Goal: Information Seeking & Learning: Check status

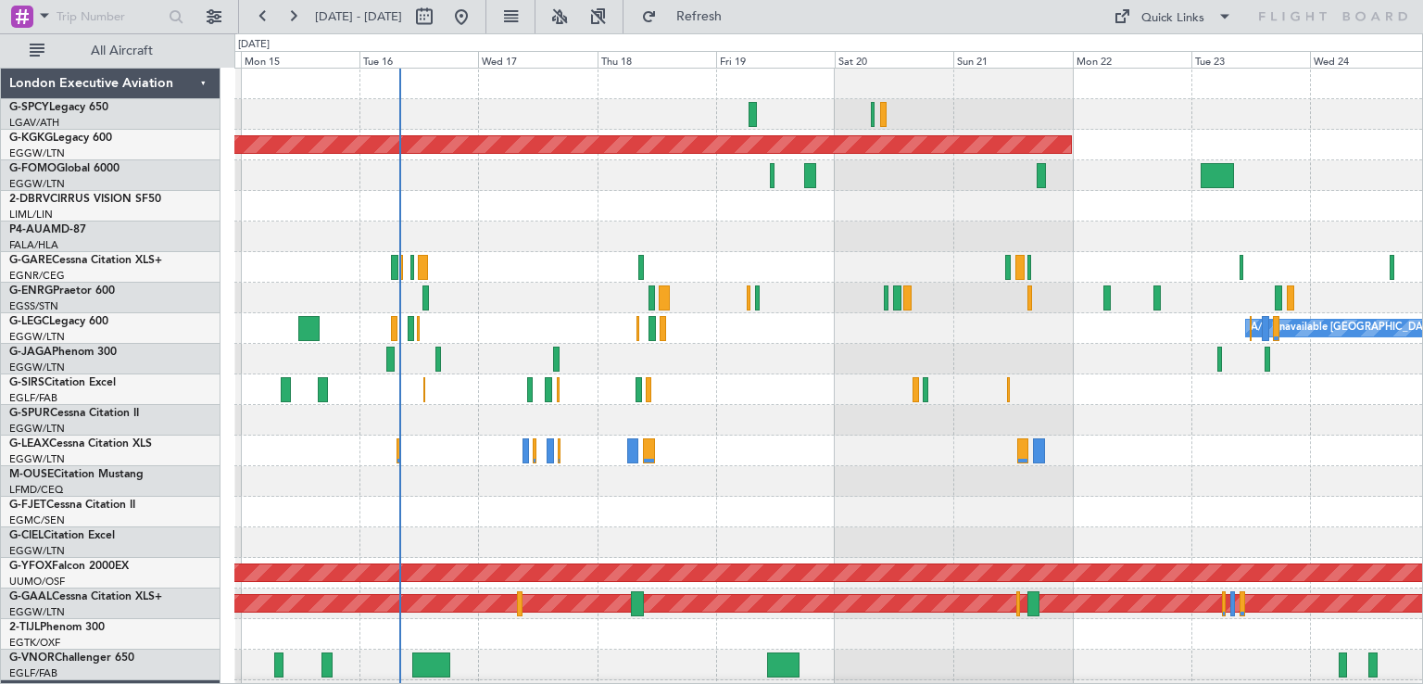
click at [919, 356] on div "AOG Maint [GEOGRAPHIC_DATA] (Ataturk) A/C Unavailable [GEOGRAPHIC_DATA] ([GEOGR…" at bounding box center [828, 558] width 1188 height 978
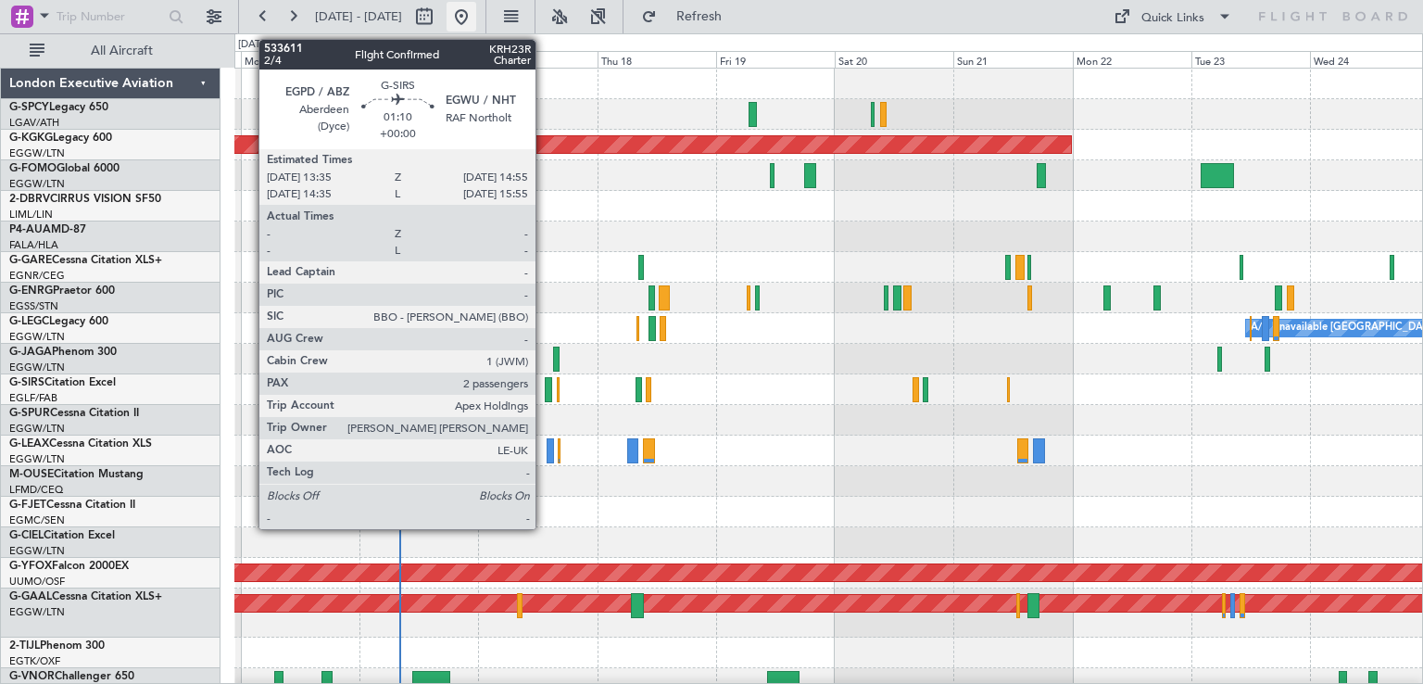
click at [476, 10] on button at bounding box center [462, 17] width 30 height 30
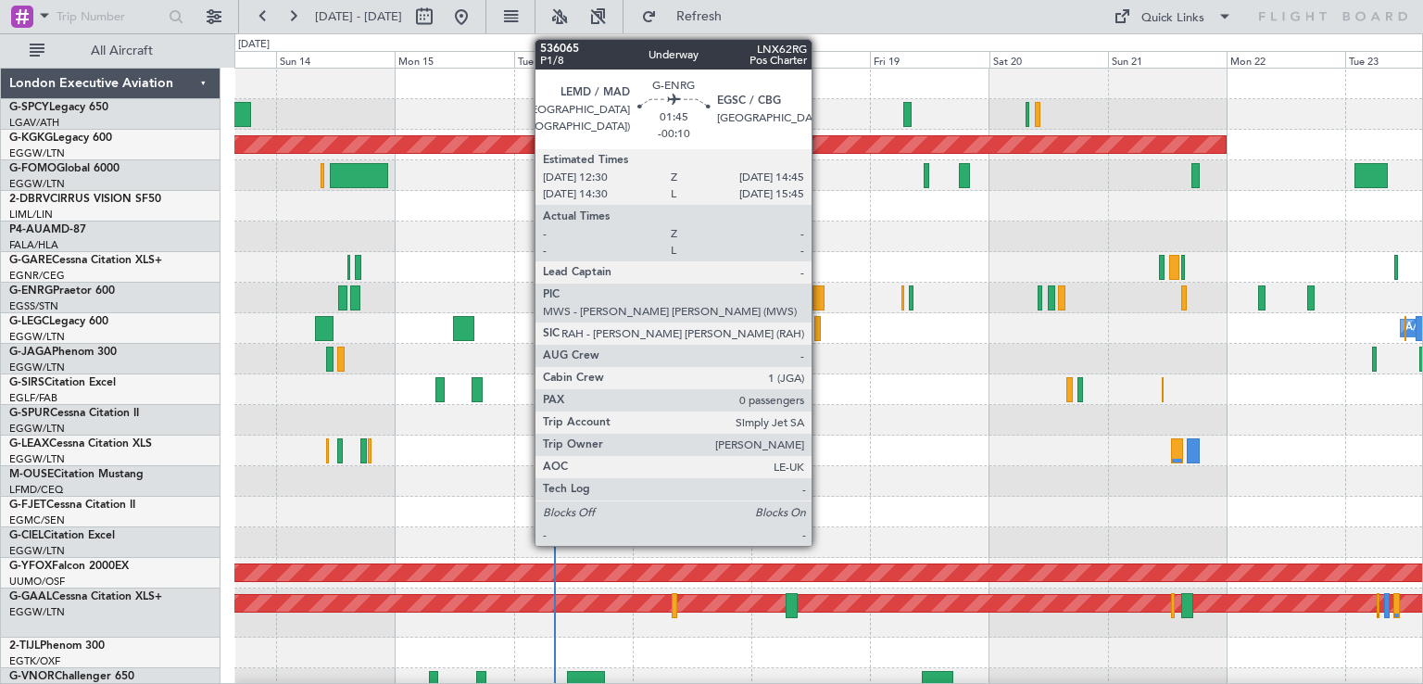
click at [820, 297] on div at bounding box center [819, 297] width 12 height 25
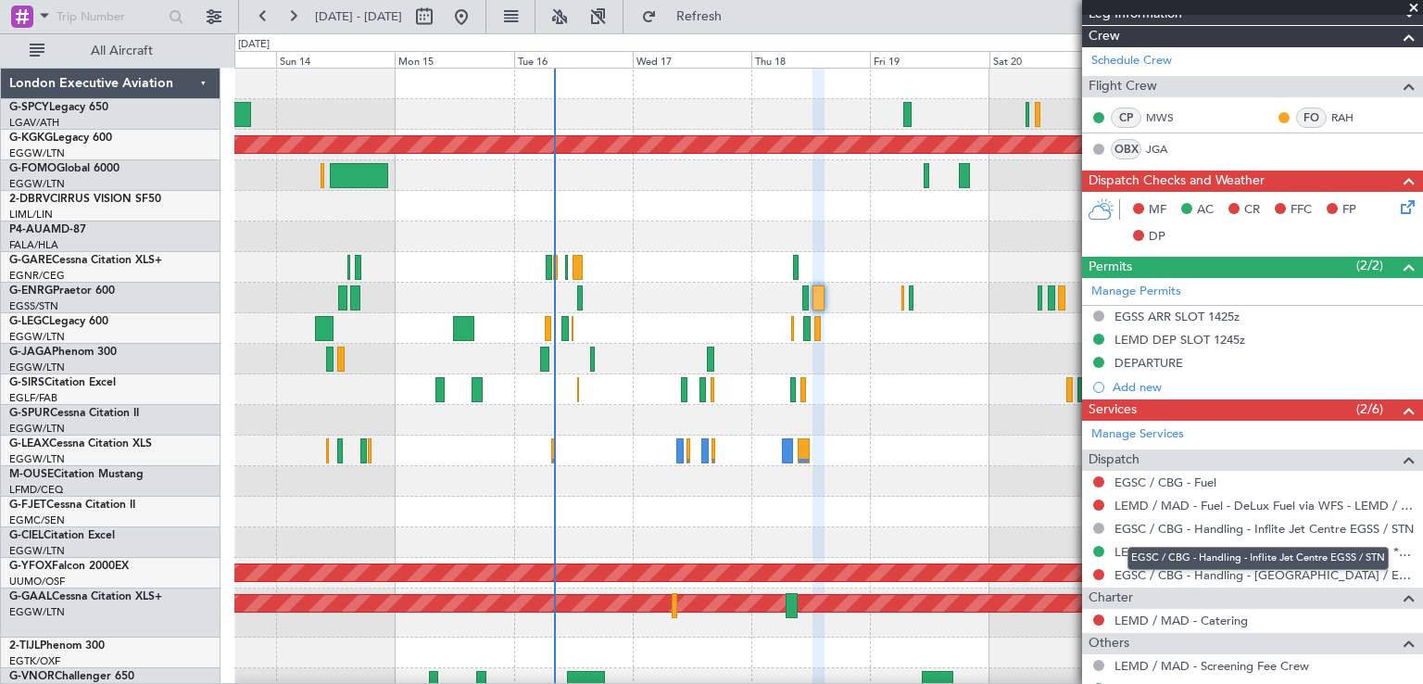
scroll to position [428, 0]
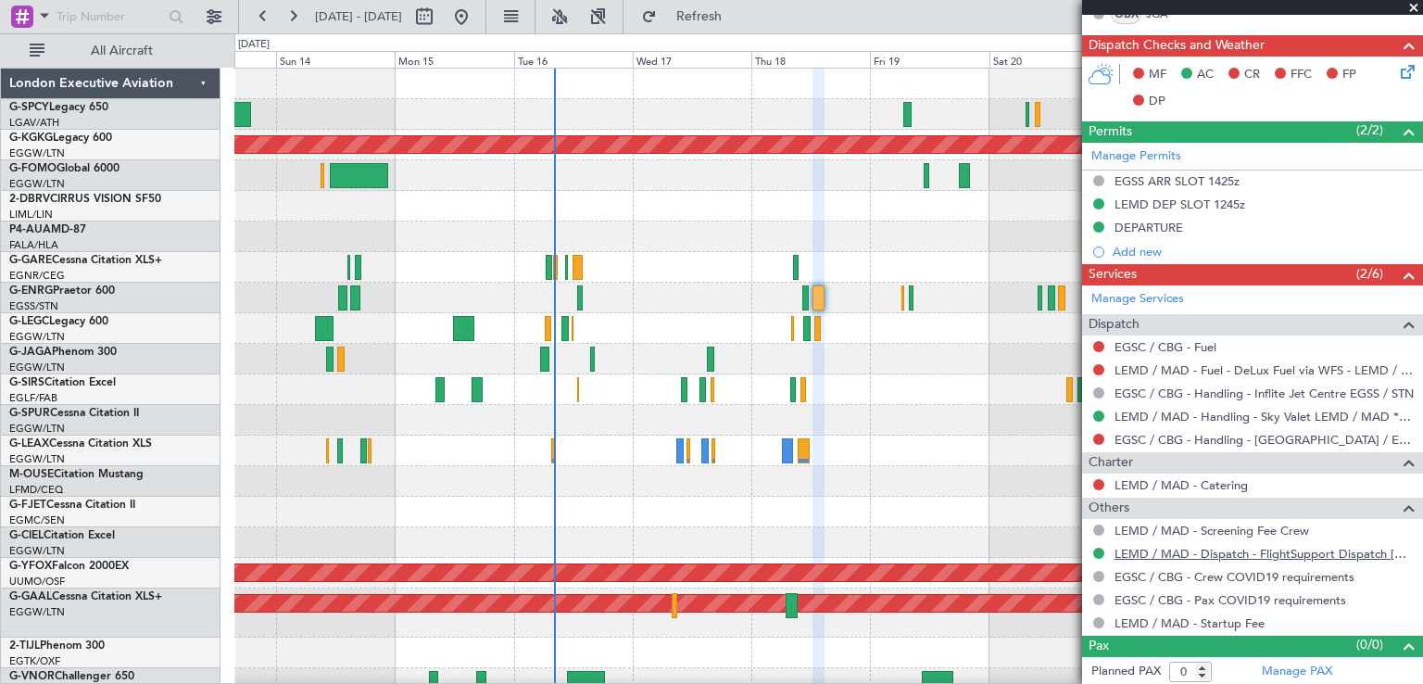
click at [1184, 549] on link "LEMD / MAD - Dispatch - FlightSupport Dispatch [GEOGRAPHIC_DATA]" at bounding box center [1264, 554] width 299 height 16
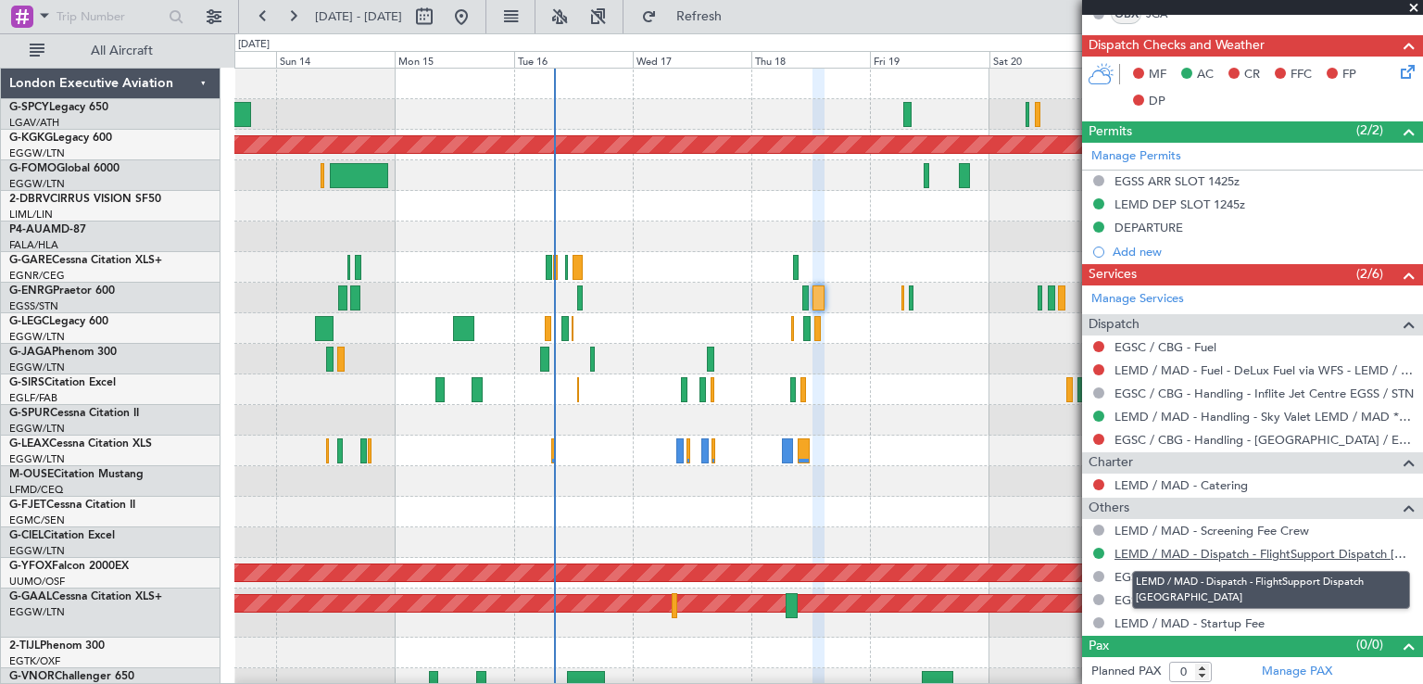
click at [1171, 552] on link "LEMD / MAD - Dispatch - FlightSupport Dispatch [GEOGRAPHIC_DATA]" at bounding box center [1264, 554] width 299 height 16
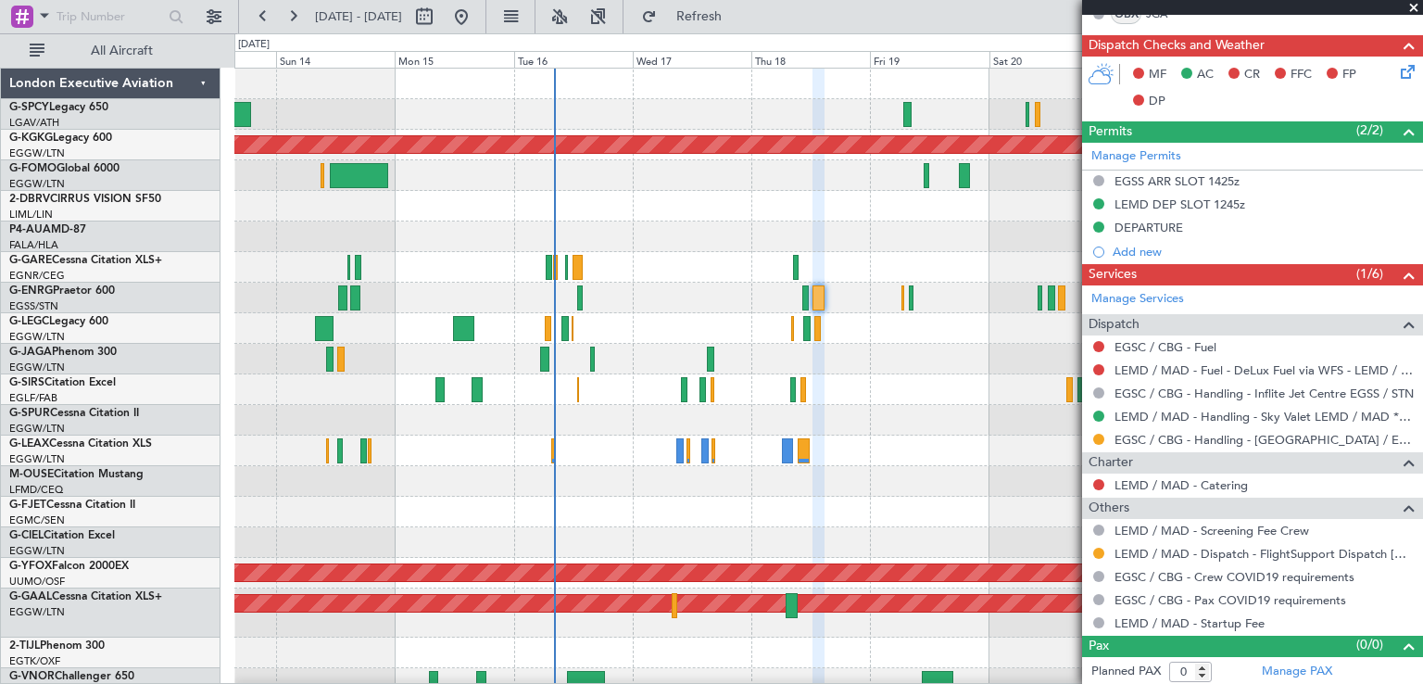
click at [1414, 1] on span at bounding box center [1414, 8] width 19 height 17
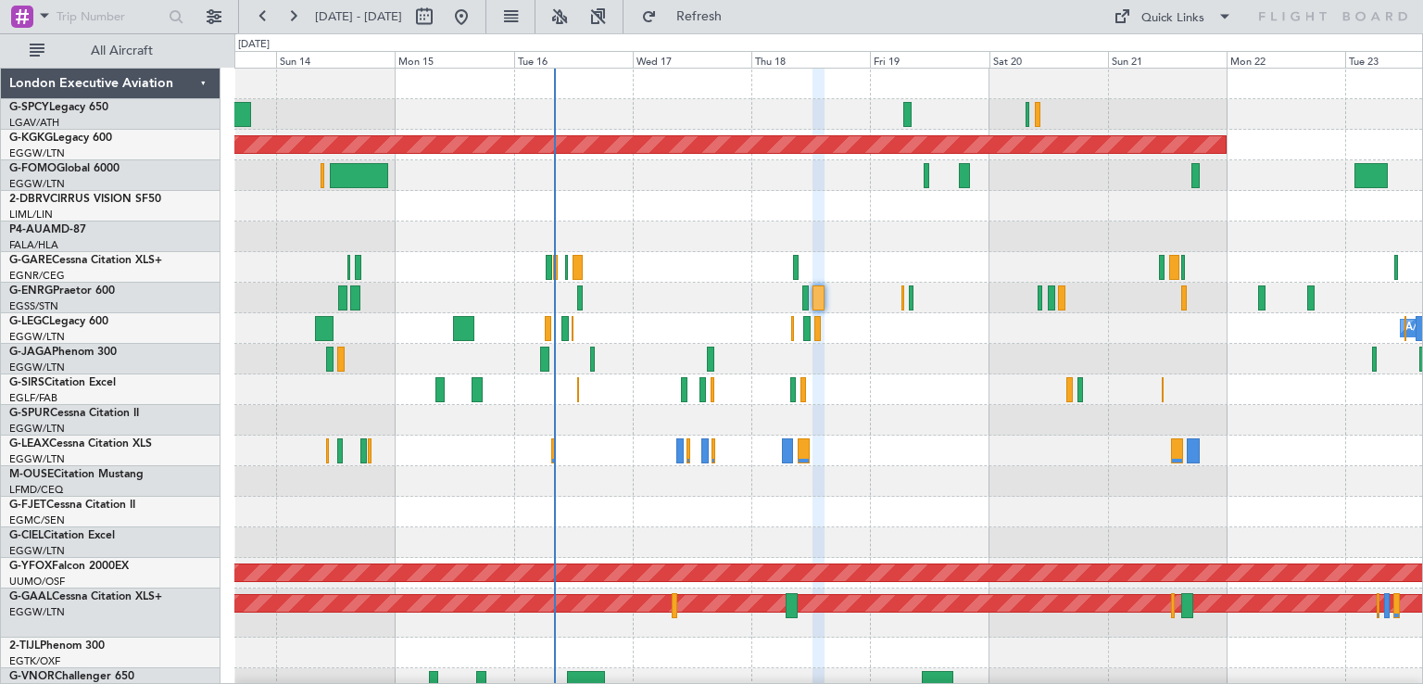
scroll to position [0, 0]
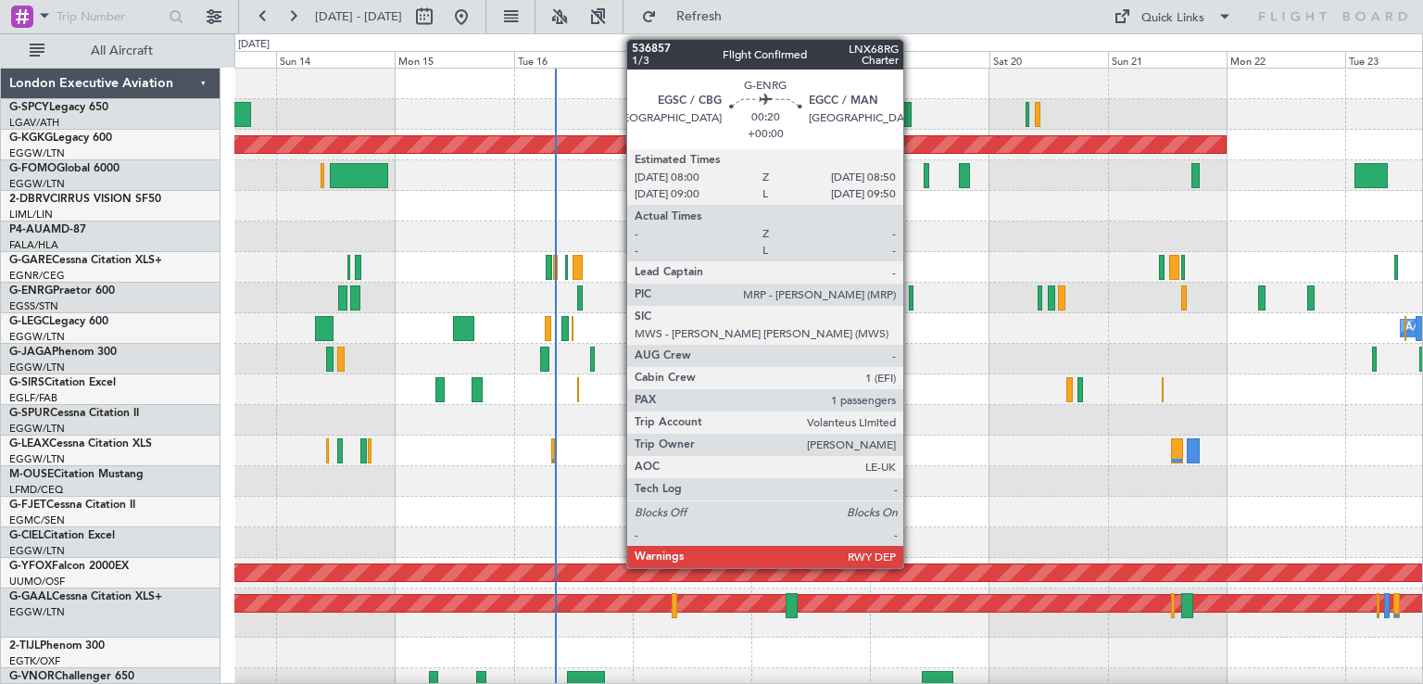
click at [912, 305] on div at bounding box center [911, 297] width 5 height 25
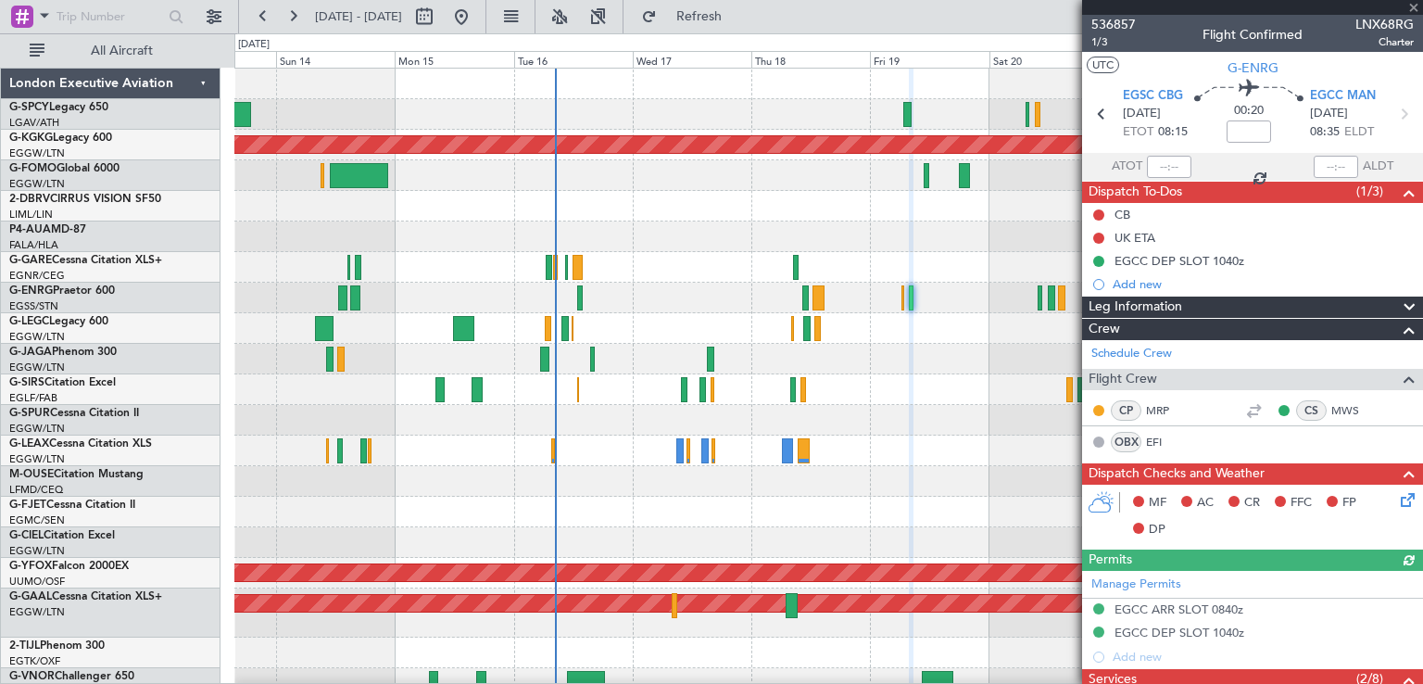
scroll to position [470, 0]
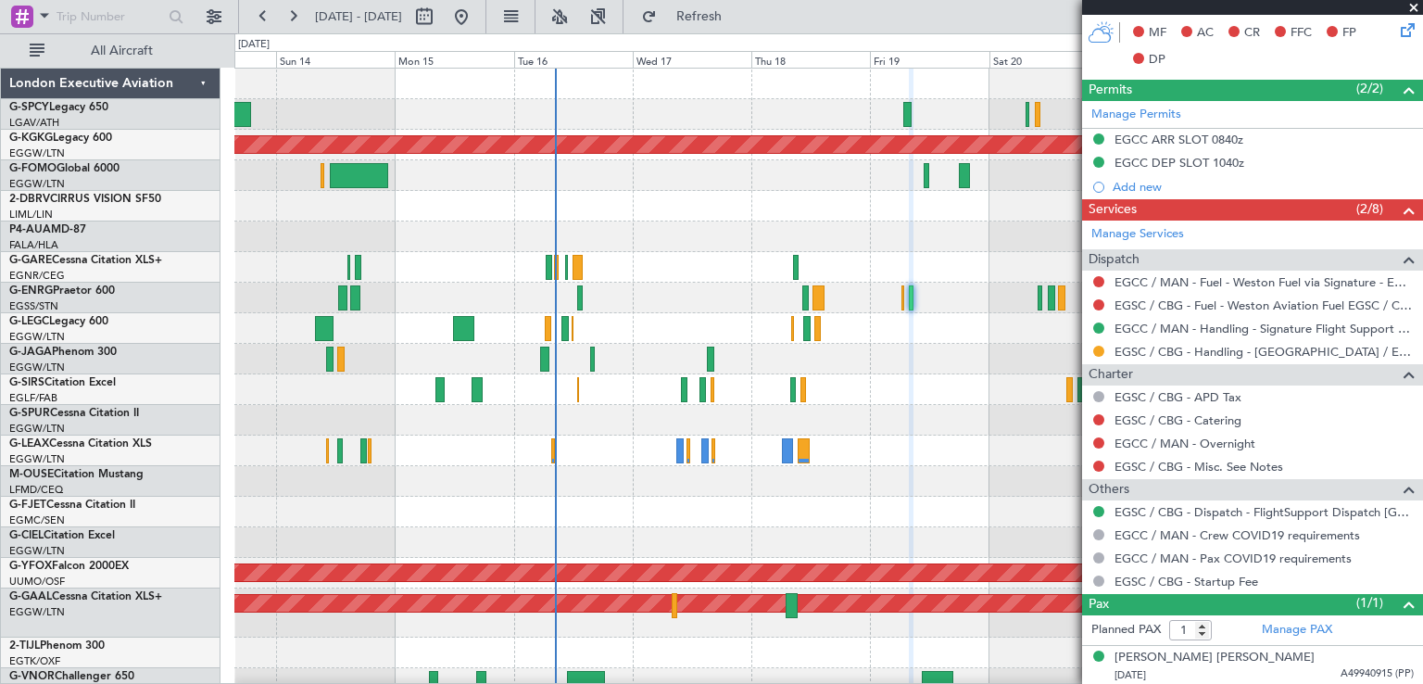
click at [1419, 4] on span at bounding box center [1414, 8] width 19 height 17
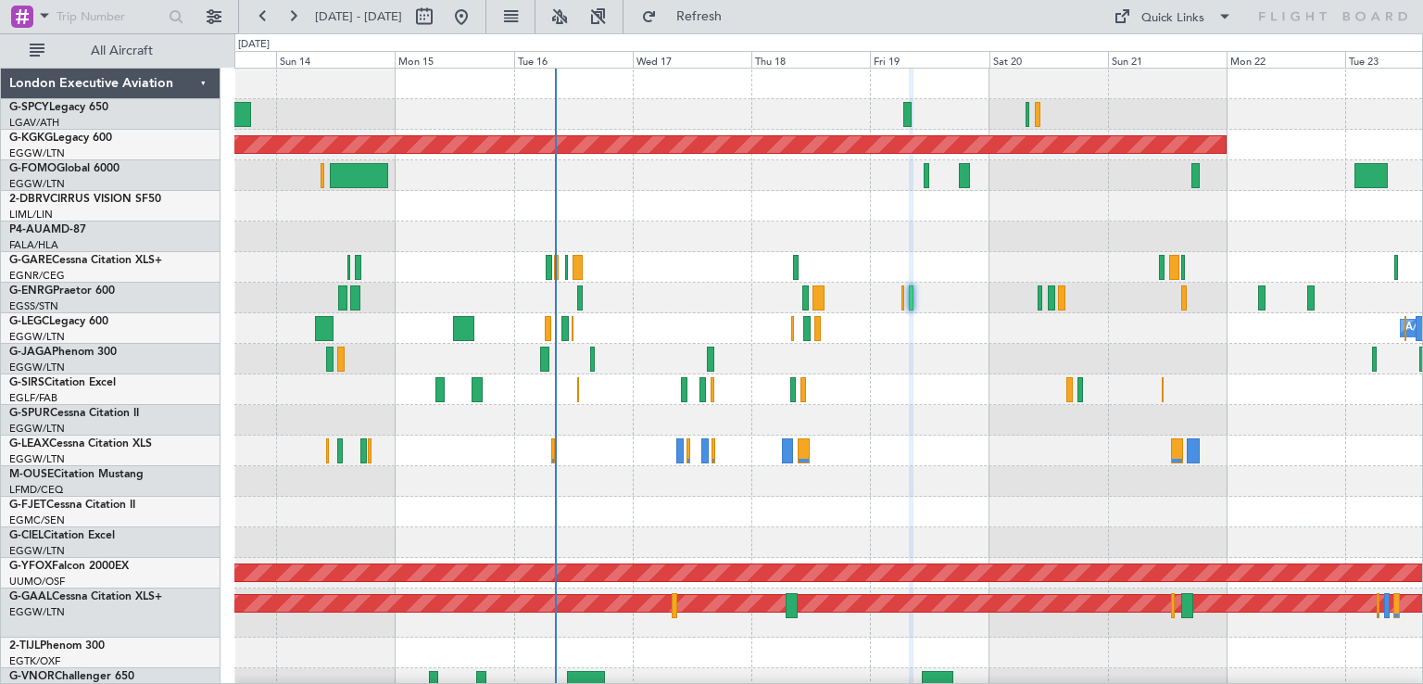
type input "0"
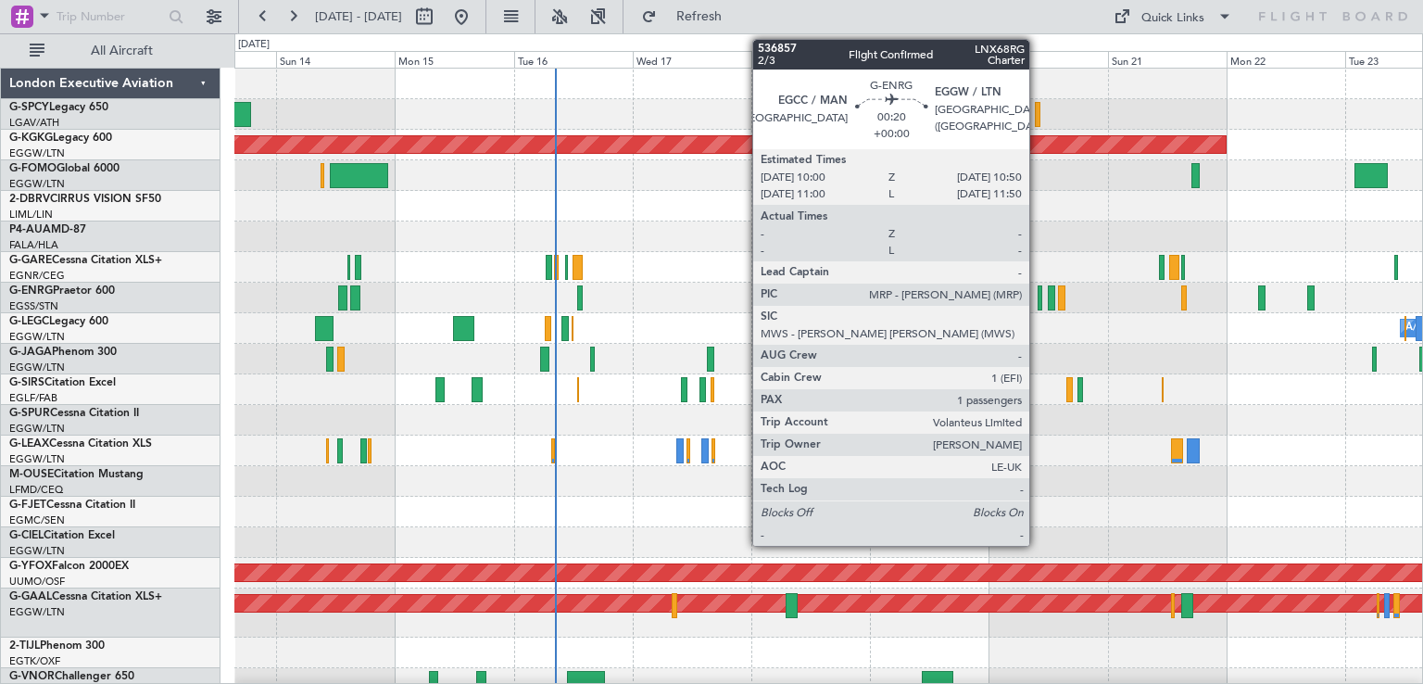
click at [1038, 305] on div at bounding box center [1040, 297] width 5 height 25
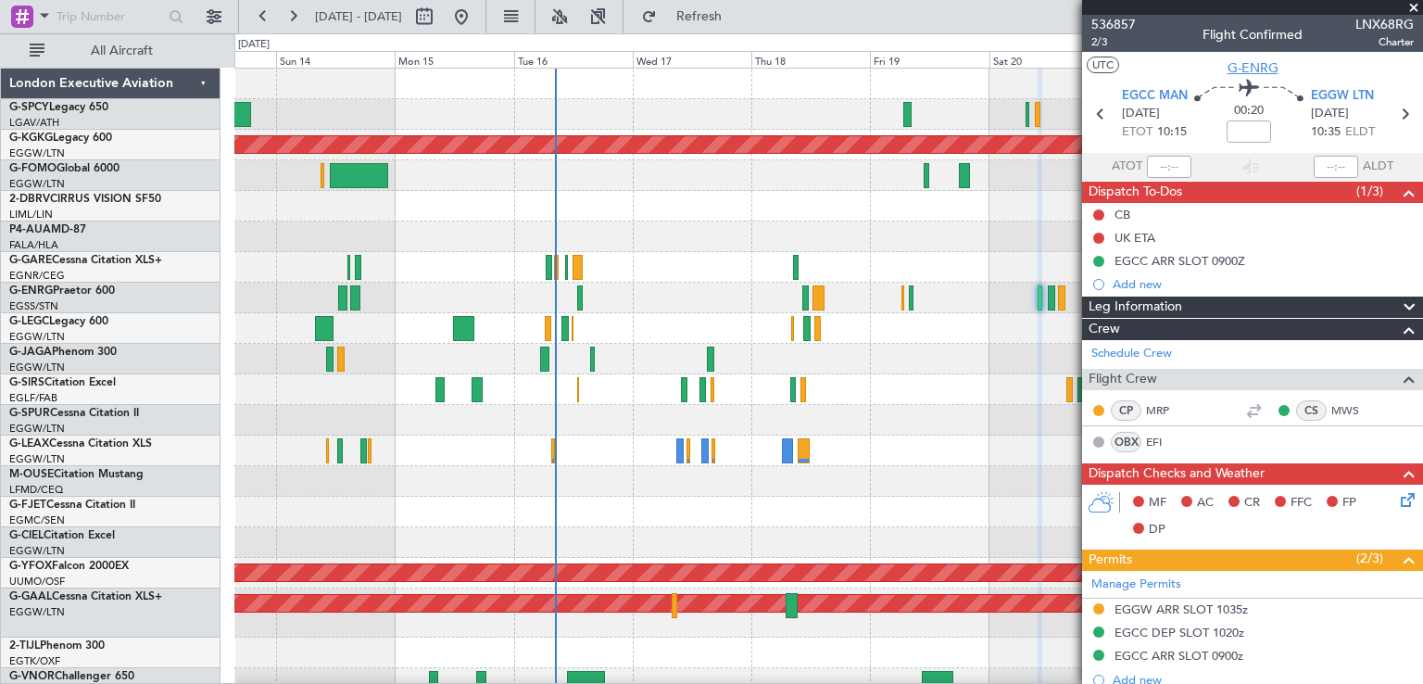
click at [1256, 67] on span "G-ENRG" at bounding box center [1253, 67] width 51 height 19
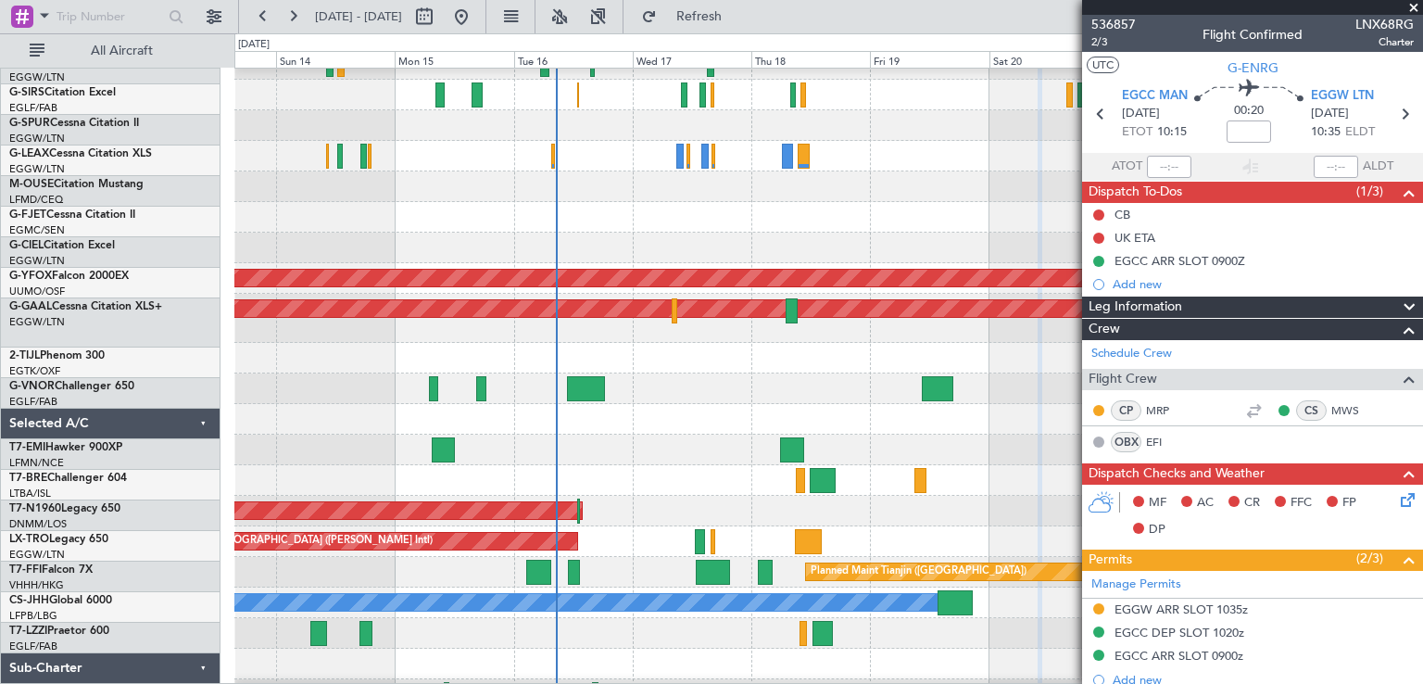
scroll to position [297, 0]
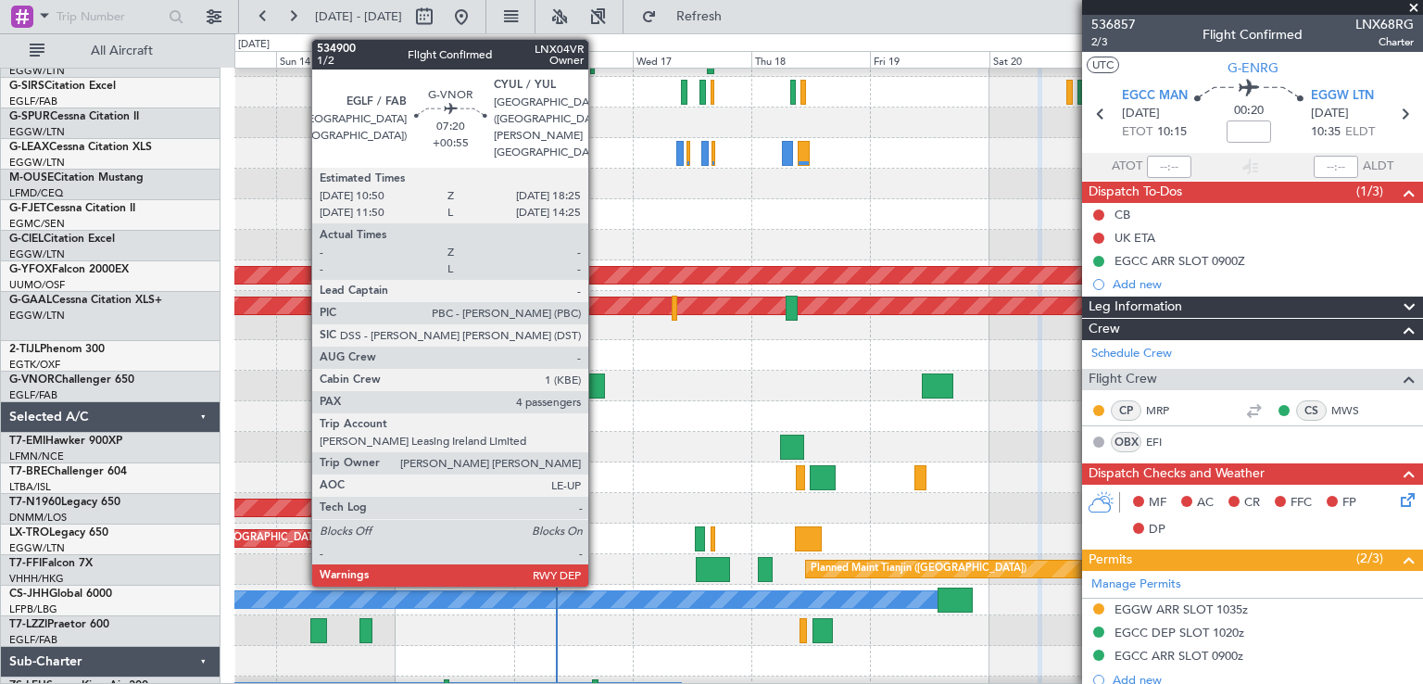
click at [597, 394] on div at bounding box center [586, 385] width 38 height 25
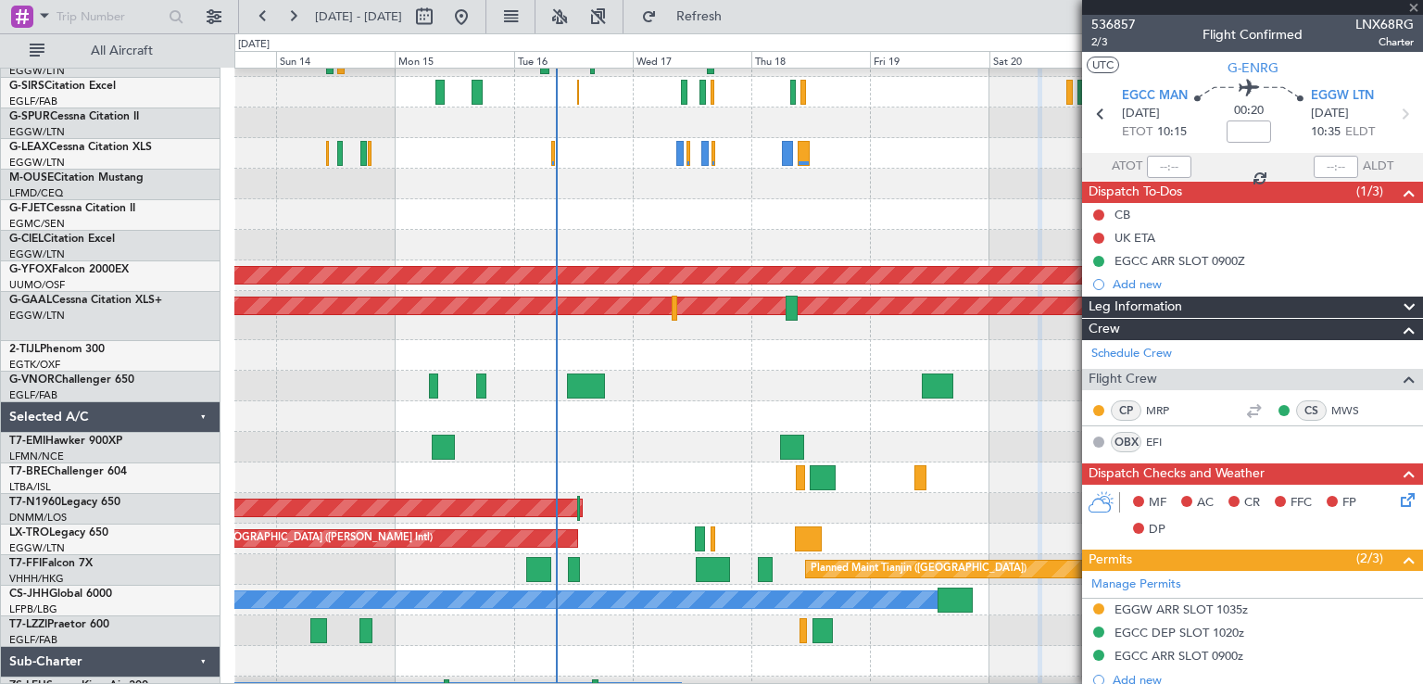
type input "+00:55"
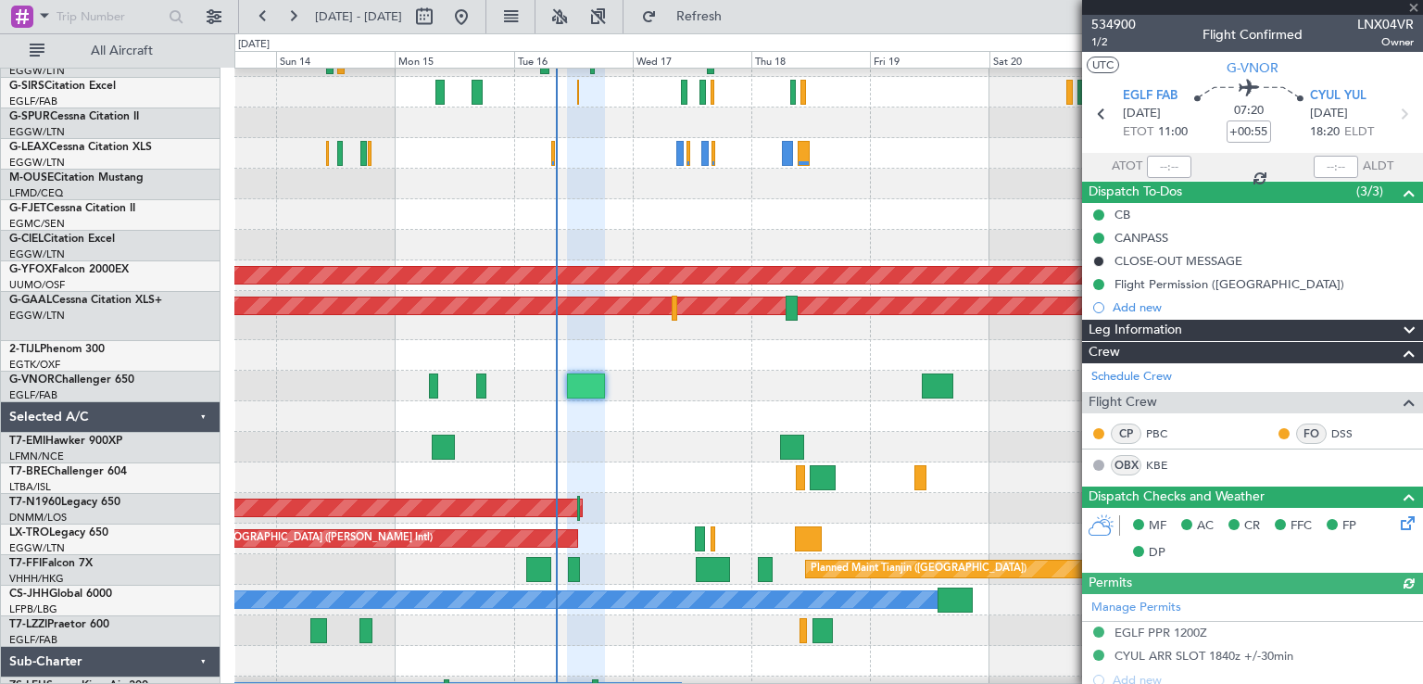
scroll to position [480, 0]
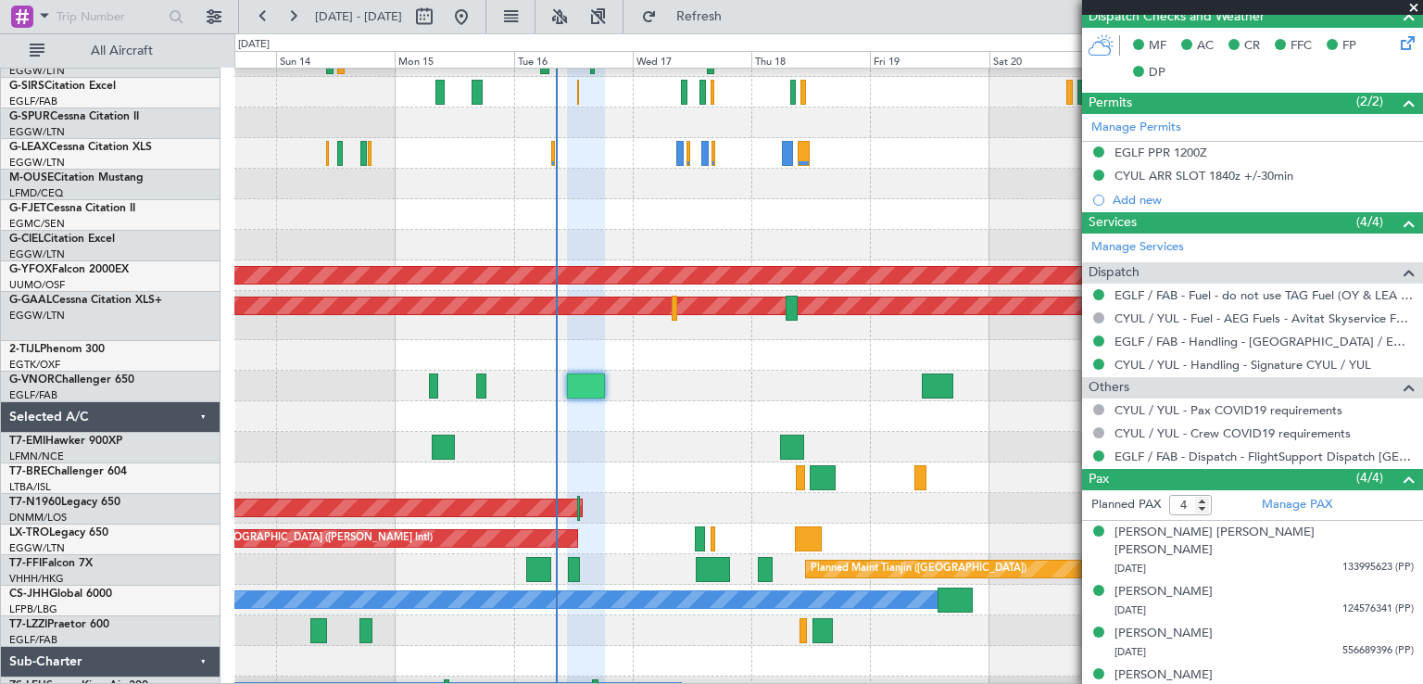
click at [1412, 6] on span at bounding box center [1414, 8] width 19 height 17
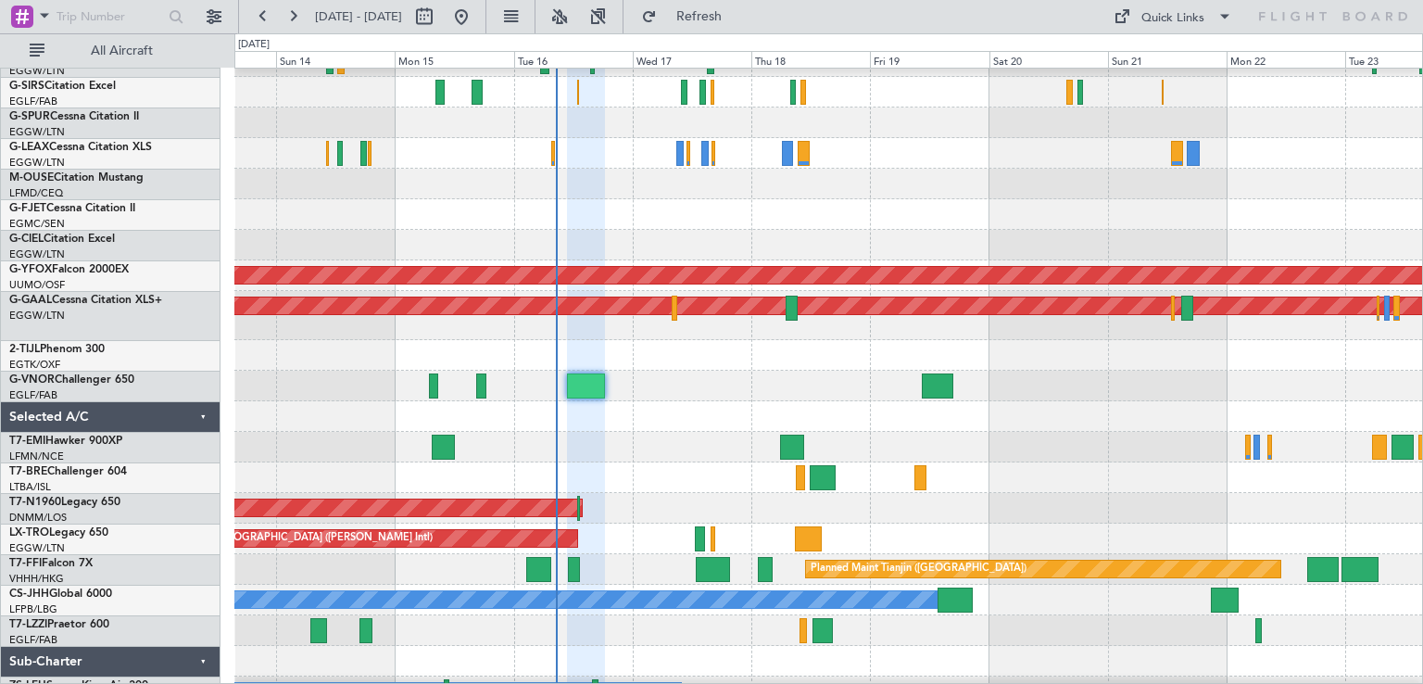
type input "0"
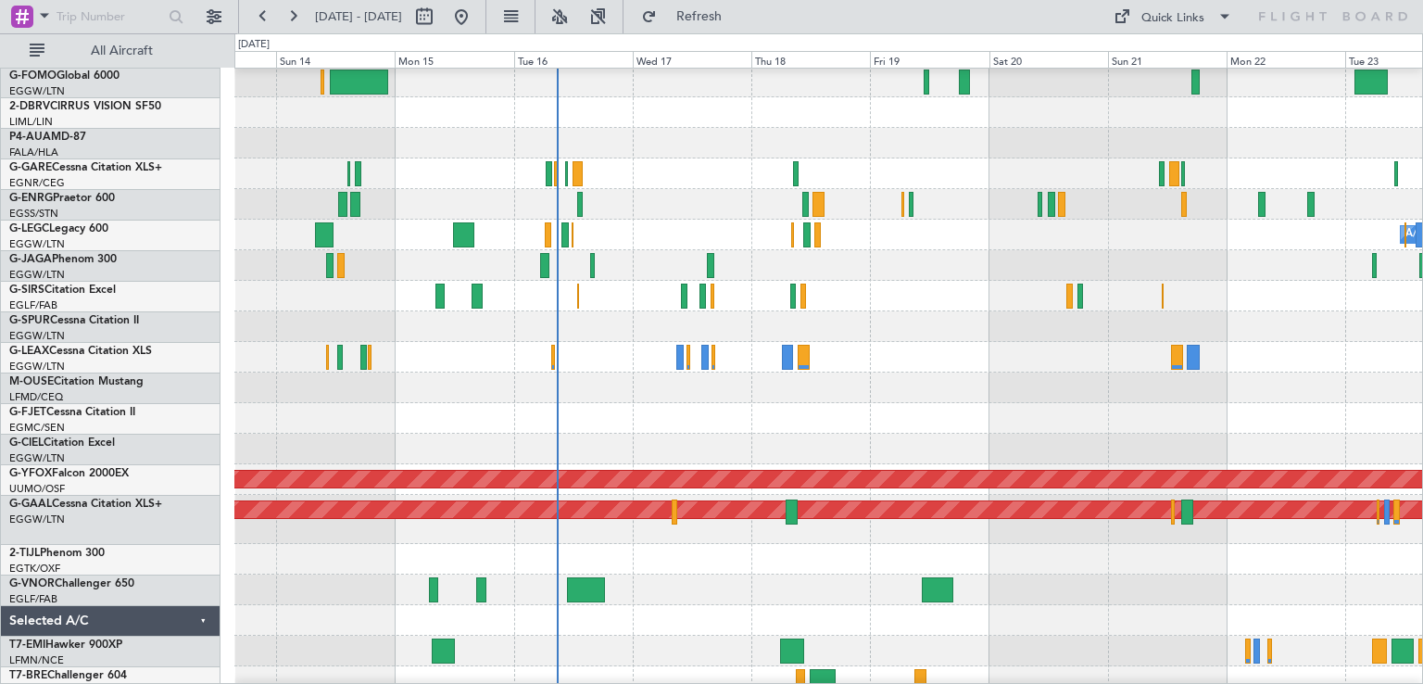
scroll to position [0, 0]
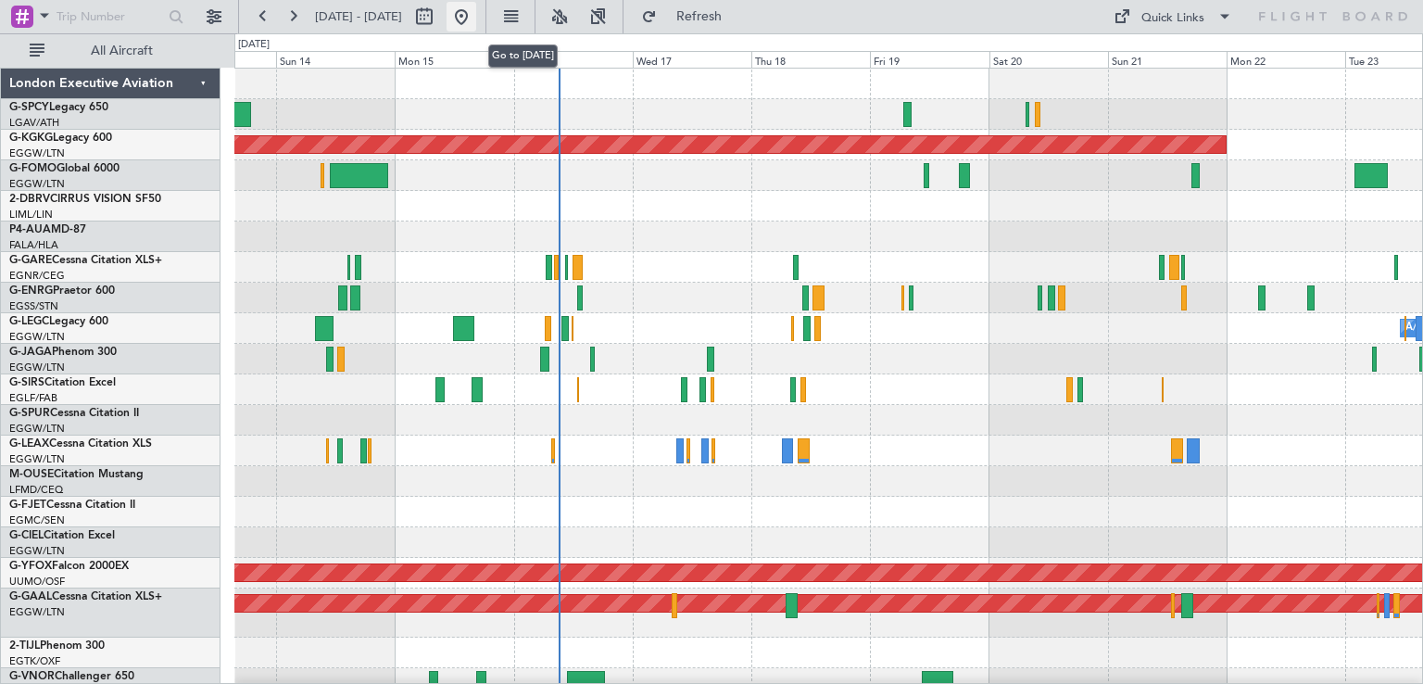
click at [476, 16] on button at bounding box center [462, 17] width 30 height 30
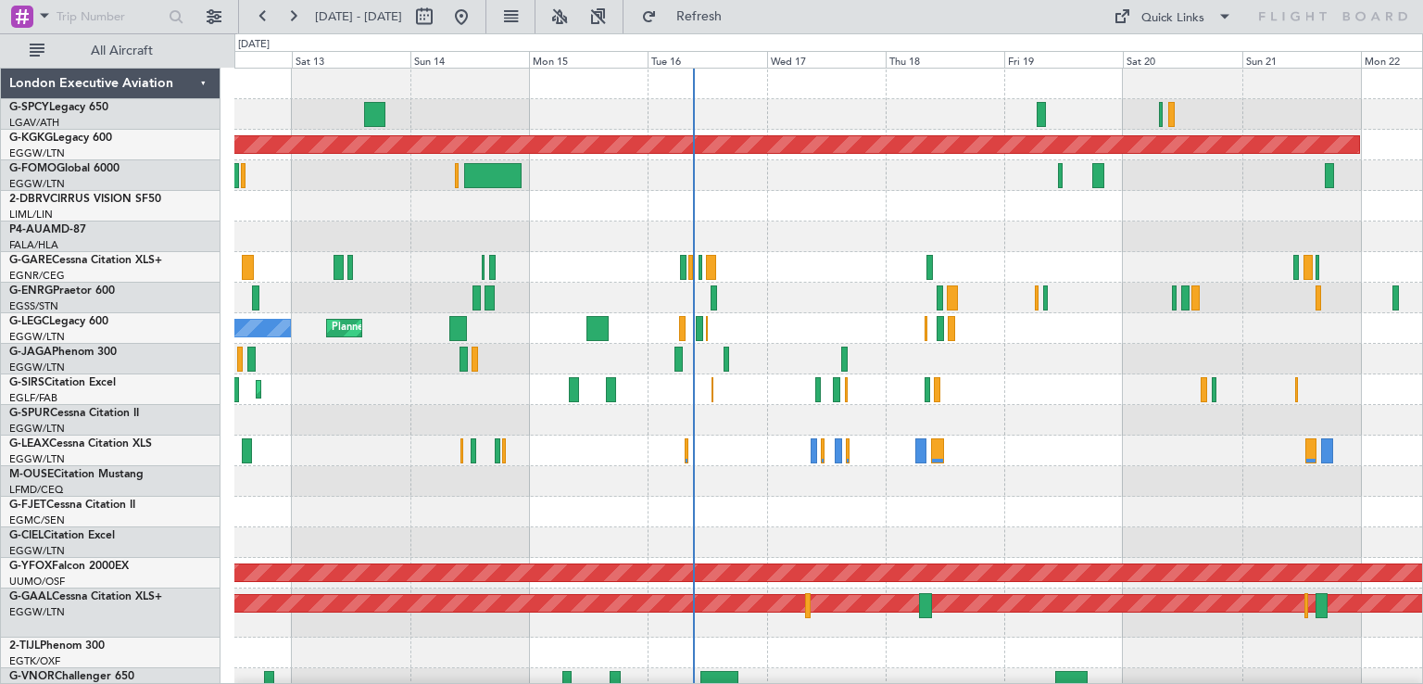
click at [760, 331] on div "Unplanned Maint [GEOGRAPHIC_DATA] ([PERSON_NAME] Intl) AOG Maint [GEOGRAPHIC_DA…" at bounding box center [828, 567] width 1188 height 997
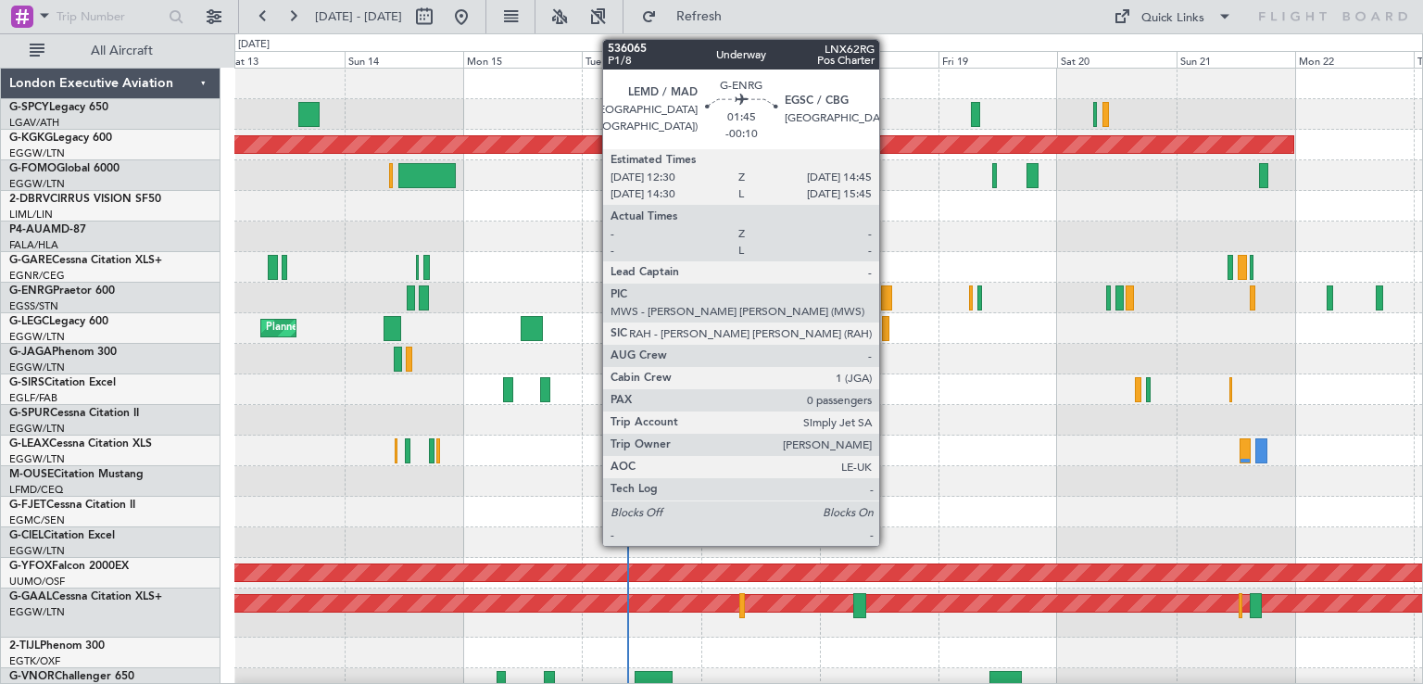
click at [888, 299] on div at bounding box center [887, 297] width 12 height 25
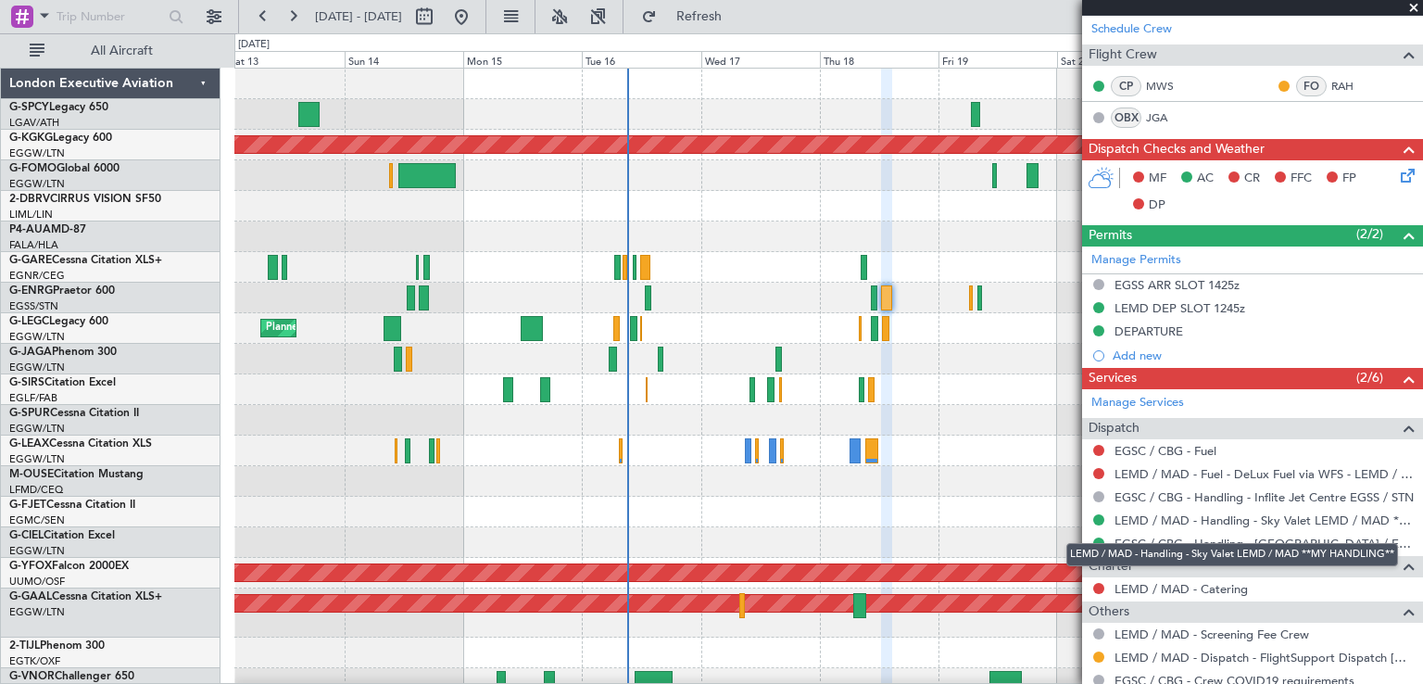
scroll to position [428, 0]
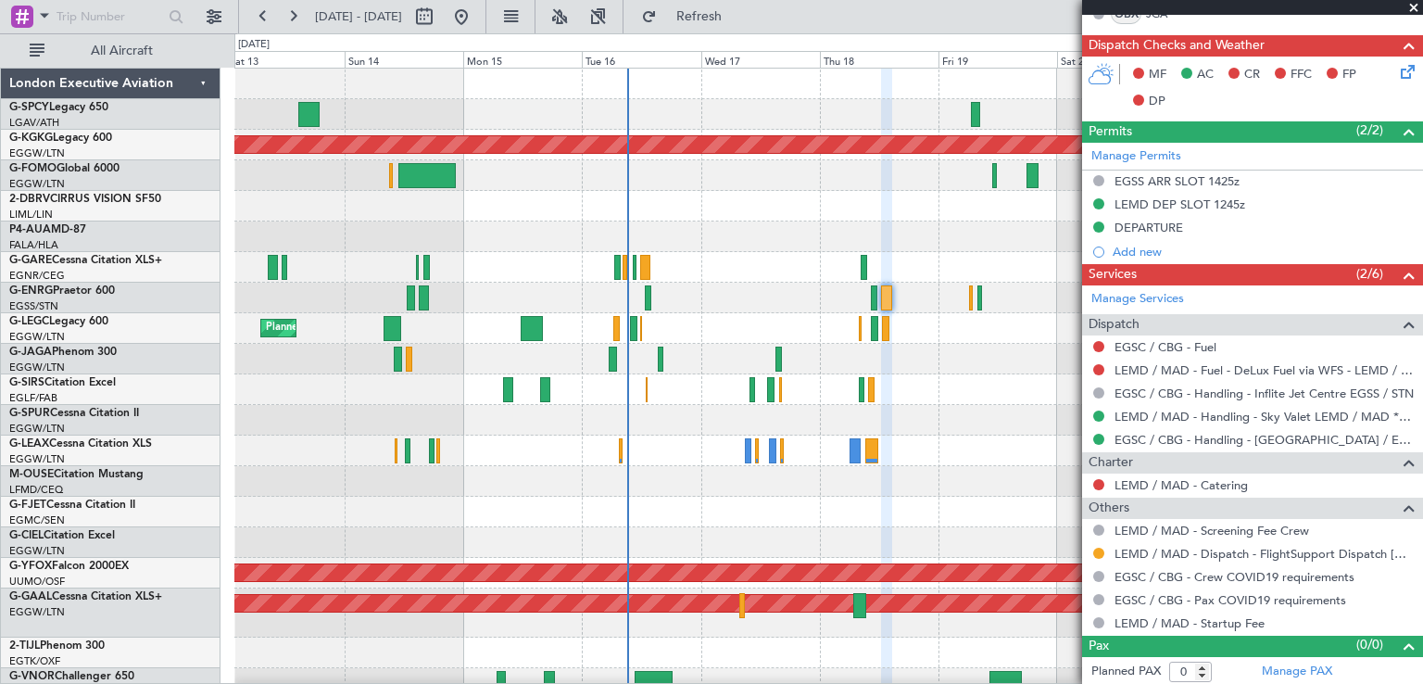
click at [1419, 8] on span at bounding box center [1414, 8] width 19 height 17
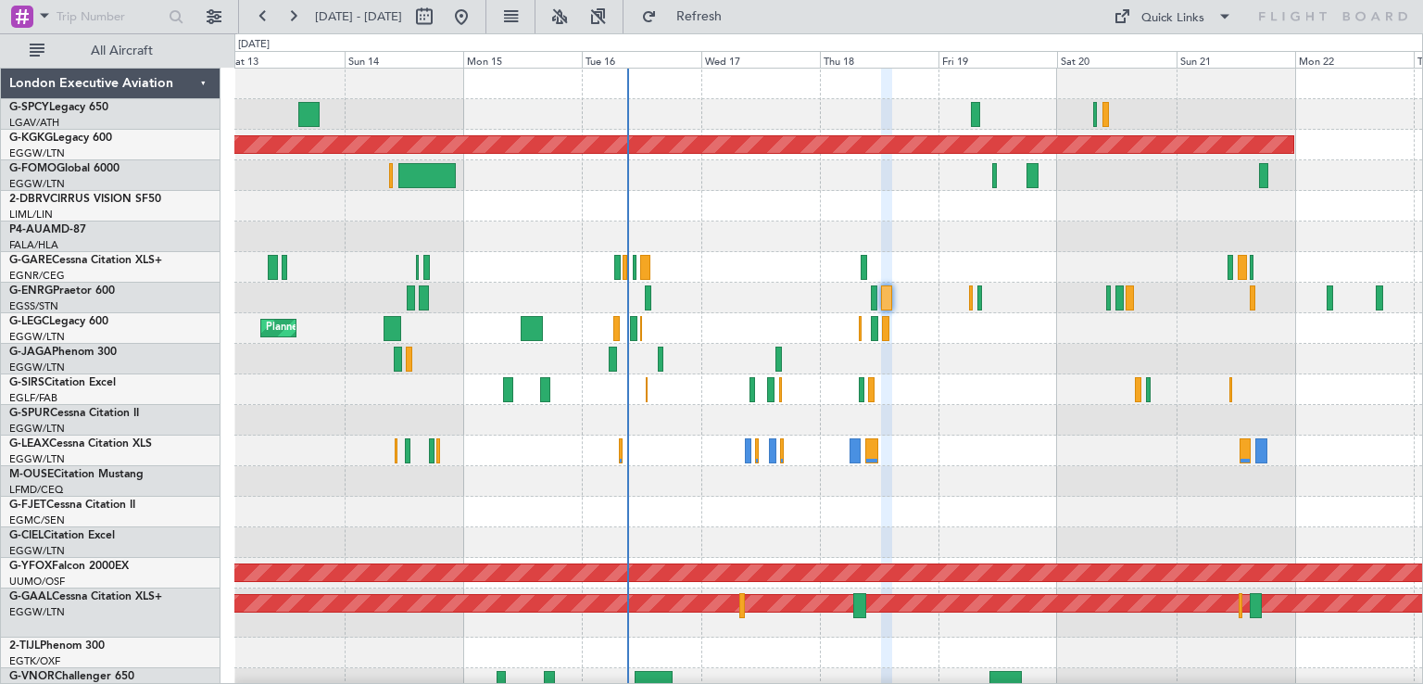
scroll to position [0, 0]
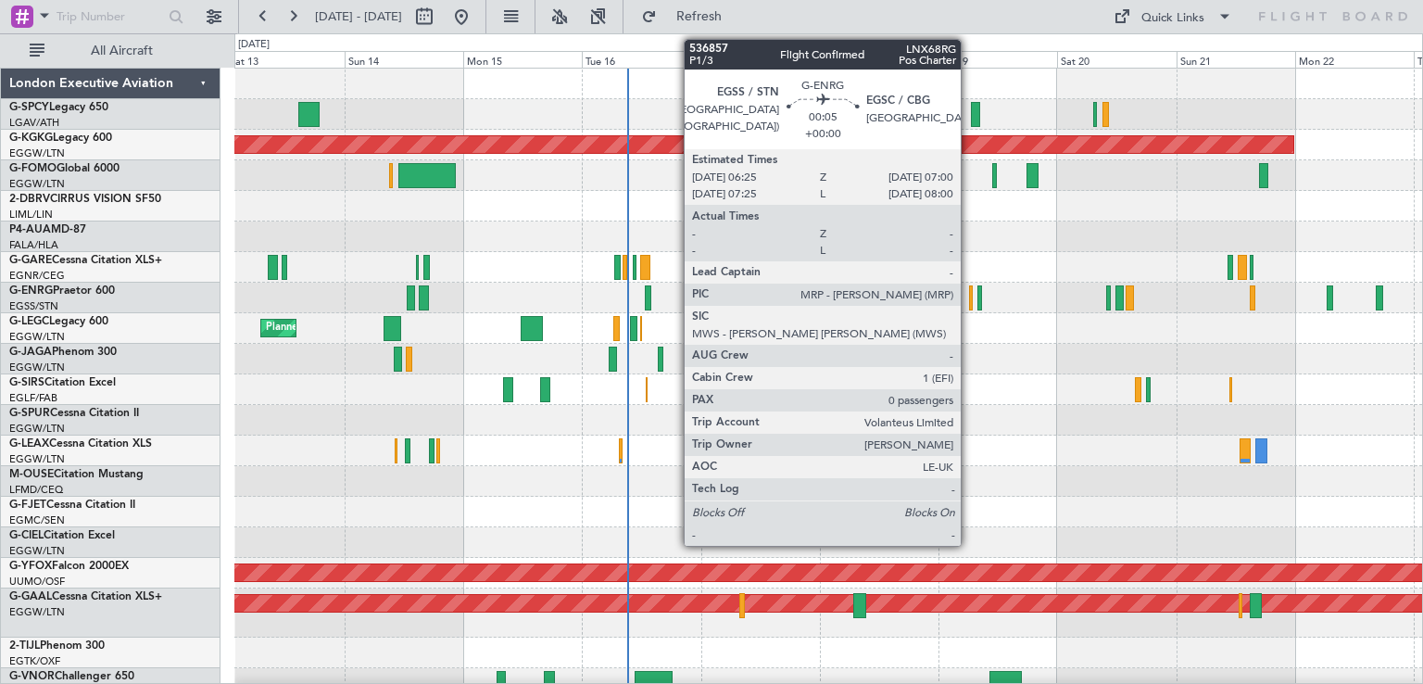
click at [969, 306] on div at bounding box center [971, 297] width 4 height 25
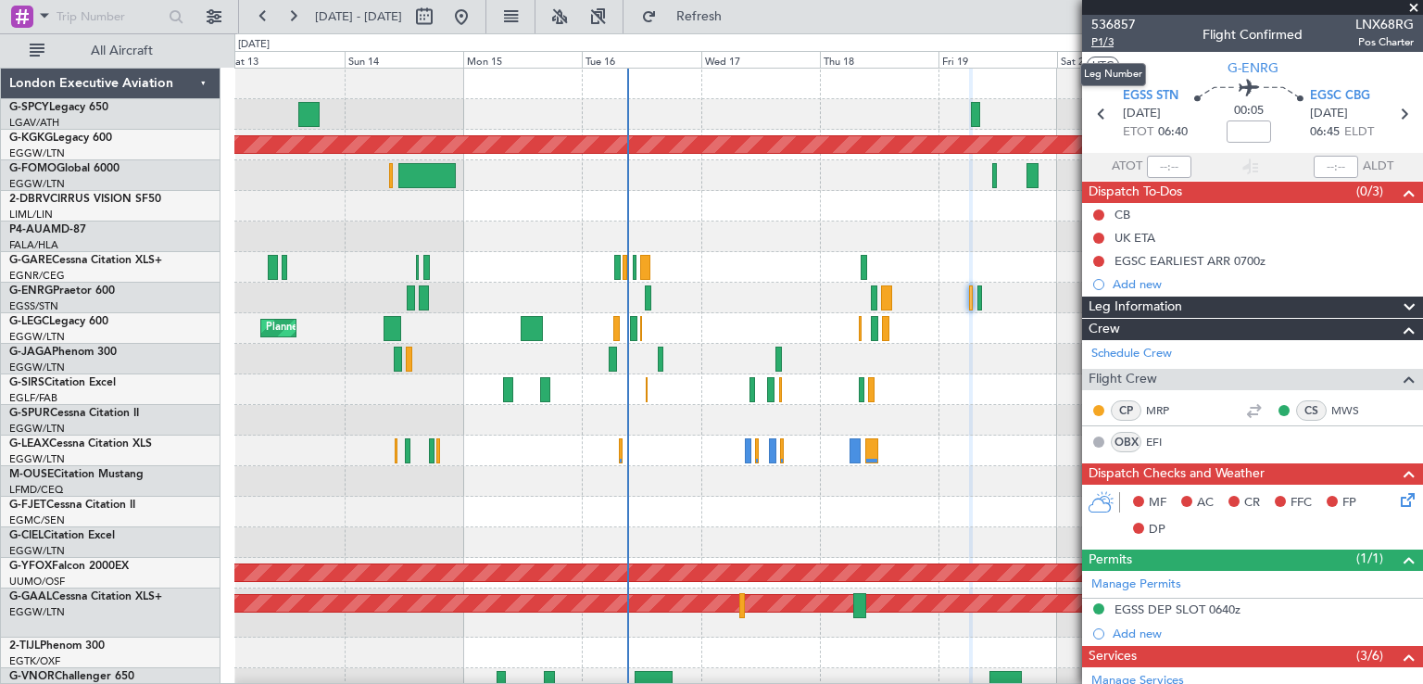
click at [1113, 44] on span "P1/3" at bounding box center [1114, 42] width 44 height 16
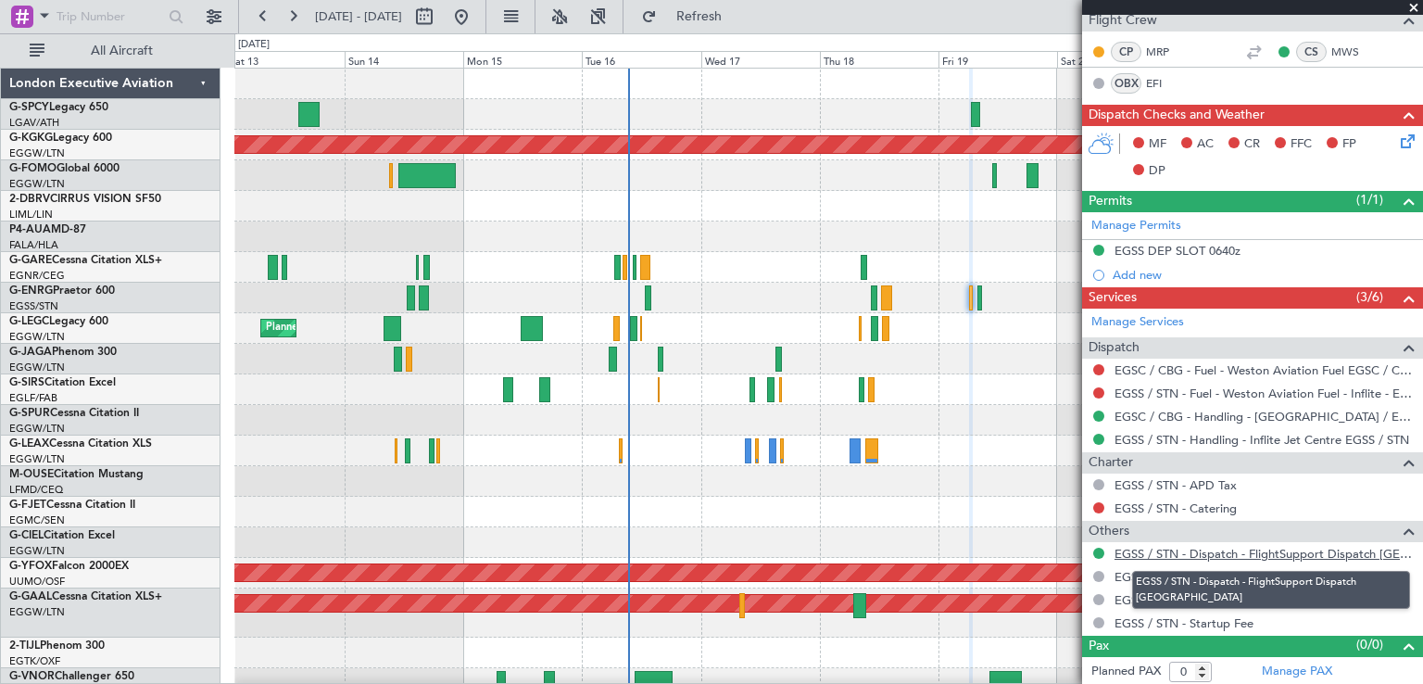
click at [1253, 553] on link "EGSS / STN - Dispatch - FlightSupport Dispatch [GEOGRAPHIC_DATA]" at bounding box center [1264, 554] width 299 height 16
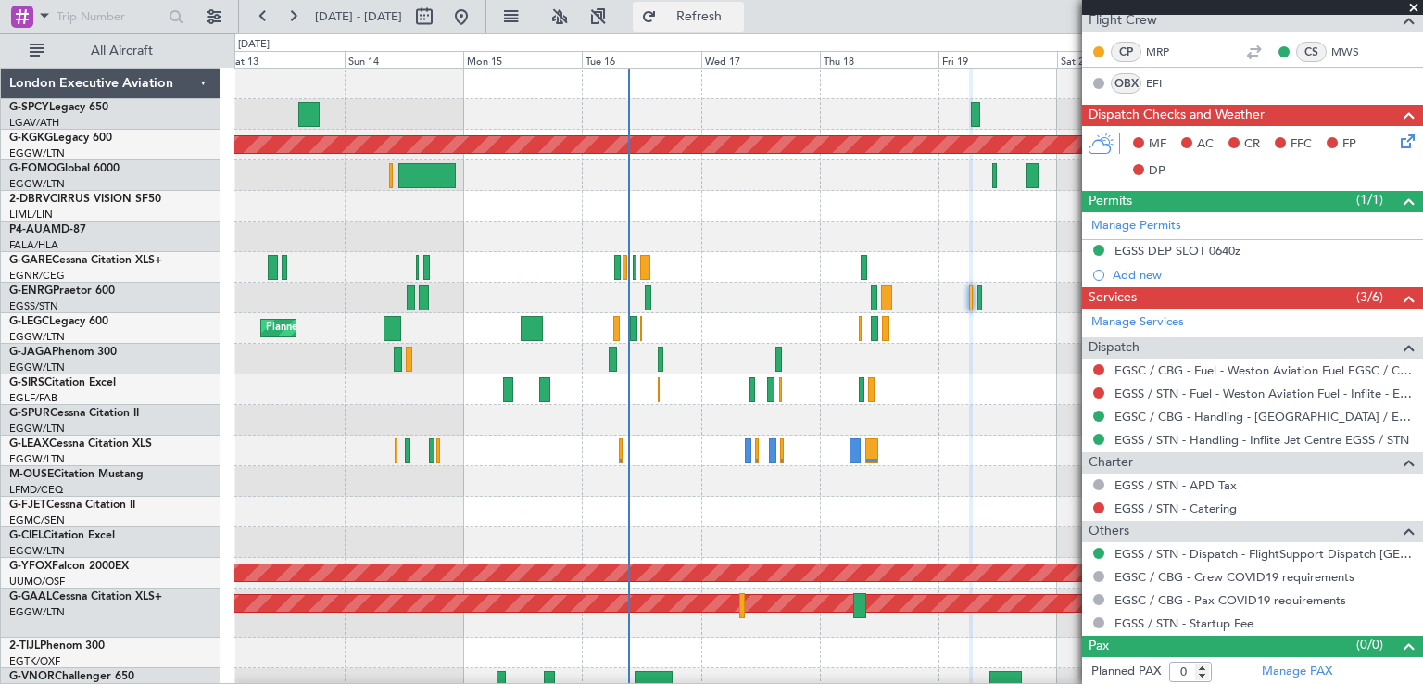
click at [737, 21] on span "Refresh" at bounding box center [700, 16] width 78 height 13
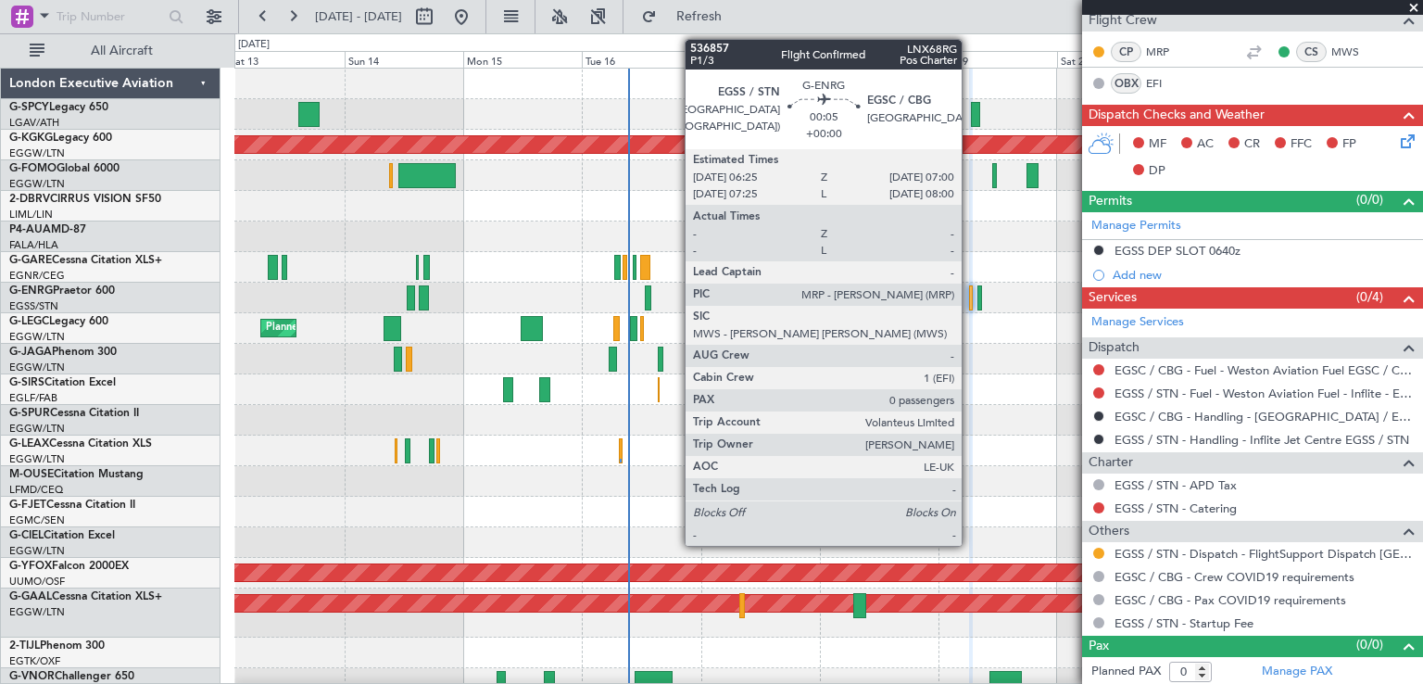
click at [970, 307] on div at bounding box center [971, 297] width 4 height 25
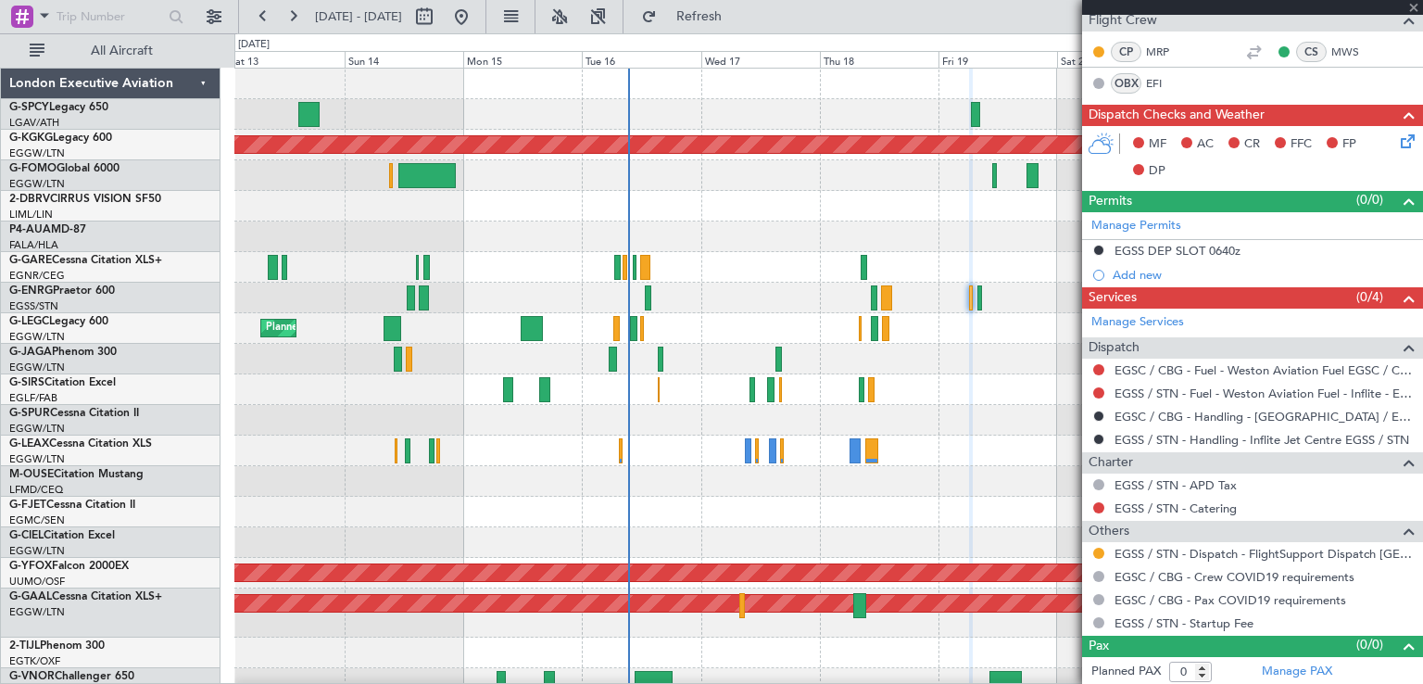
scroll to position [0, 0]
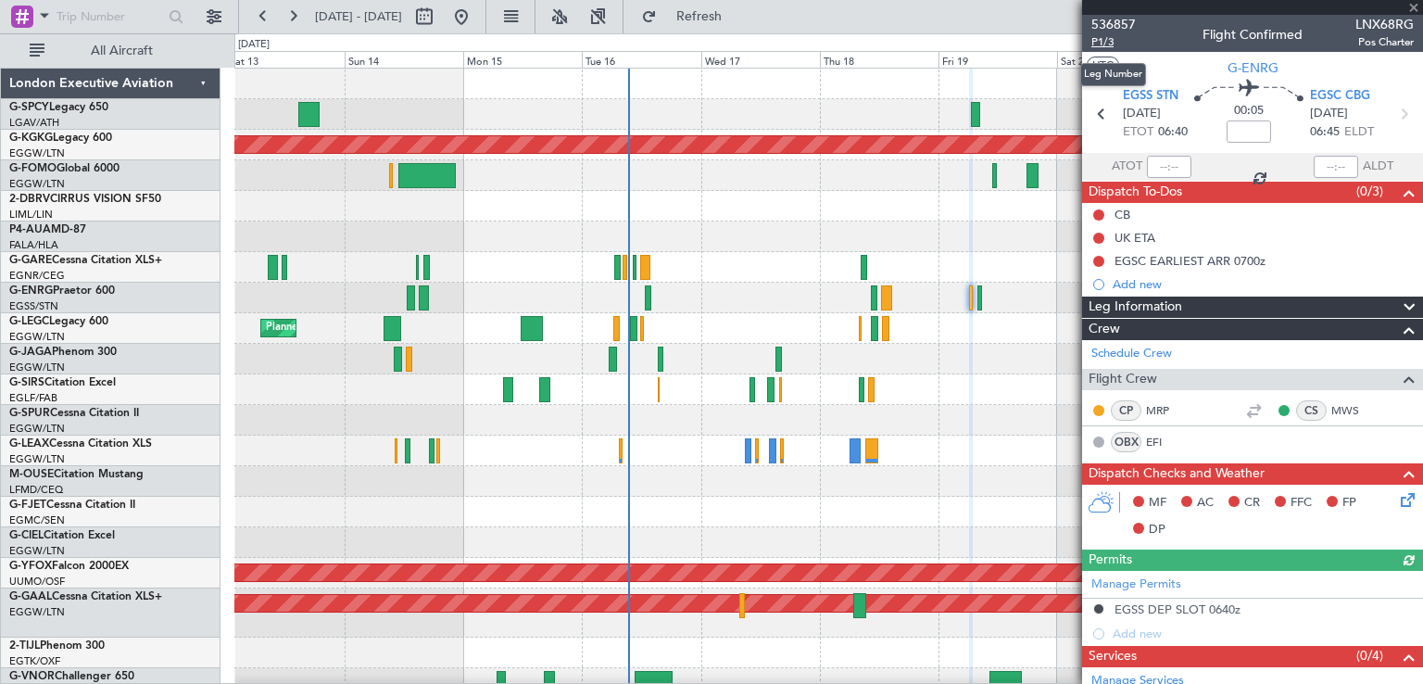
click at [1110, 44] on span "P1/3" at bounding box center [1114, 42] width 44 height 16
click at [738, 10] on span "Refresh" at bounding box center [700, 16] width 78 height 13
click at [1415, 6] on span at bounding box center [1414, 8] width 19 height 17
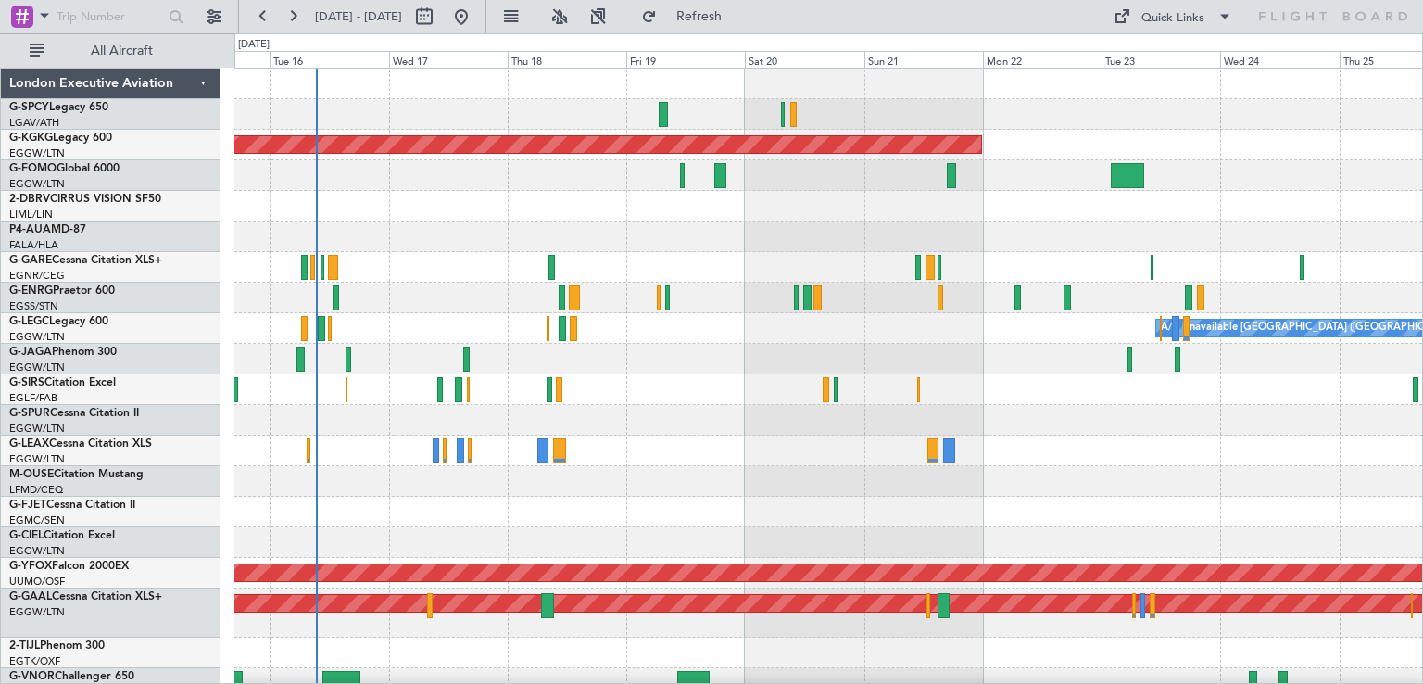
click at [790, 524] on div "AOG Maint [GEOGRAPHIC_DATA] (Ataturk) A/C Unavailable [GEOGRAPHIC_DATA] ([GEOGR…" at bounding box center [828, 552] width 1188 height 966
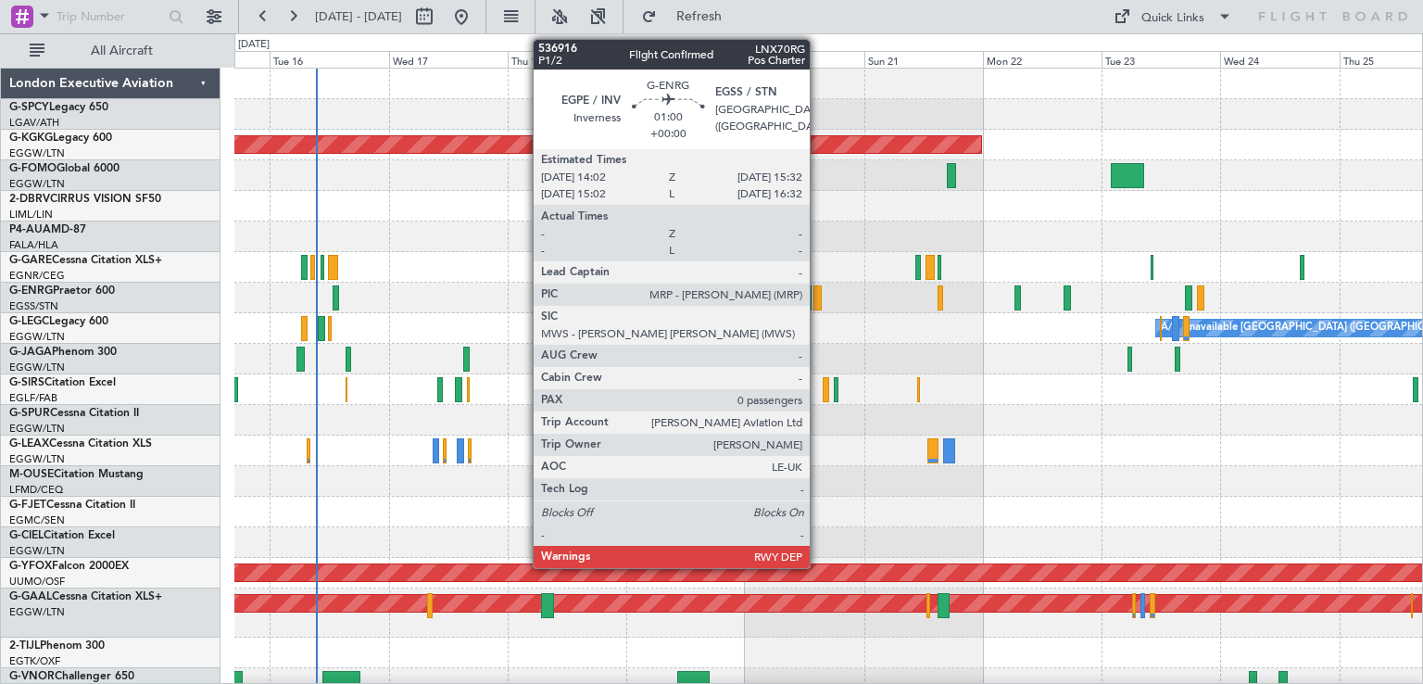
click at [818, 304] on div at bounding box center [818, 297] width 8 height 25
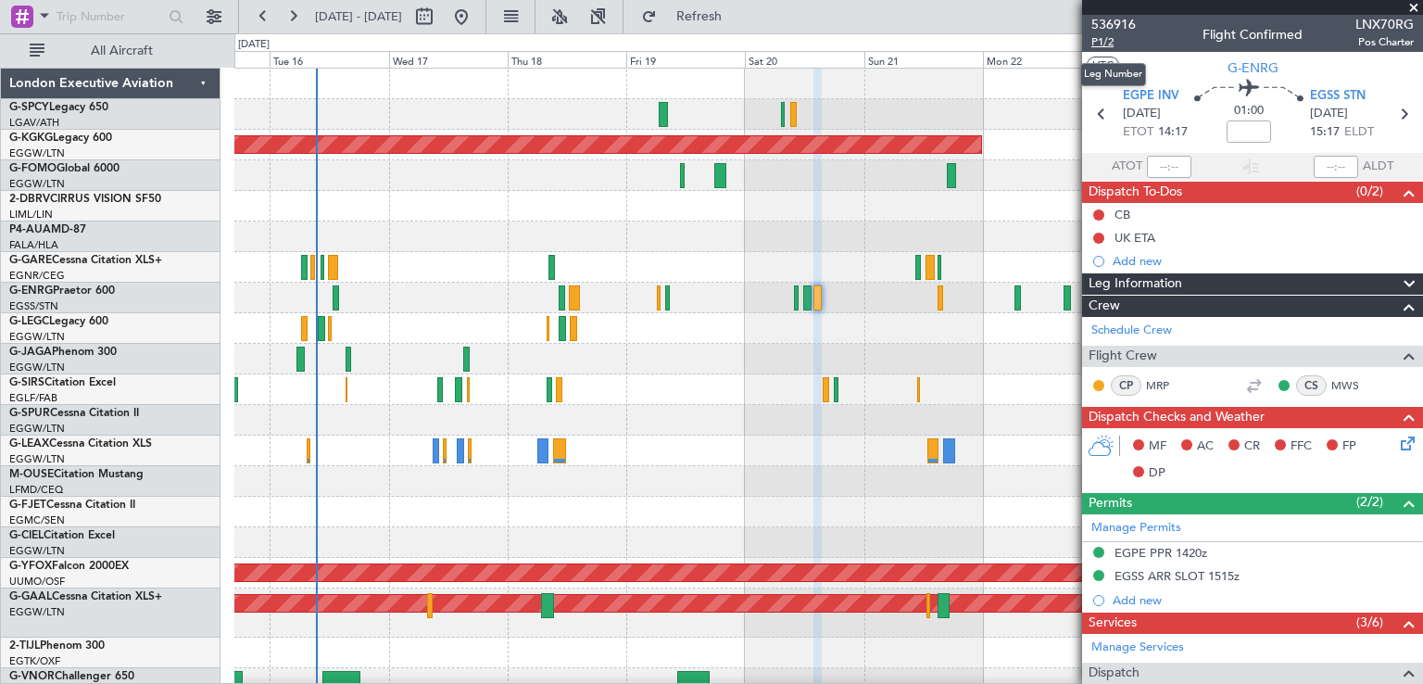
click at [1112, 42] on span "P1/2" at bounding box center [1114, 42] width 44 height 16
click at [734, 19] on span "Refresh" at bounding box center [700, 16] width 78 height 13
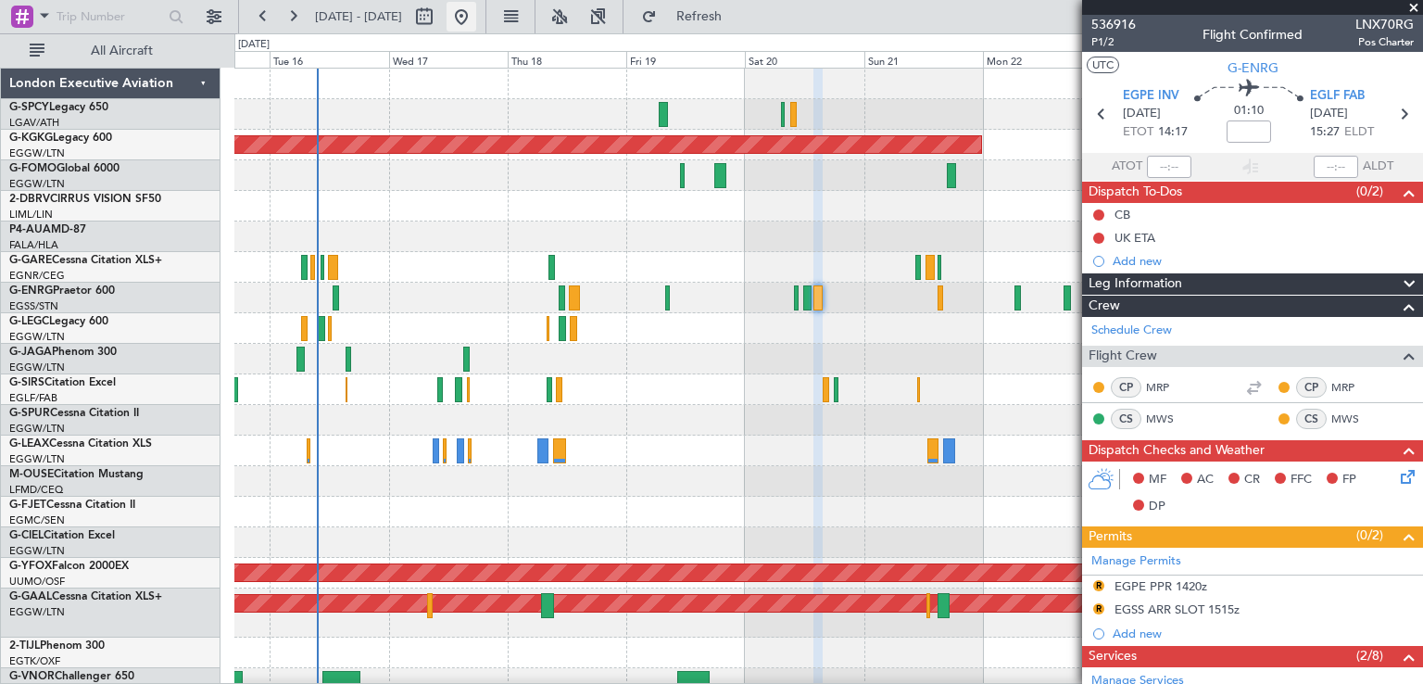
click at [476, 22] on button at bounding box center [462, 17] width 30 height 30
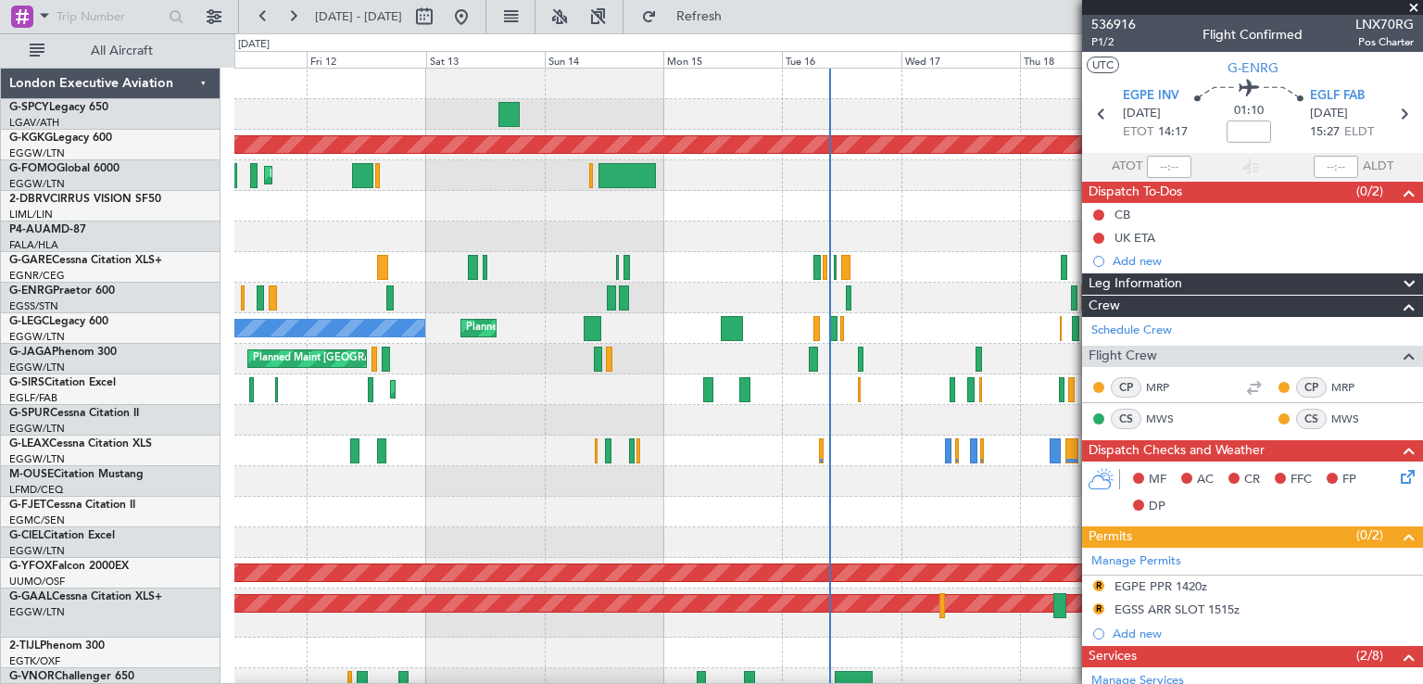
click at [1417, 4] on span at bounding box center [1414, 8] width 19 height 17
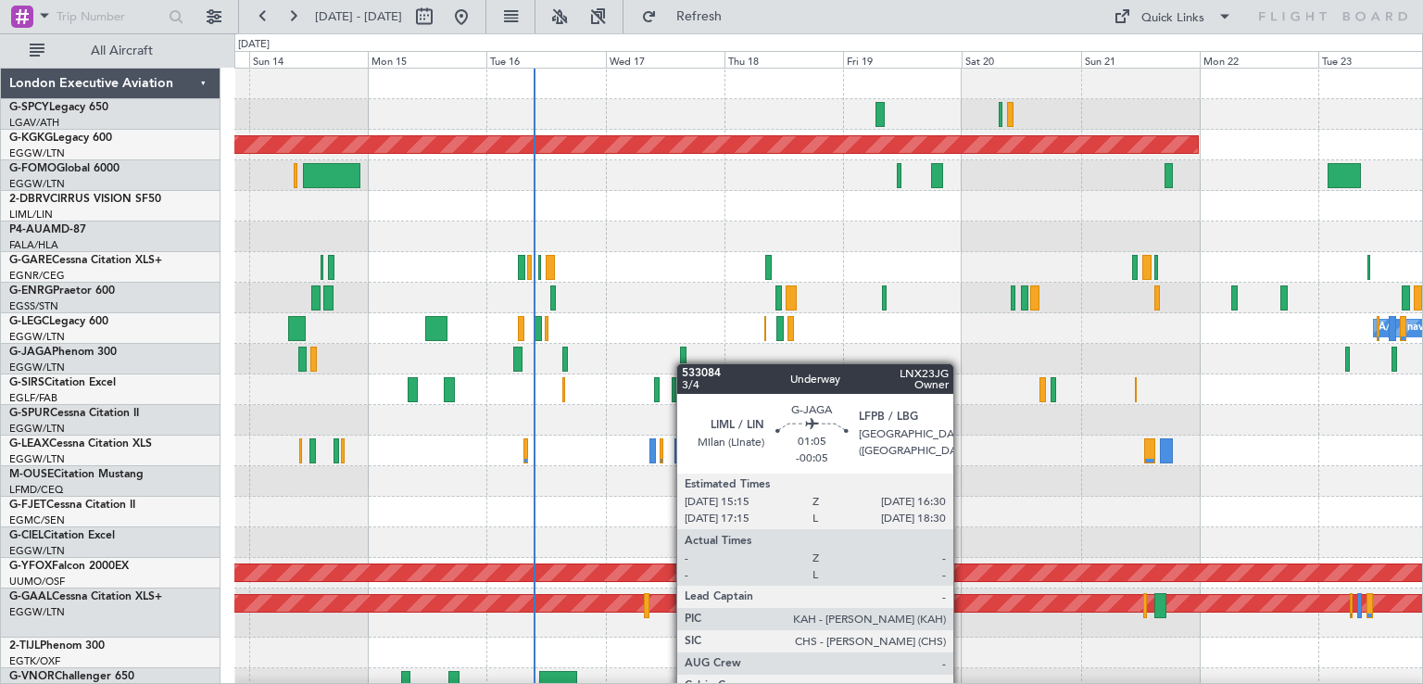
click at [686, 363] on div "AOG Maint [GEOGRAPHIC_DATA] (Ataturk) Planned Maint [GEOGRAPHIC_DATA] ([GEOGRAP…" at bounding box center [828, 567] width 1188 height 997
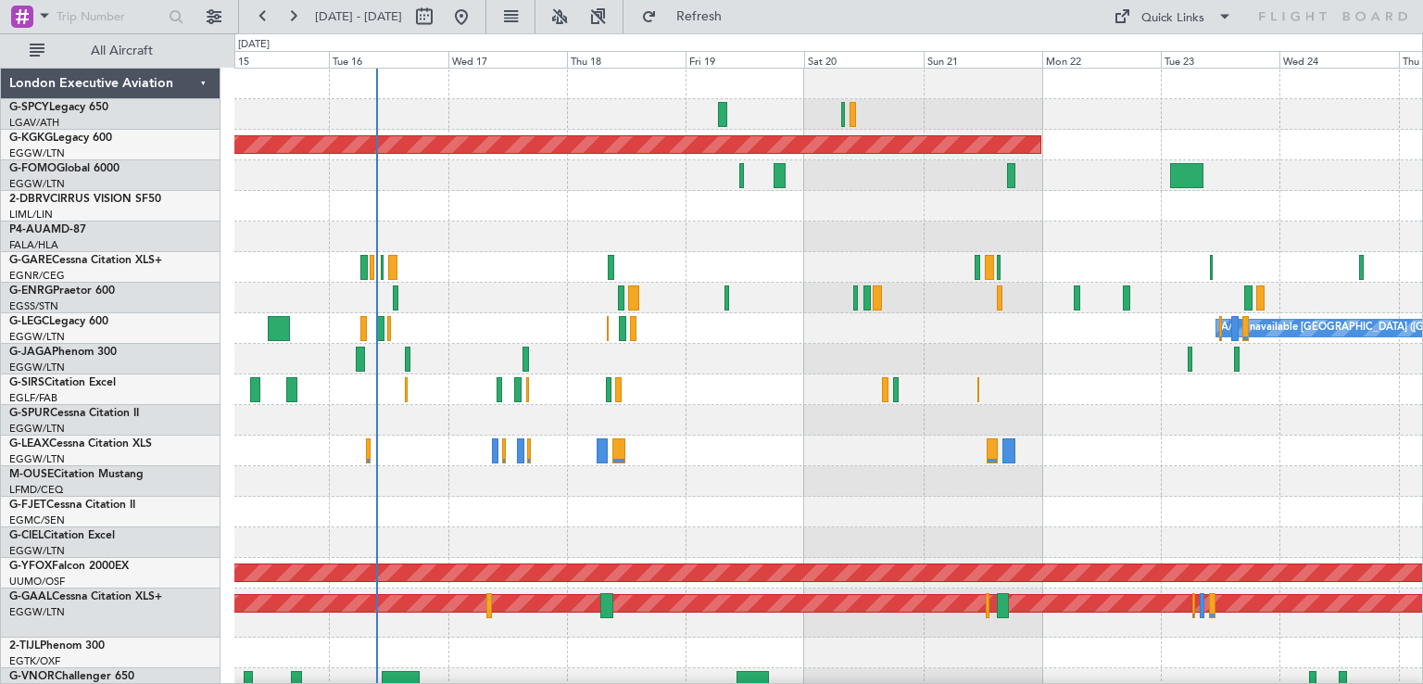
click at [741, 339] on div "A/C Unavailable [GEOGRAPHIC_DATA] ([GEOGRAPHIC_DATA]) Planned Maint [GEOGRAPHIC…" at bounding box center [828, 328] width 1188 height 31
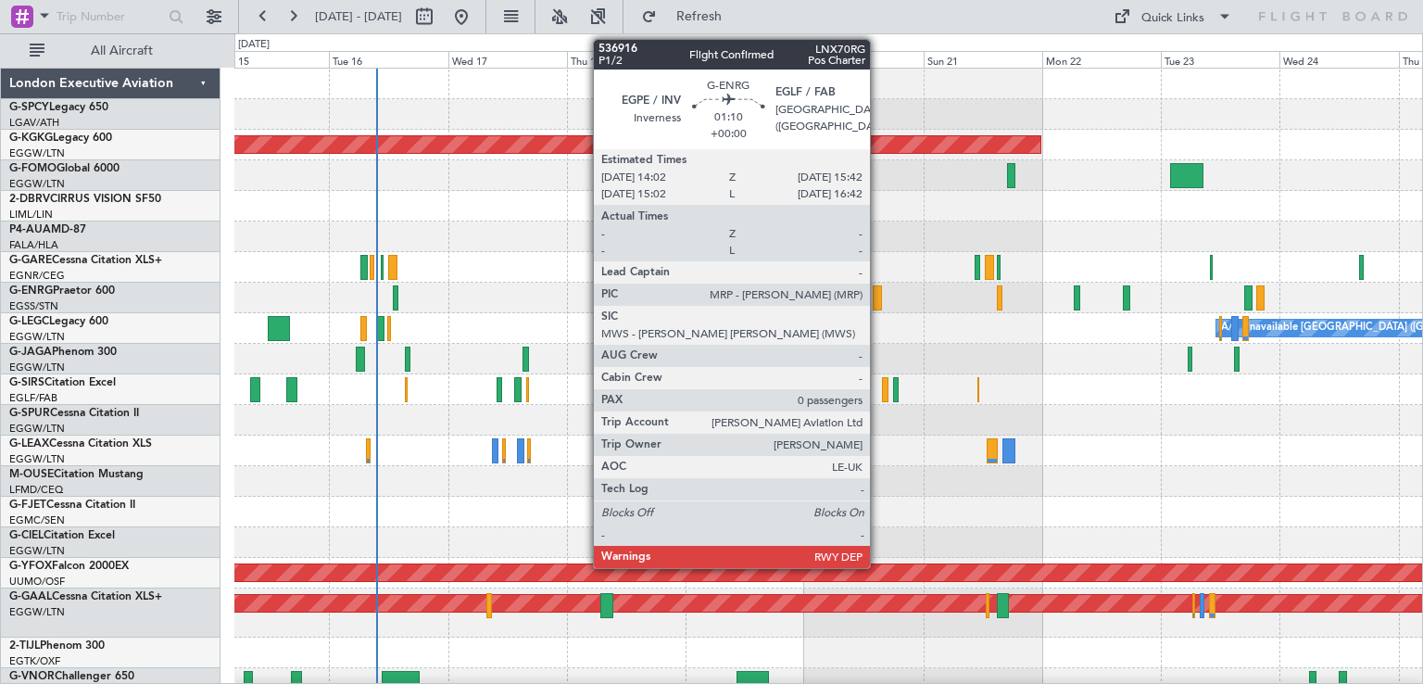
click at [878, 297] on div at bounding box center [877, 297] width 8 height 25
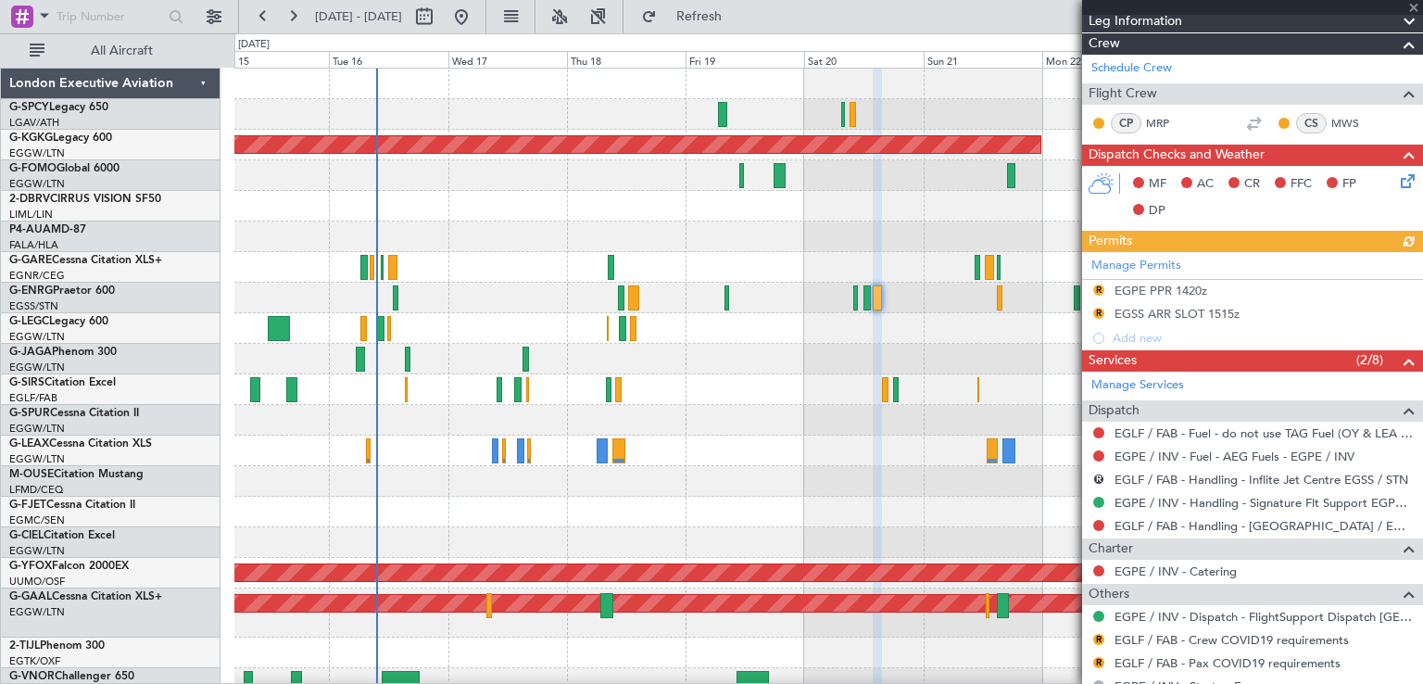
scroll to position [326, 0]
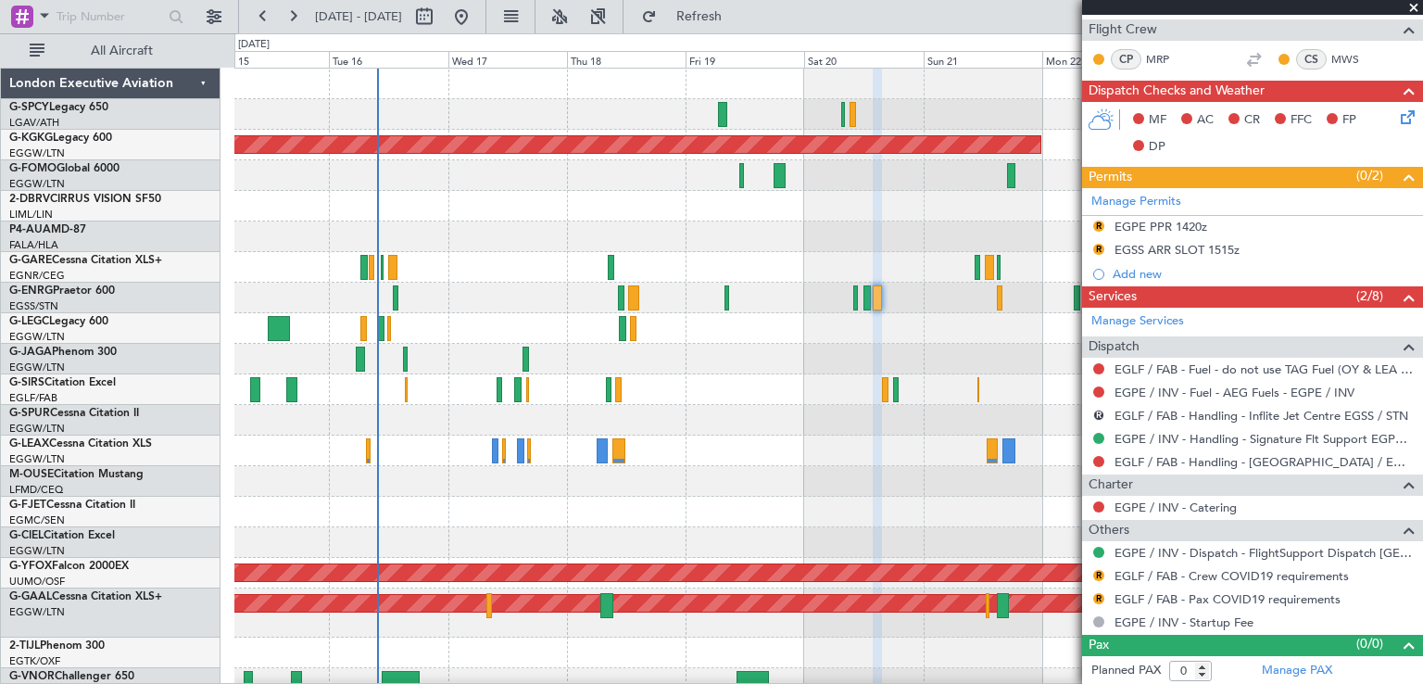
click at [1416, 8] on span at bounding box center [1414, 8] width 19 height 17
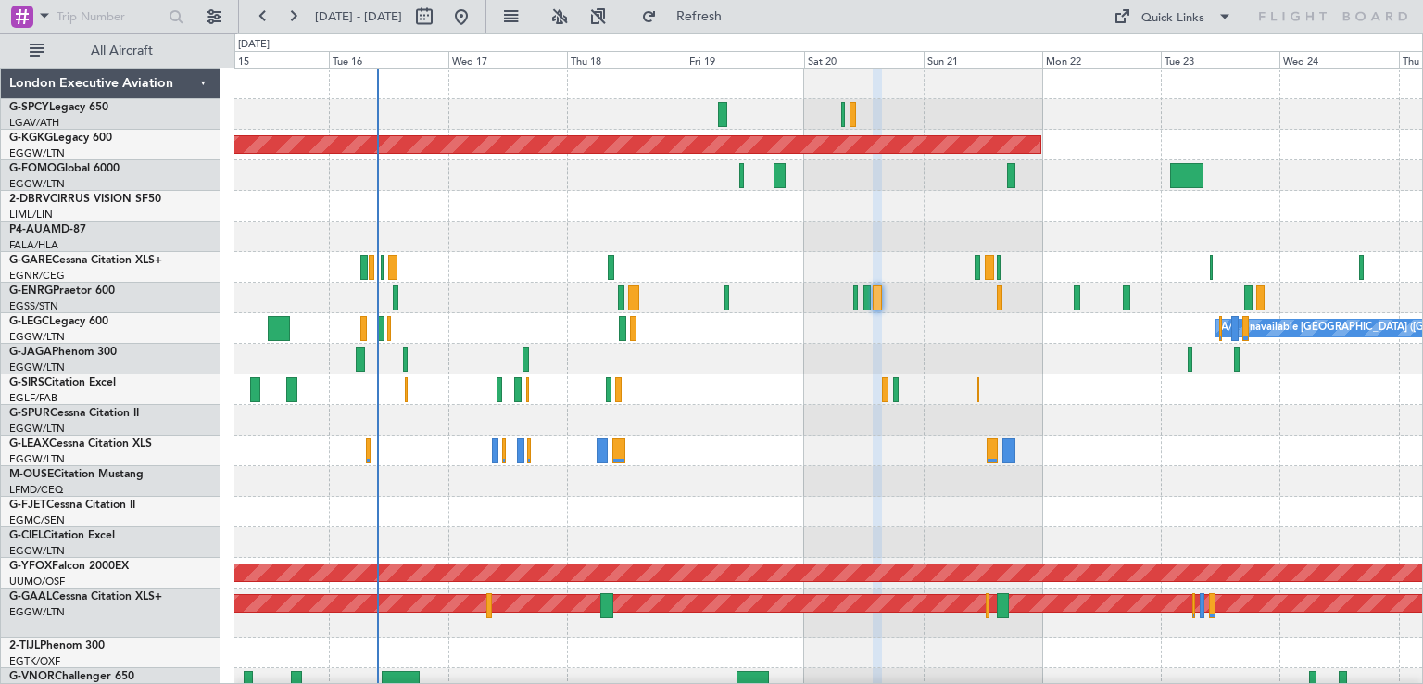
scroll to position [0, 0]
click at [725, 23] on button "Refresh" at bounding box center [688, 17] width 111 height 30
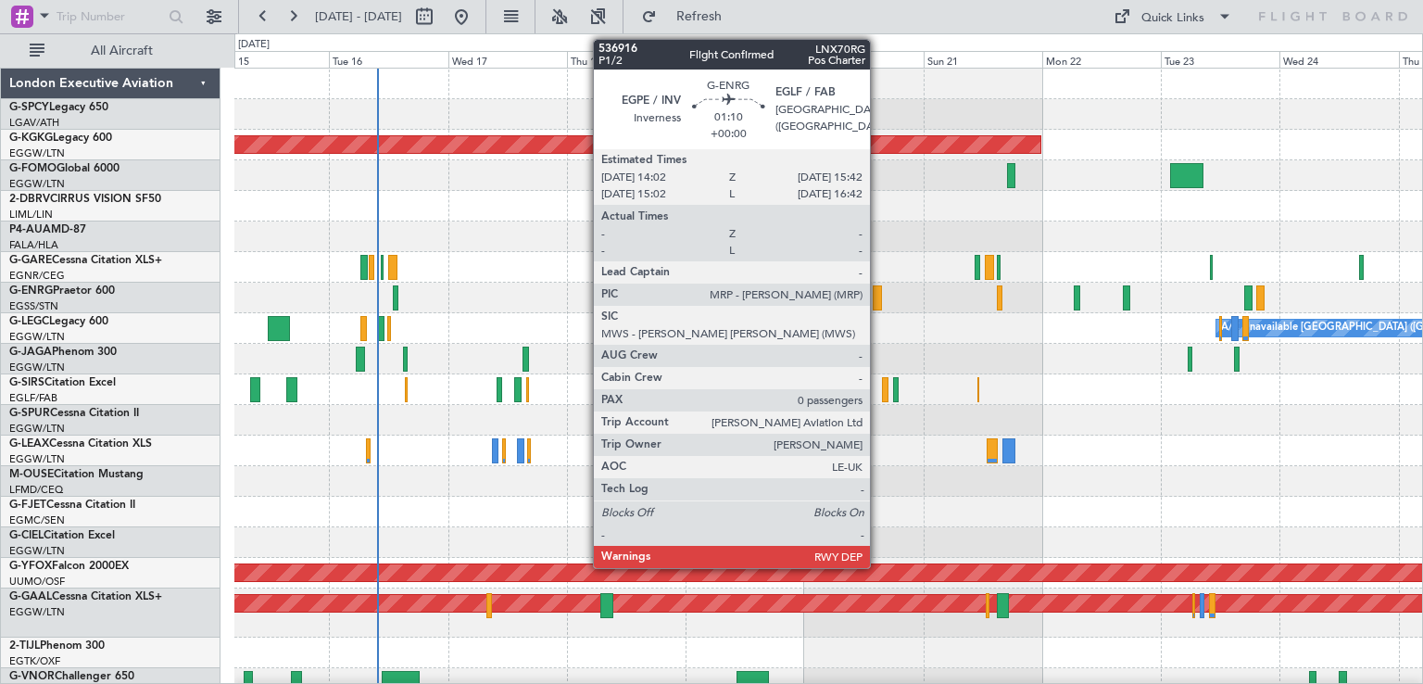
click at [878, 298] on div at bounding box center [877, 297] width 8 height 25
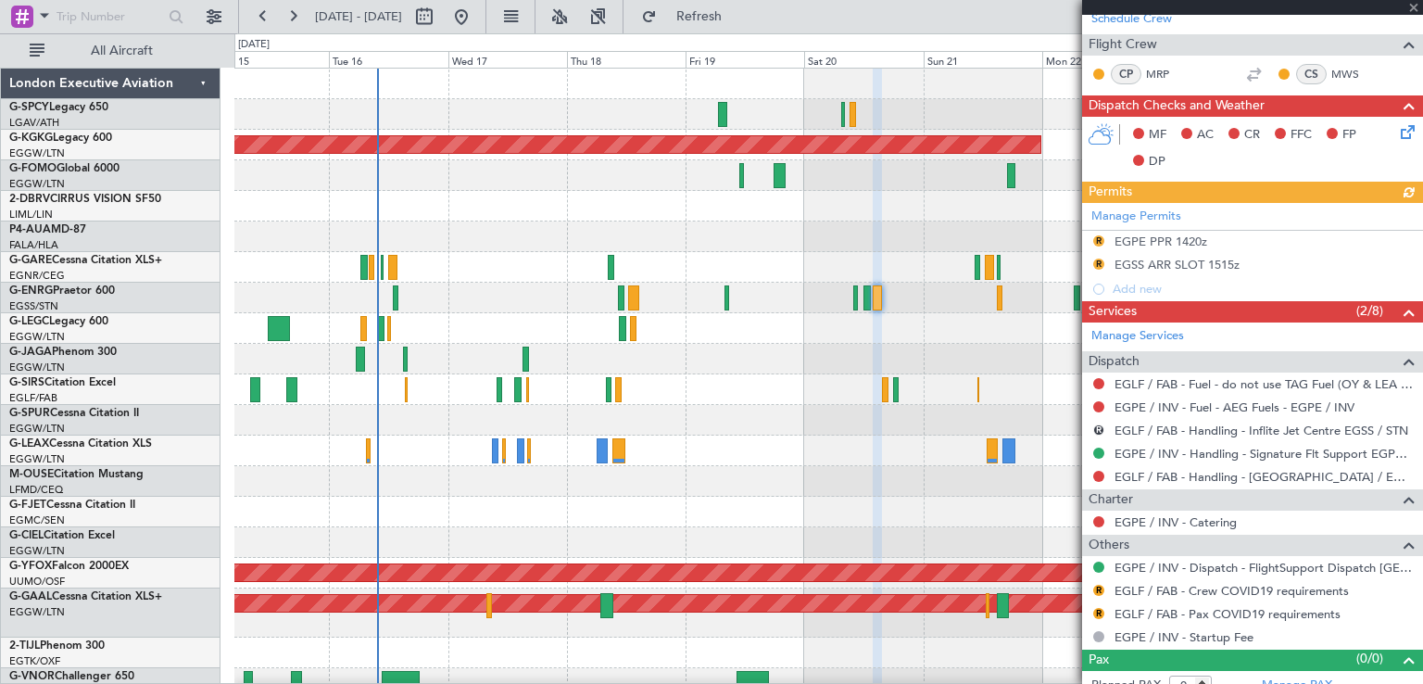
scroll to position [326, 0]
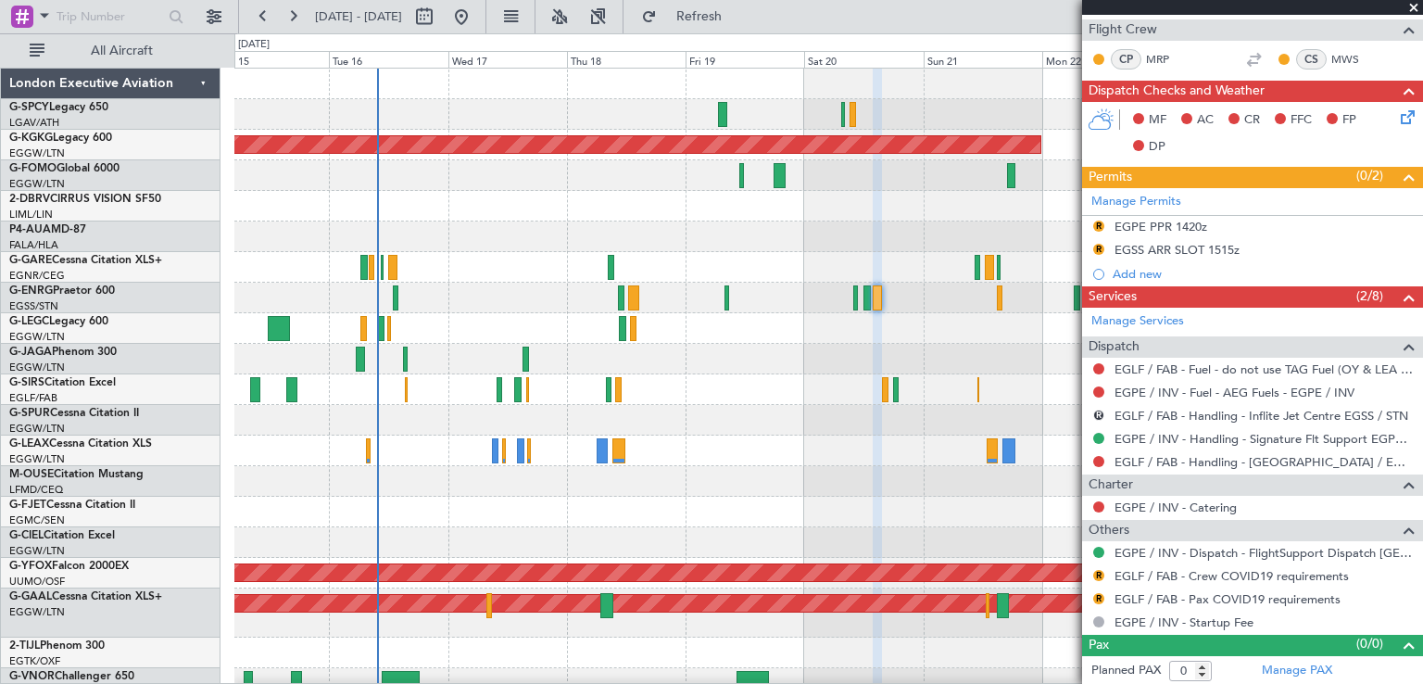
click at [835, 513] on div at bounding box center [828, 512] width 1188 height 31
click at [724, 17] on span "Refresh" at bounding box center [700, 16] width 78 height 13
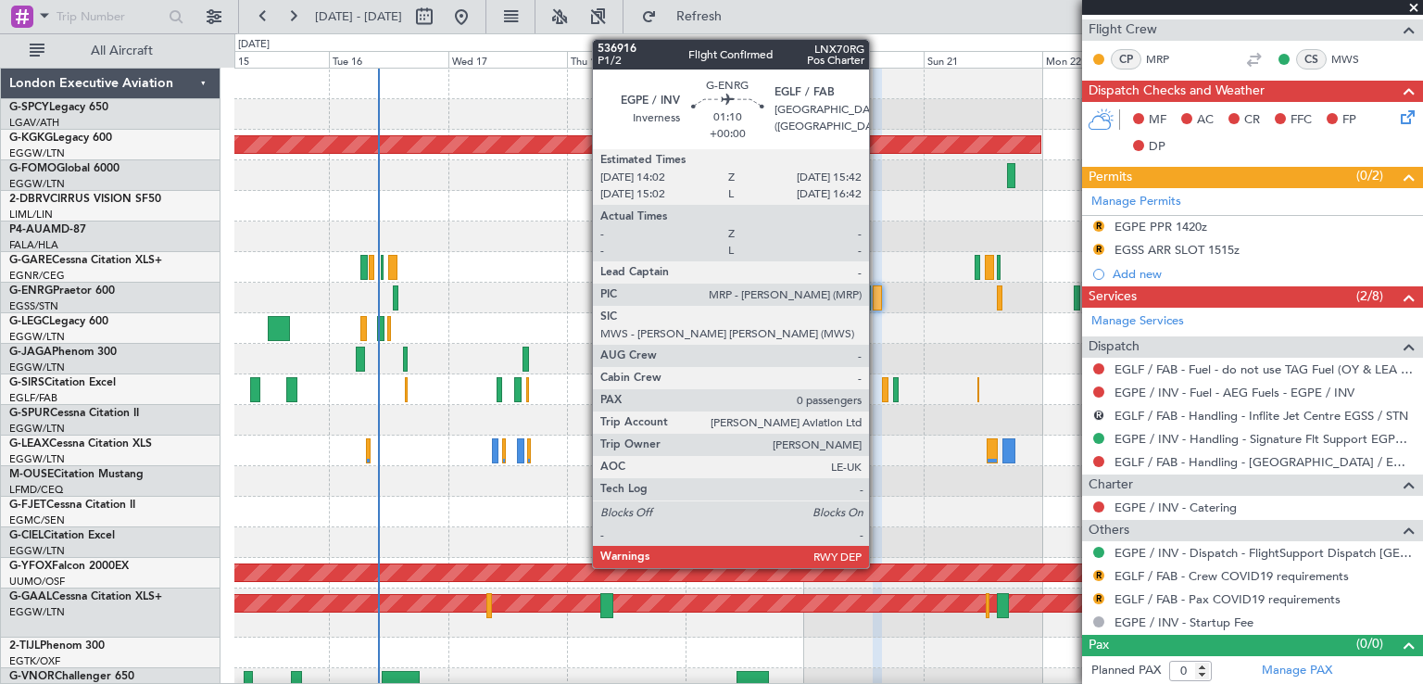
click at [877, 304] on div at bounding box center [877, 297] width 8 height 25
click at [879, 308] on div at bounding box center [877, 297] width 8 height 25
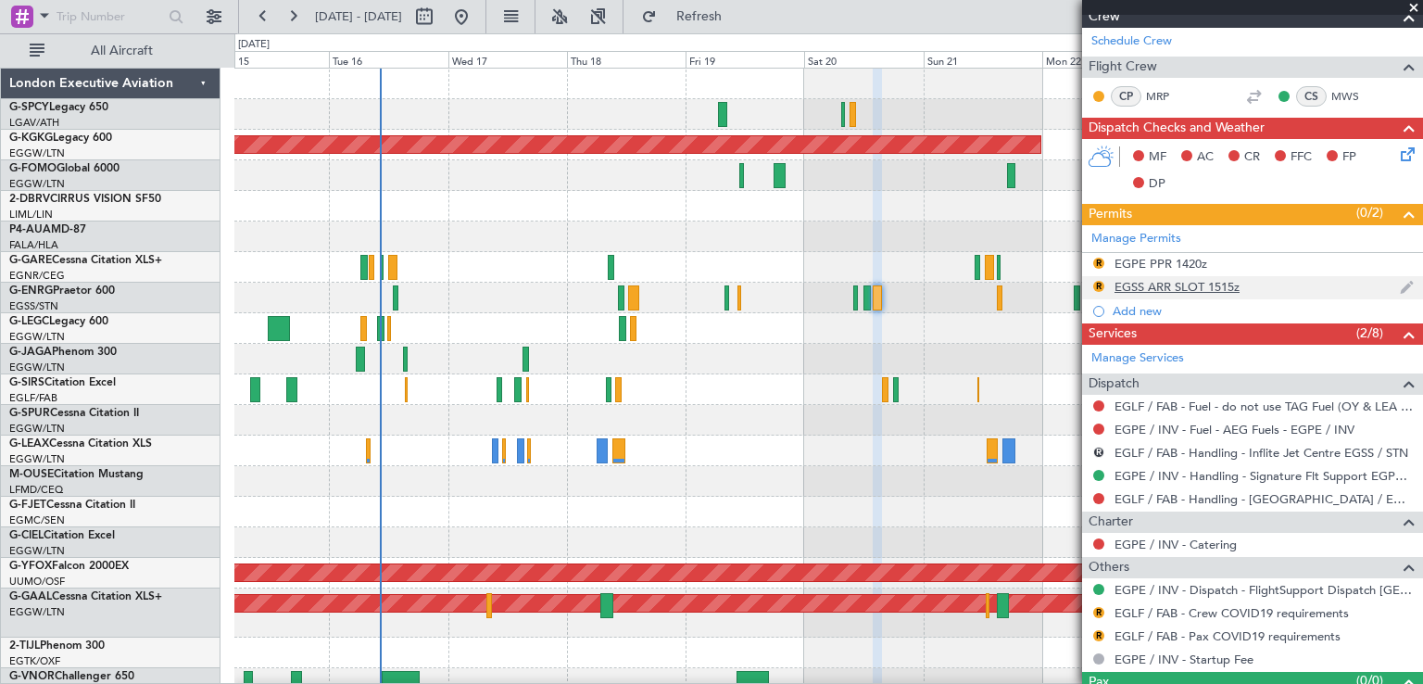
scroll to position [289, 0]
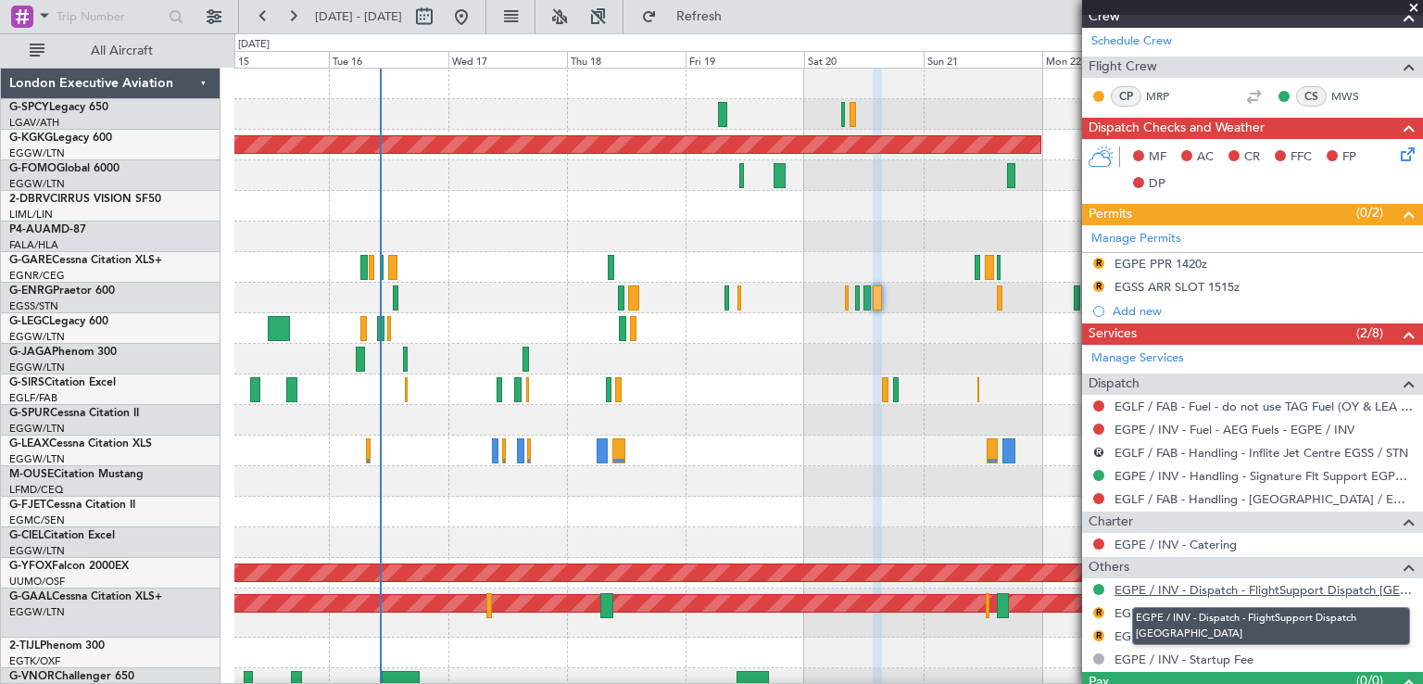
click at [1176, 583] on link "EGPE / INV - Dispatch - FlightSupport Dispatch [GEOGRAPHIC_DATA]" at bounding box center [1264, 590] width 299 height 16
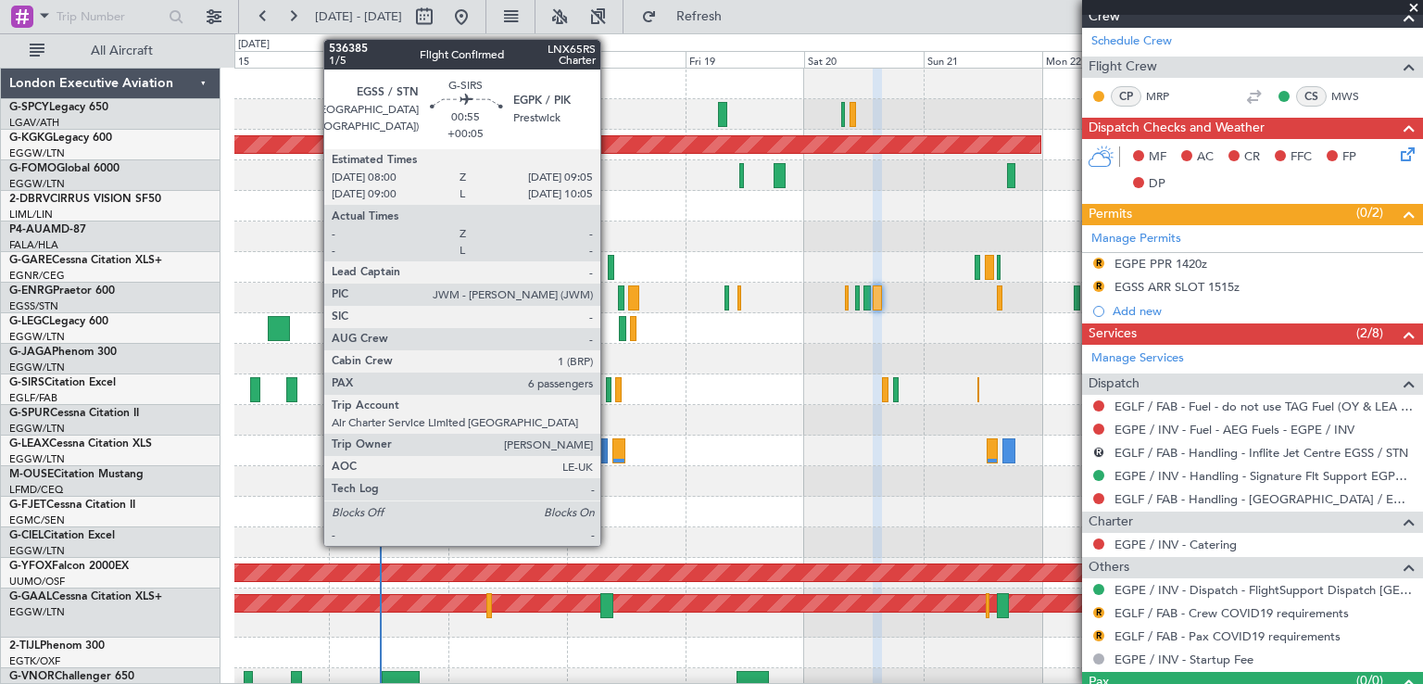
click at [609, 397] on div at bounding box center [609, 389] width 6 height 25
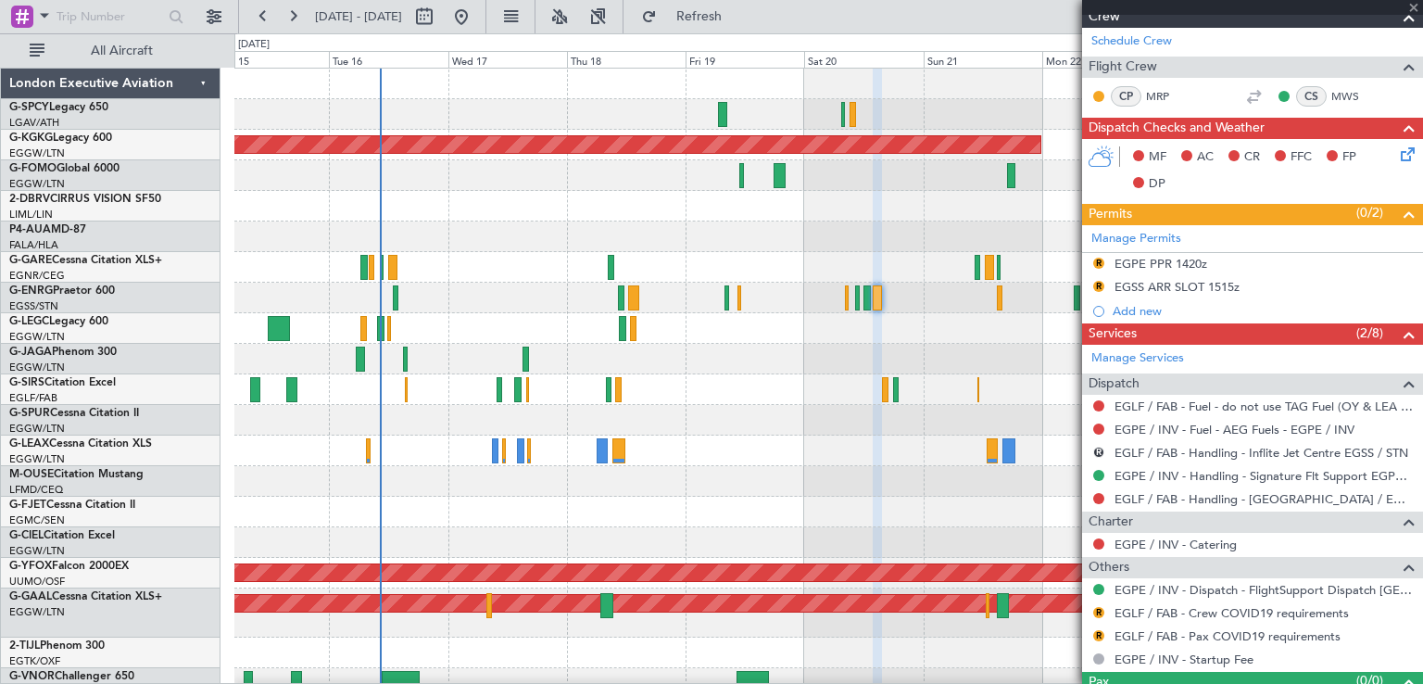
type input "+00:05"
type input "6"
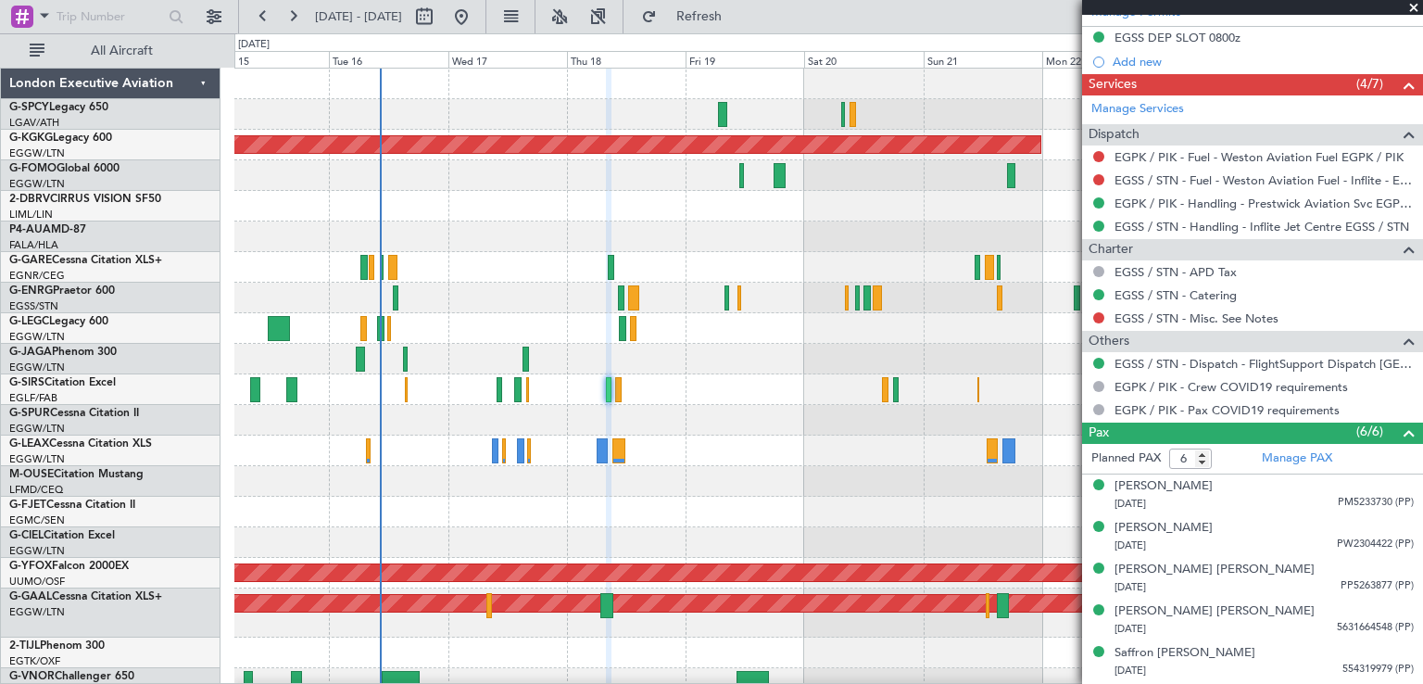
scroll to position [586, 0]
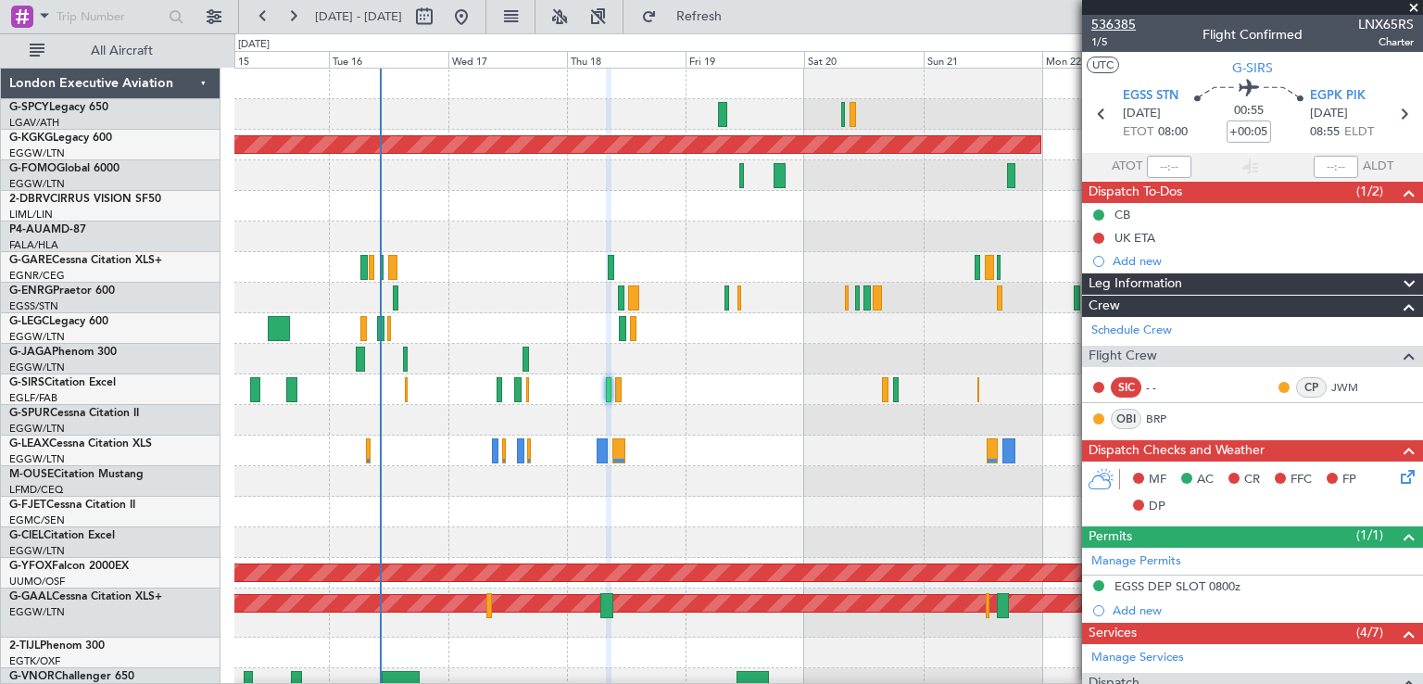
click at [1127, 27] on span "536385" at bounding box center [1114, 24] width 44 height 19
click at [476, 21] on button at bounding box center [462, 17] width 30 height 30
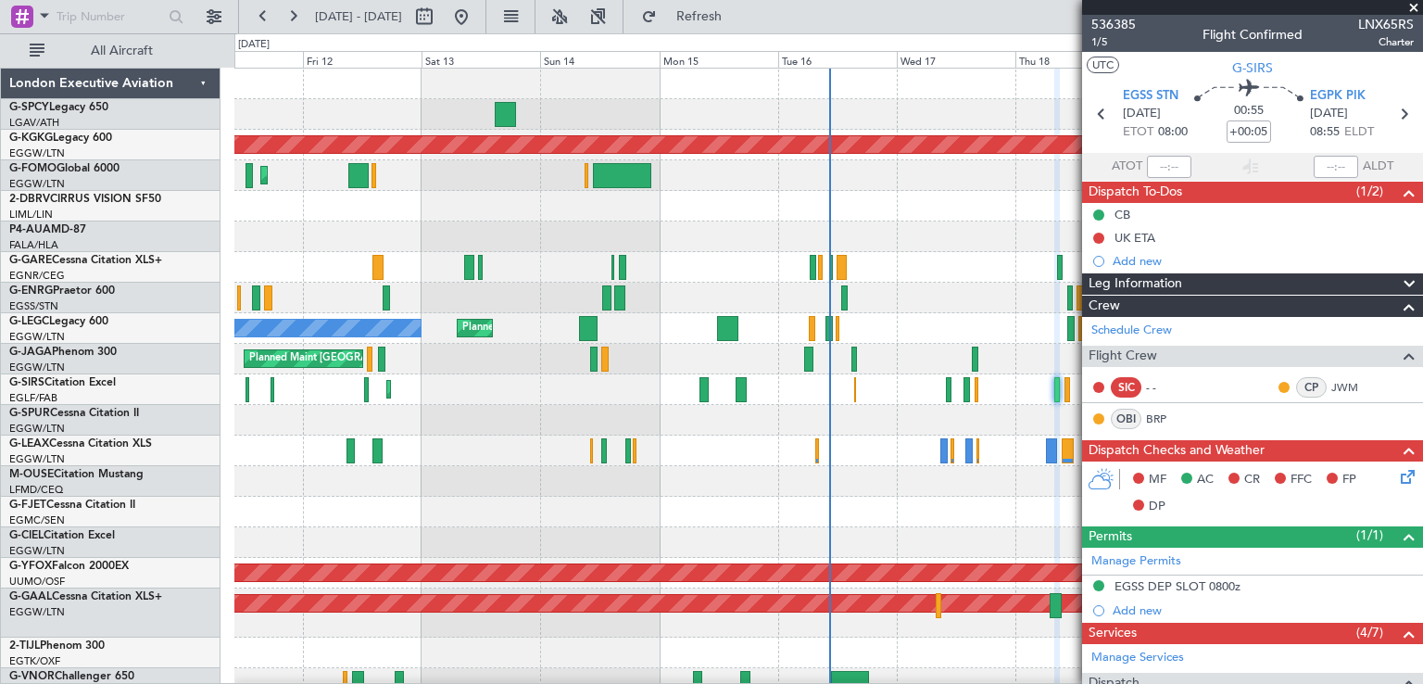
click at [1416, 6] on span at bounding box center [1414, 8] width 19 height 17
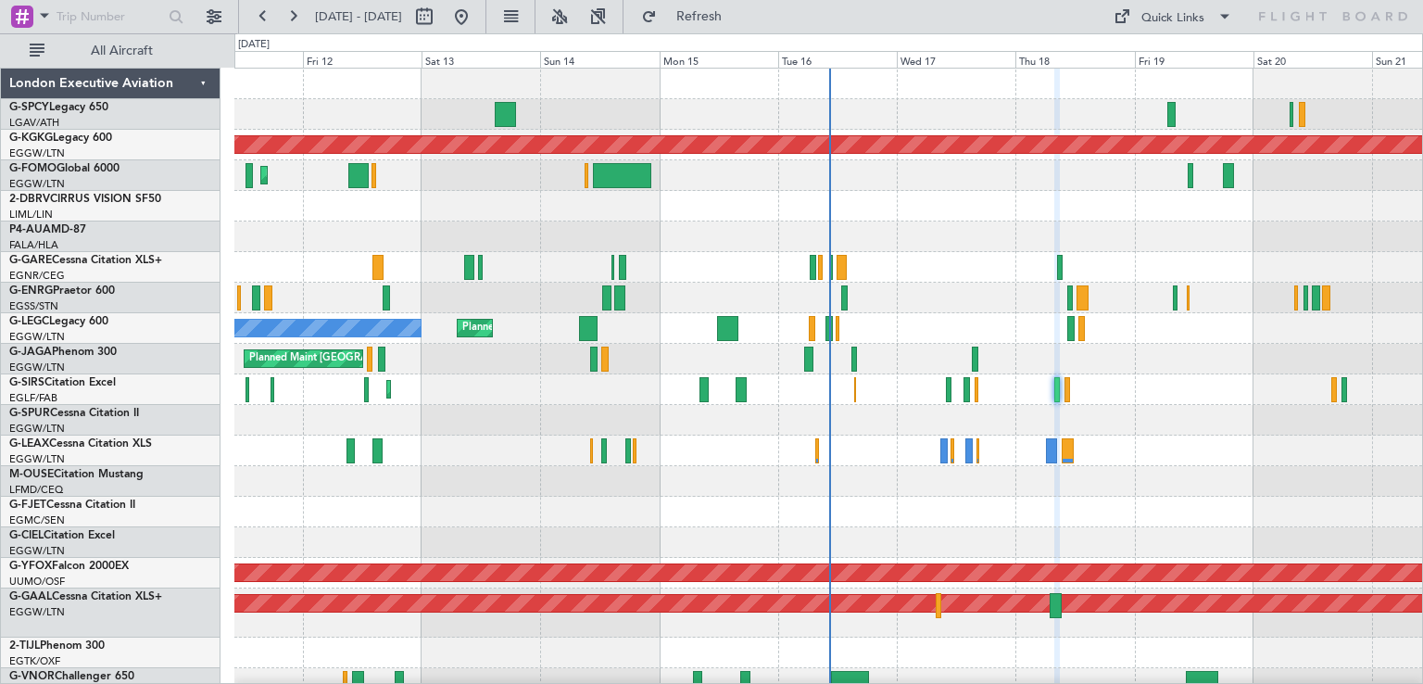
type input "0"
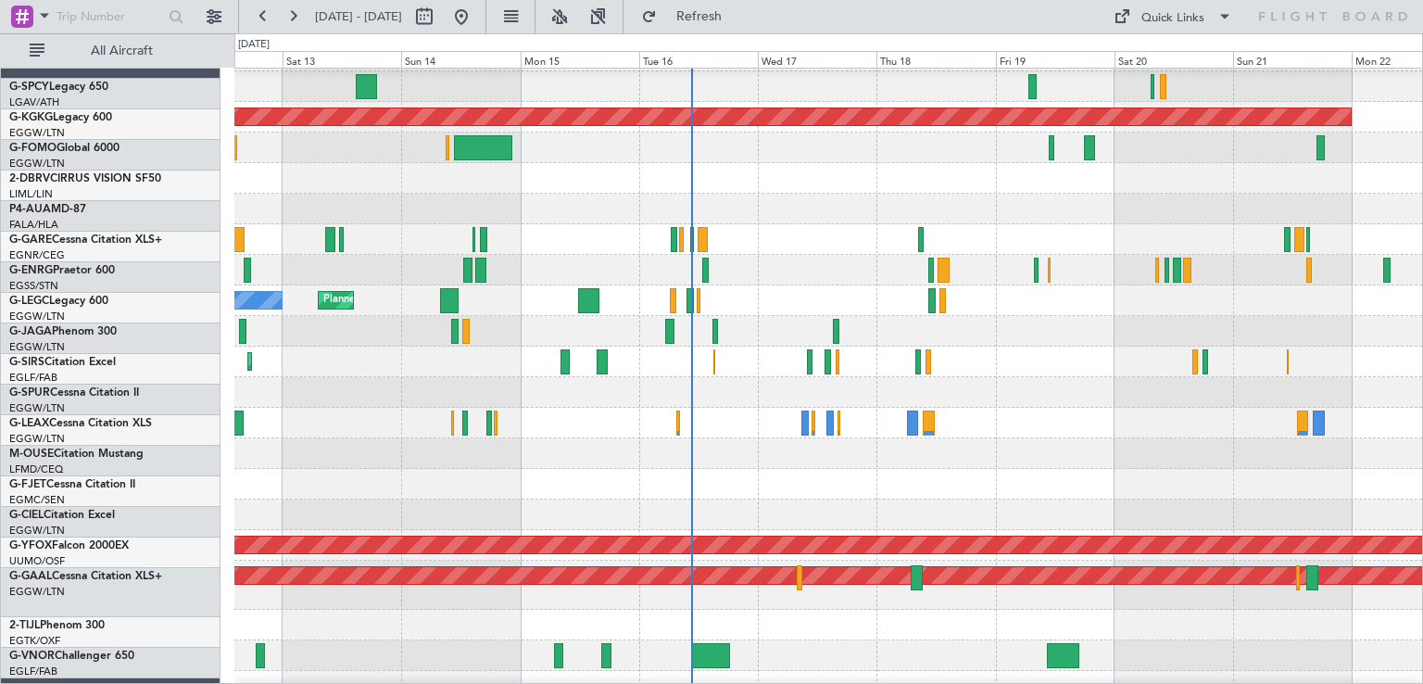
scroll to position [29, 0]
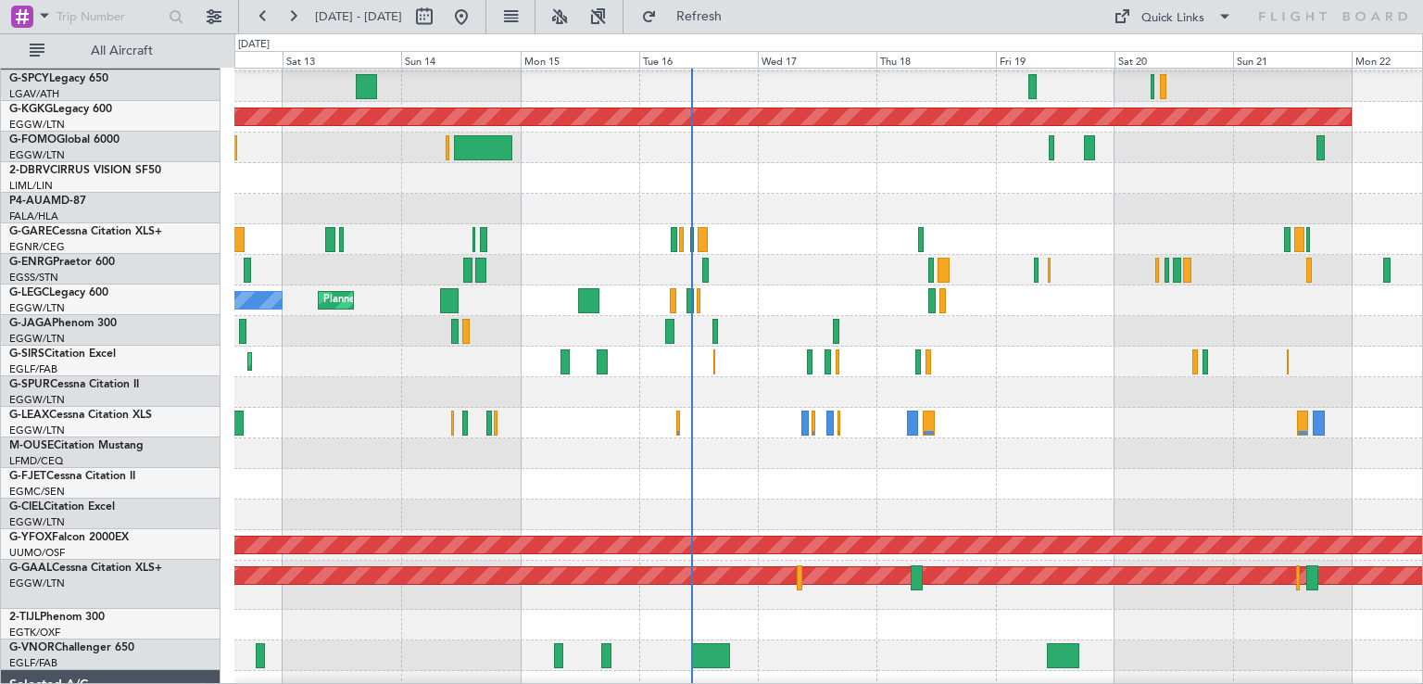
click at [1082, 326] on div "Planned Maint [GEOGRAPHIC_DATA] ([GEOGRAPHIC_DATA])" at bounding box center [828, 331] width 1188 height 31
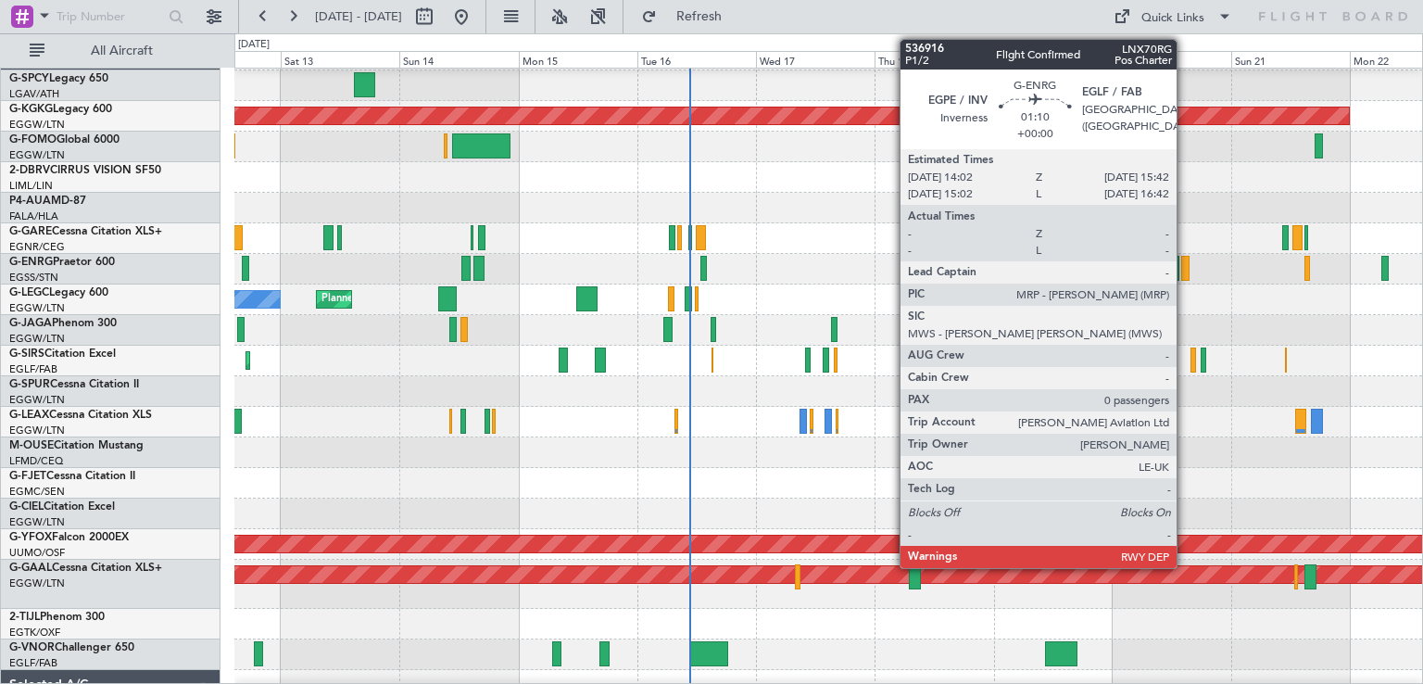
click at [1185, 275] on div at bounding box center [1185, 268] width 8 height 25
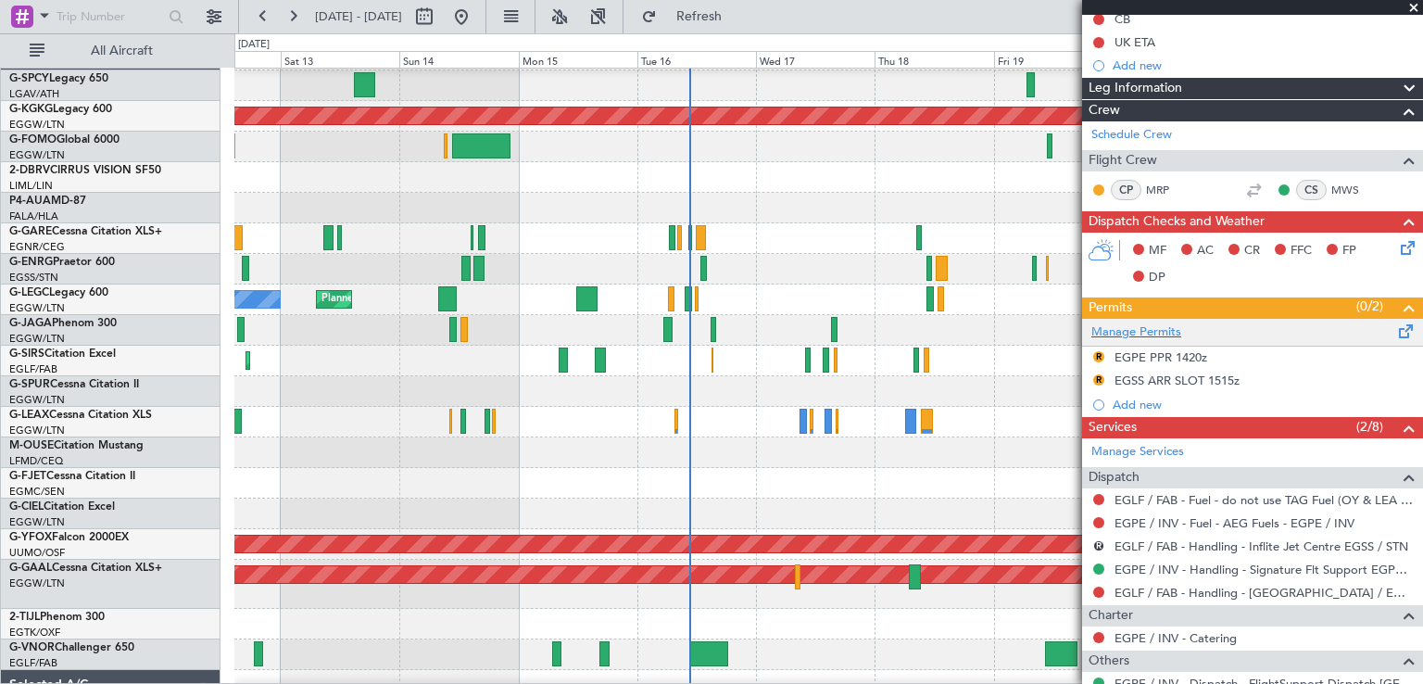
scroll to position [196, 0]
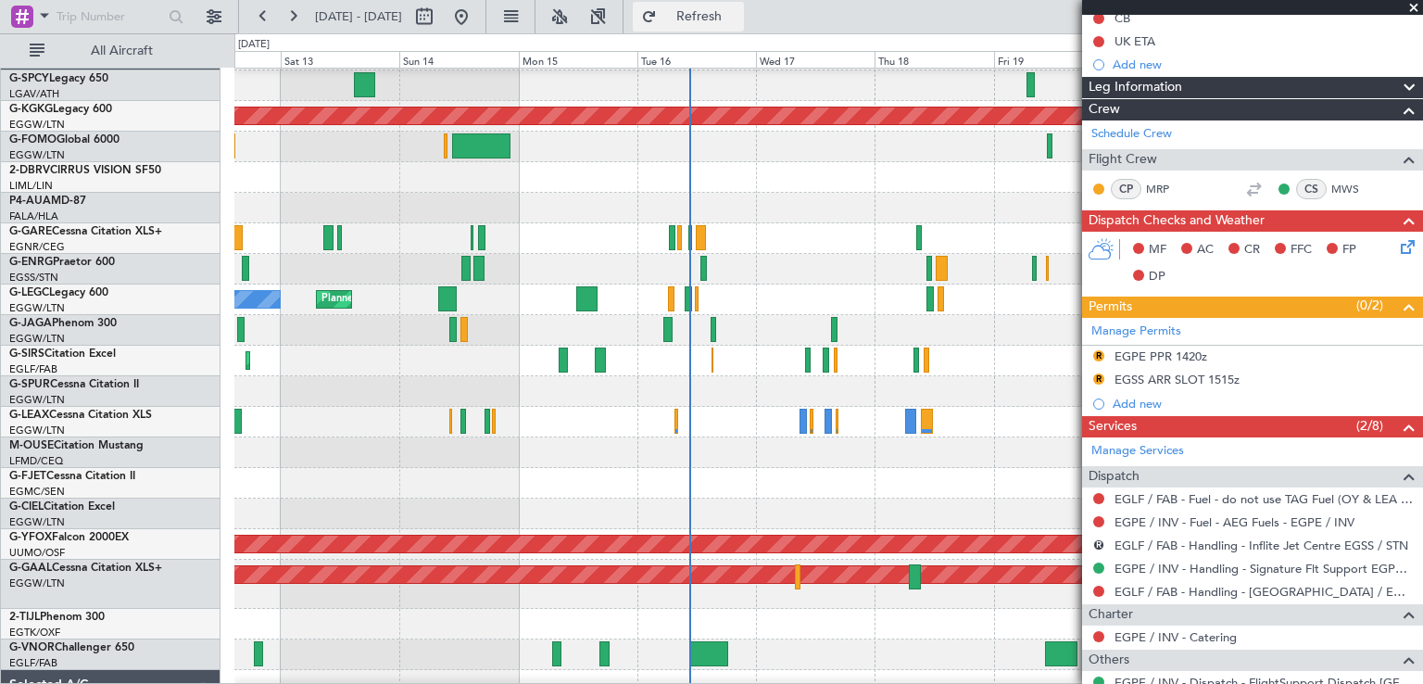
click at [738, 19] on span "Refresh" at bounding box center [700, 16] width 78 height 13
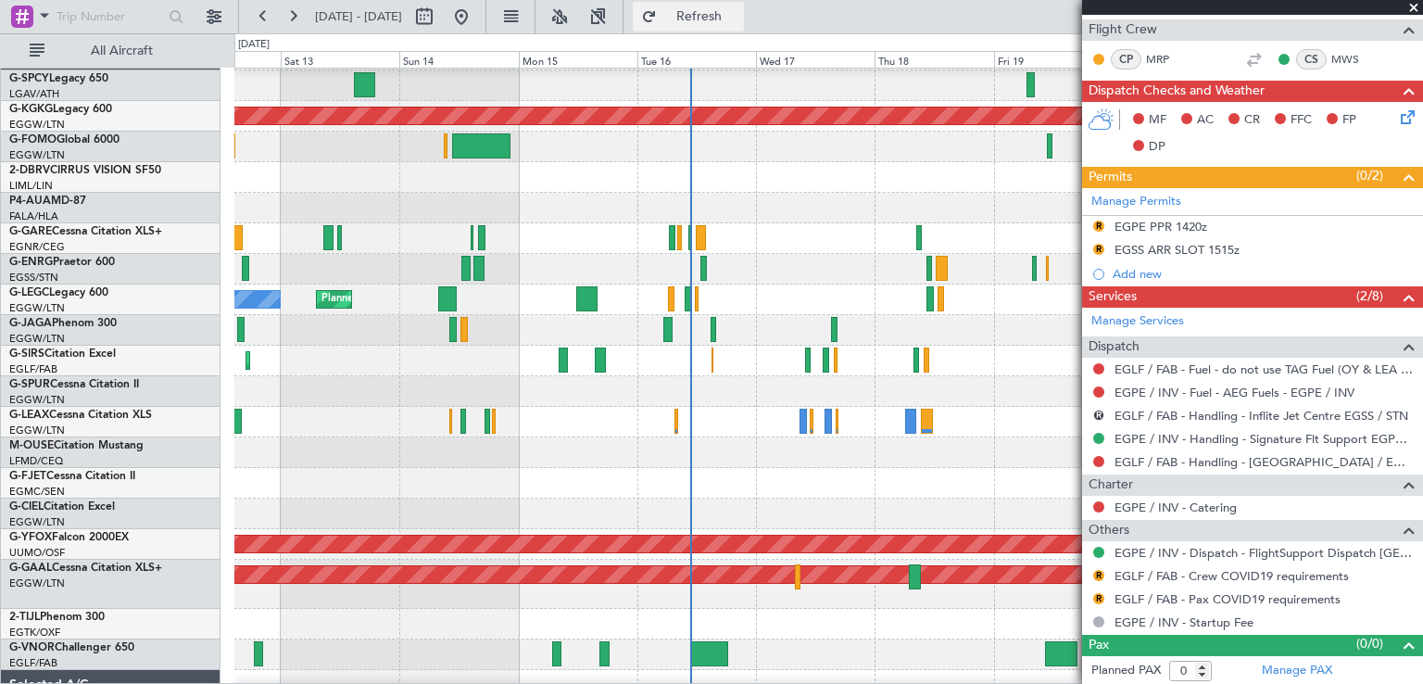
click at [732, 19] on span "Refresh" at bounding box center [700, 16] width 78 height 13
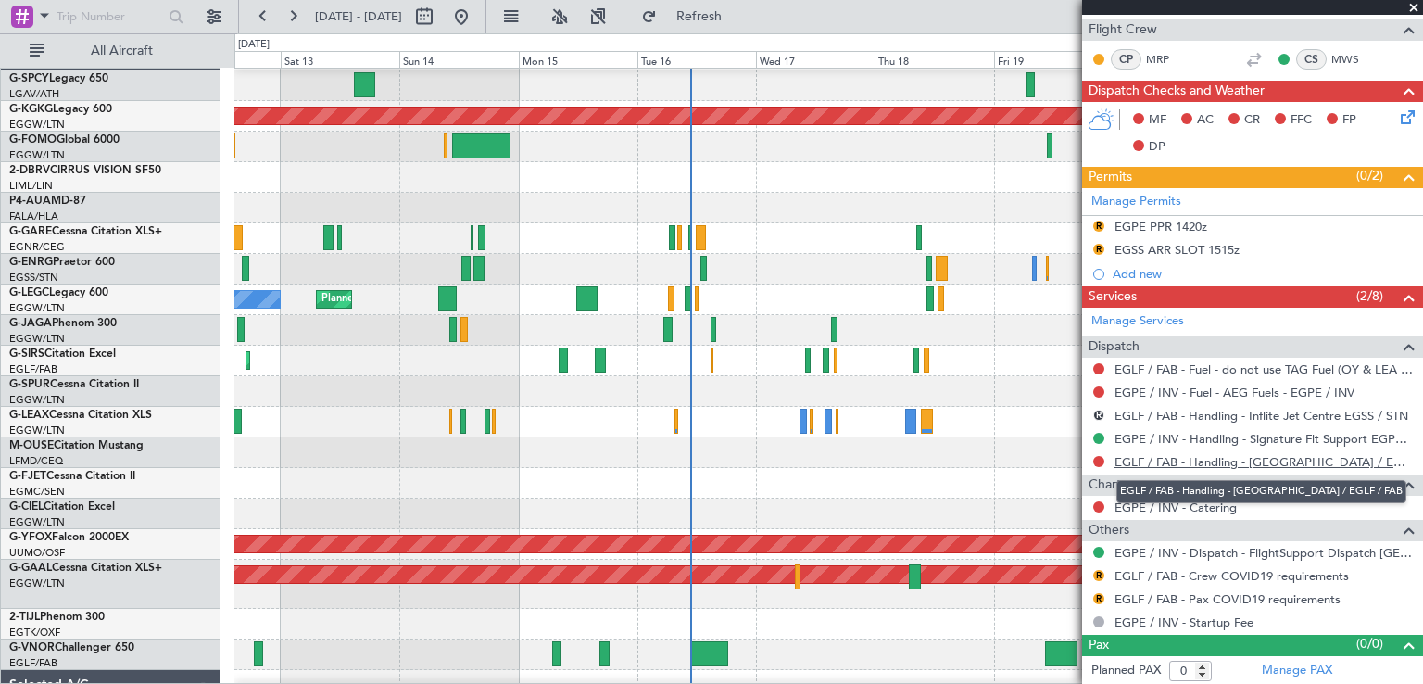
click at [1233, 459] on link "EGLF / FAB - Handling - [GEOGRAPHIC_DATA] / EGLF / FAB" at bounding box center [1264, 462] width 299 height 16
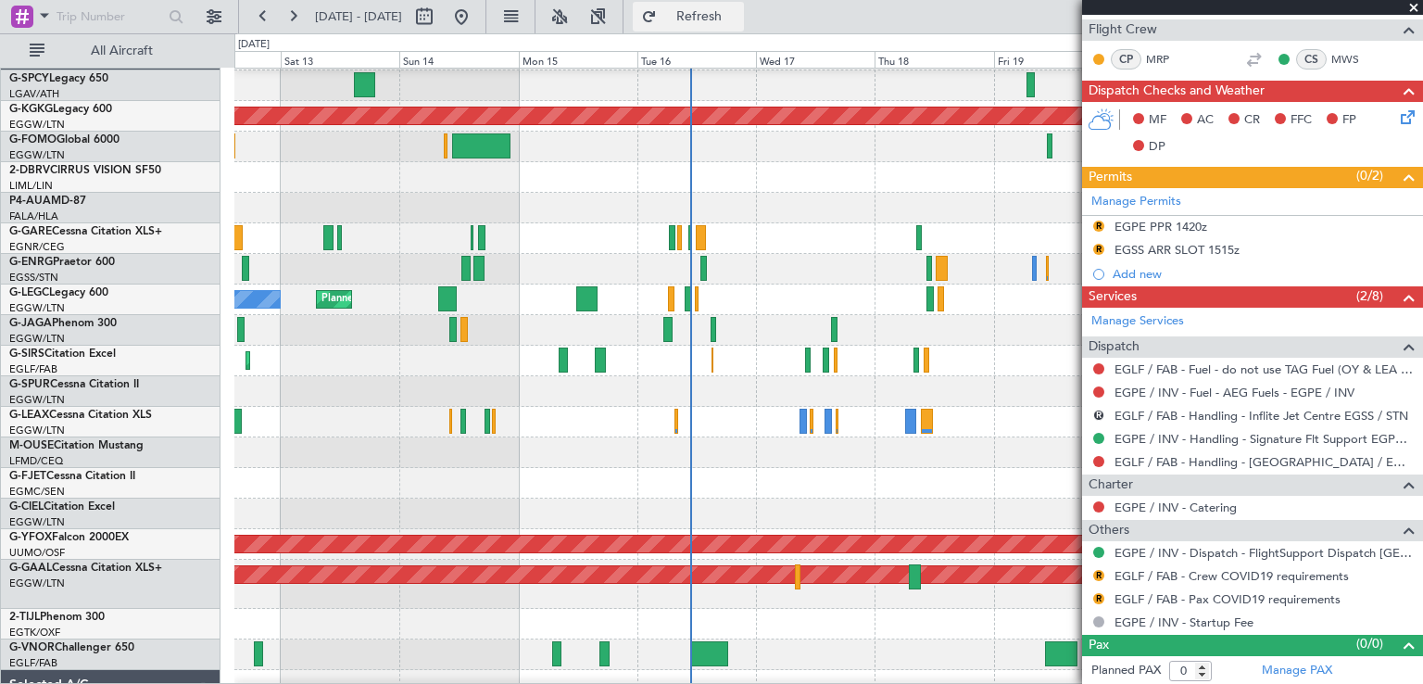
click at [738, 11] on span "Refresh" at bounding box center [700, 16] width 78 height 13
click at [1018, 426] on div "Planned Maint [GEOGRAPHIC_DATA] ([GEOGRAPHIC_DATA])" at bounding box center [828, 422] width 1188 height 31
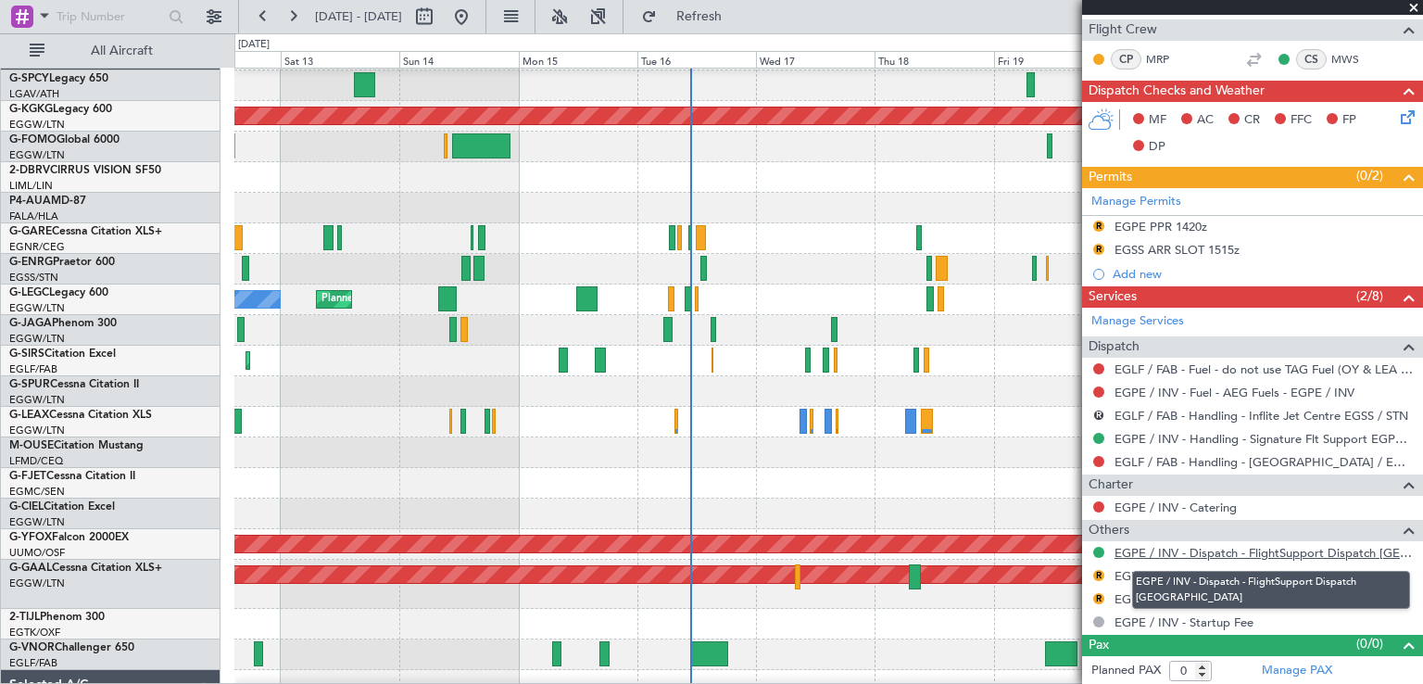
click at [1269, 553] on link "EGPE / INV - Dispatch - FlightSupport Dispatch [GEOGRAPHIC_DATA]" at bounding box center [1264, 553] width 299 height 16
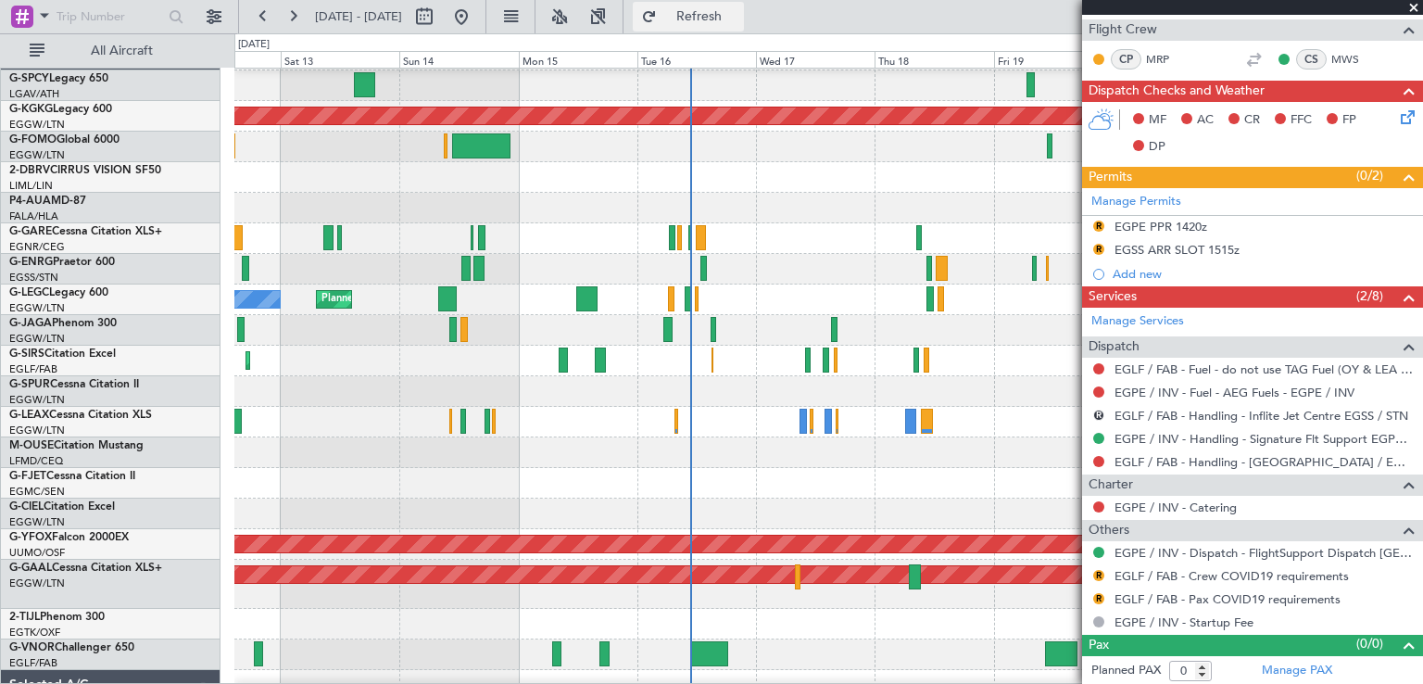
click at [738, 16] on span "Refresh" at bounding box center [700, 16] width 78 height 13
click at [1414, 6] on span at bounding box center [1414, 8] width 19 height 17
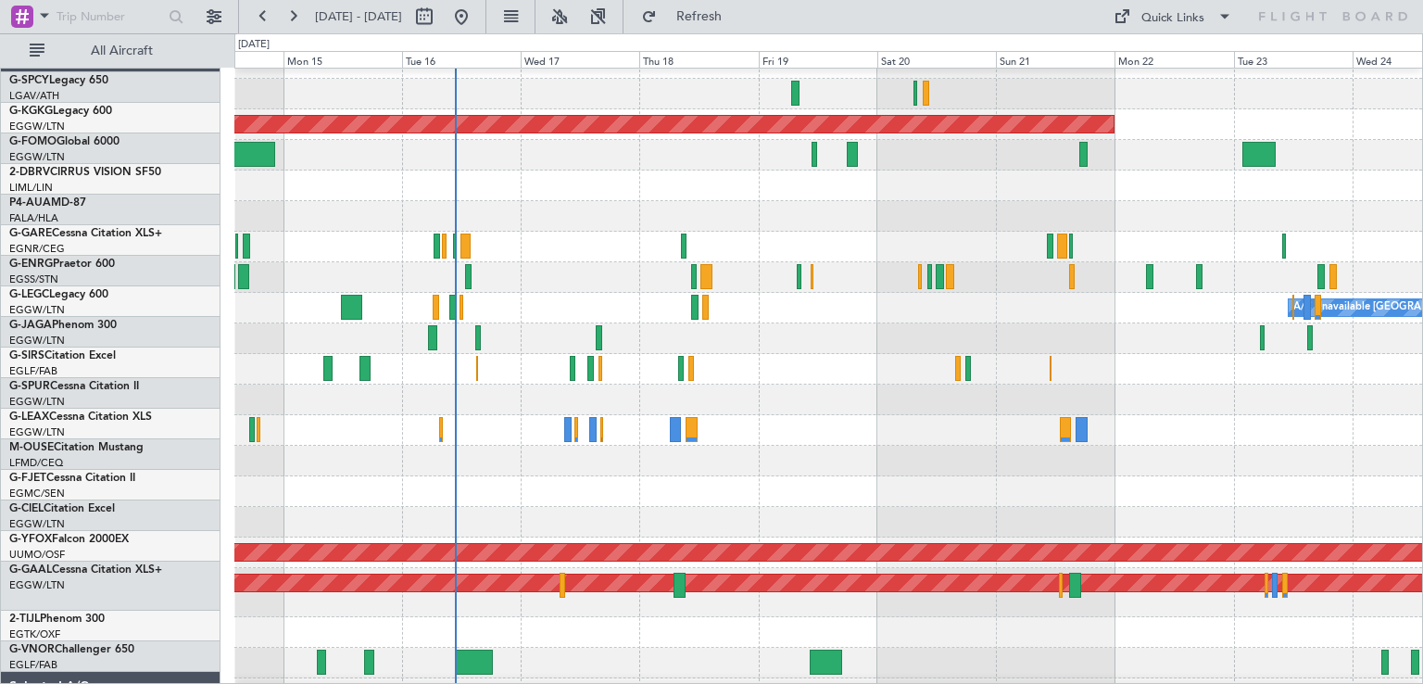
scroll to position [20, 0]
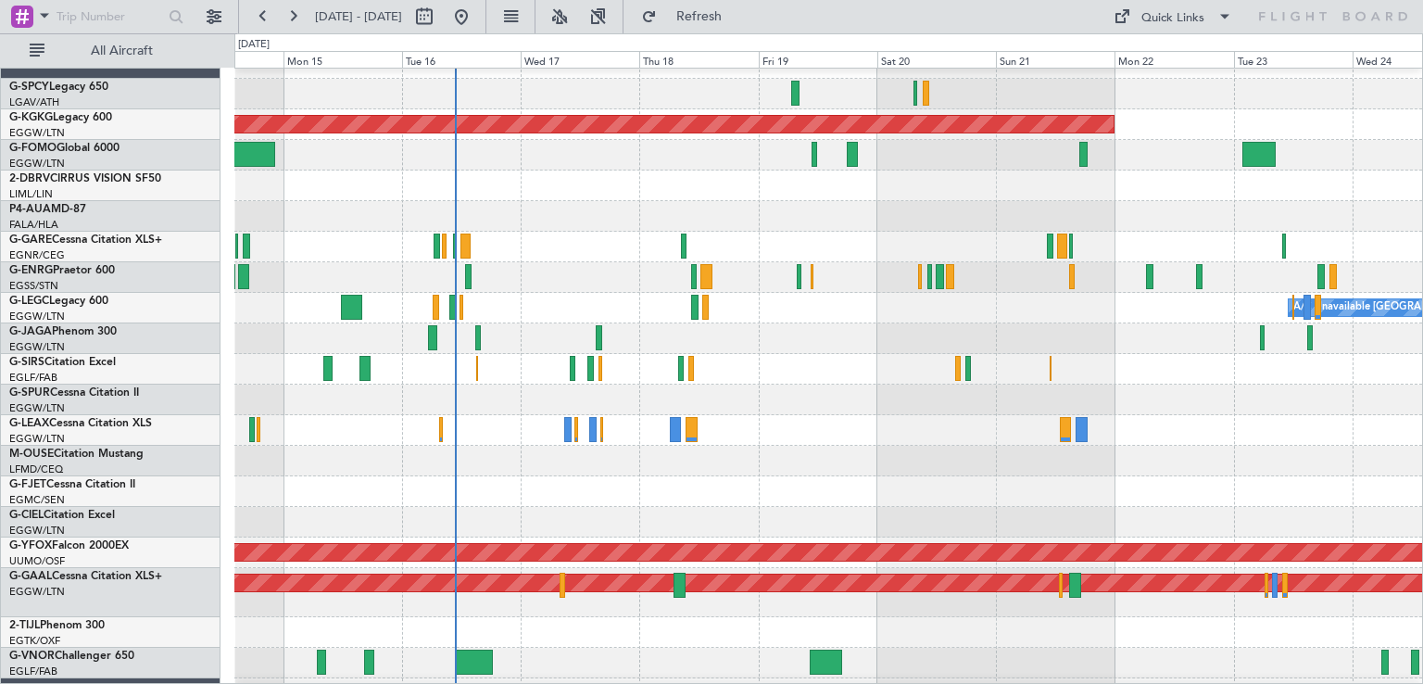
click at [903, 323] on div "Planned Maint [GEOGRAPHIC_DATA] ([GEOGRAPHIC_DATA])" at bounding box center [828, 338] width 1188 height 31
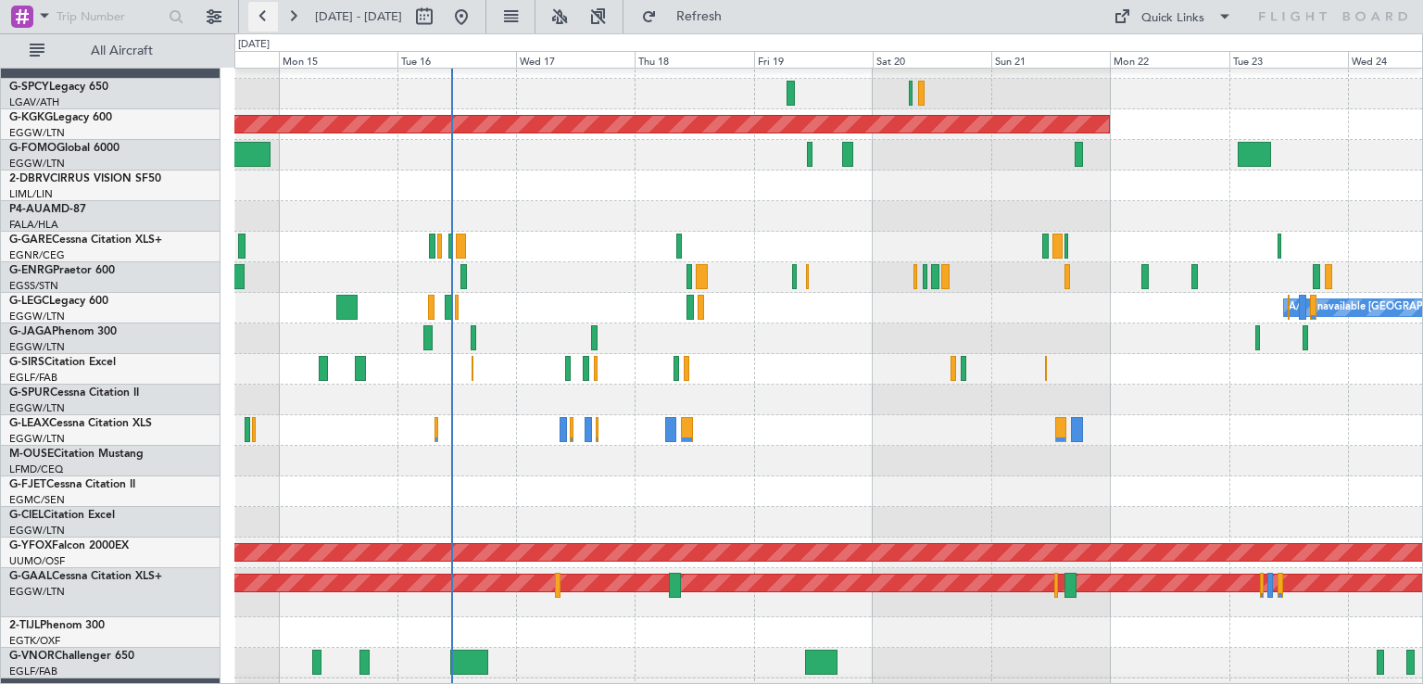
click at [263, 16] on button at bounding box center [263, 17] width 30 height 30
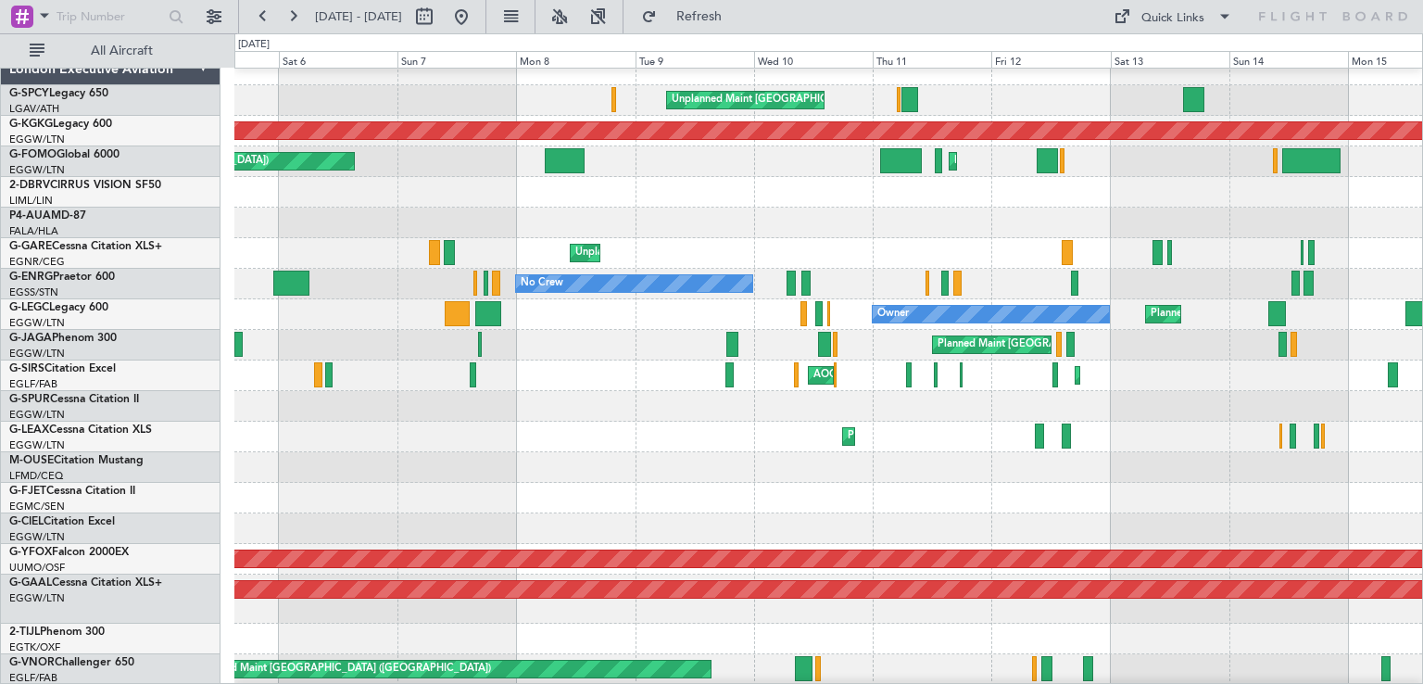
scroll to position [19, 0]
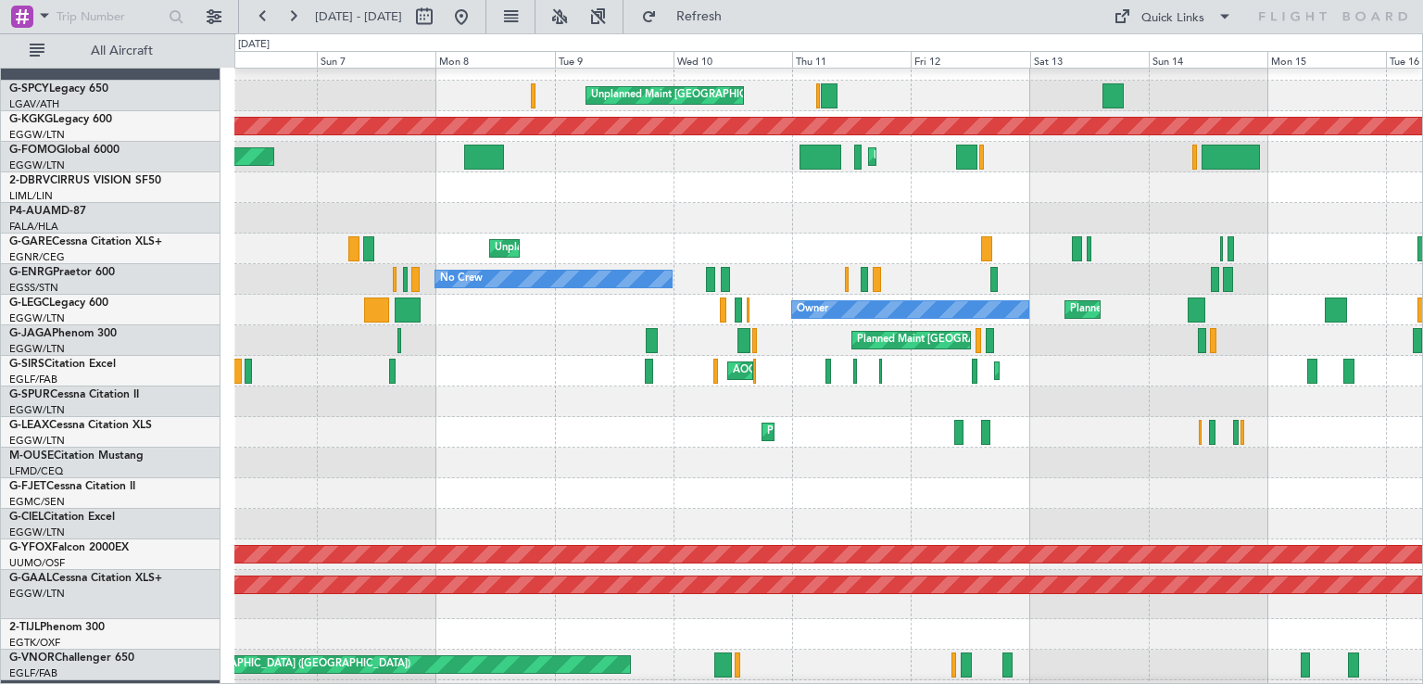
click at [614, 431] on div "Planned Maint London (Luton) Owner" at bounding box center [828, 432] width 1188 height 31
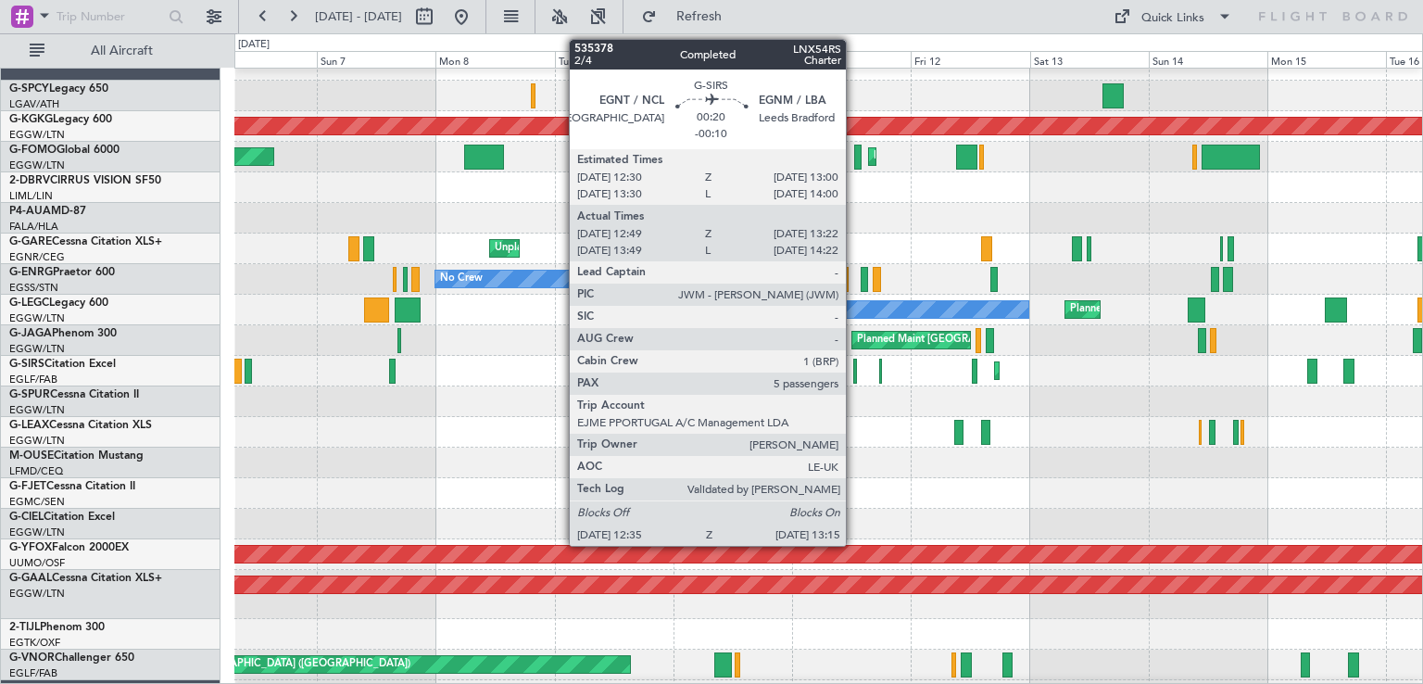
click at [854, 374] on div at bounding box center [855, 371] width 4 height 25
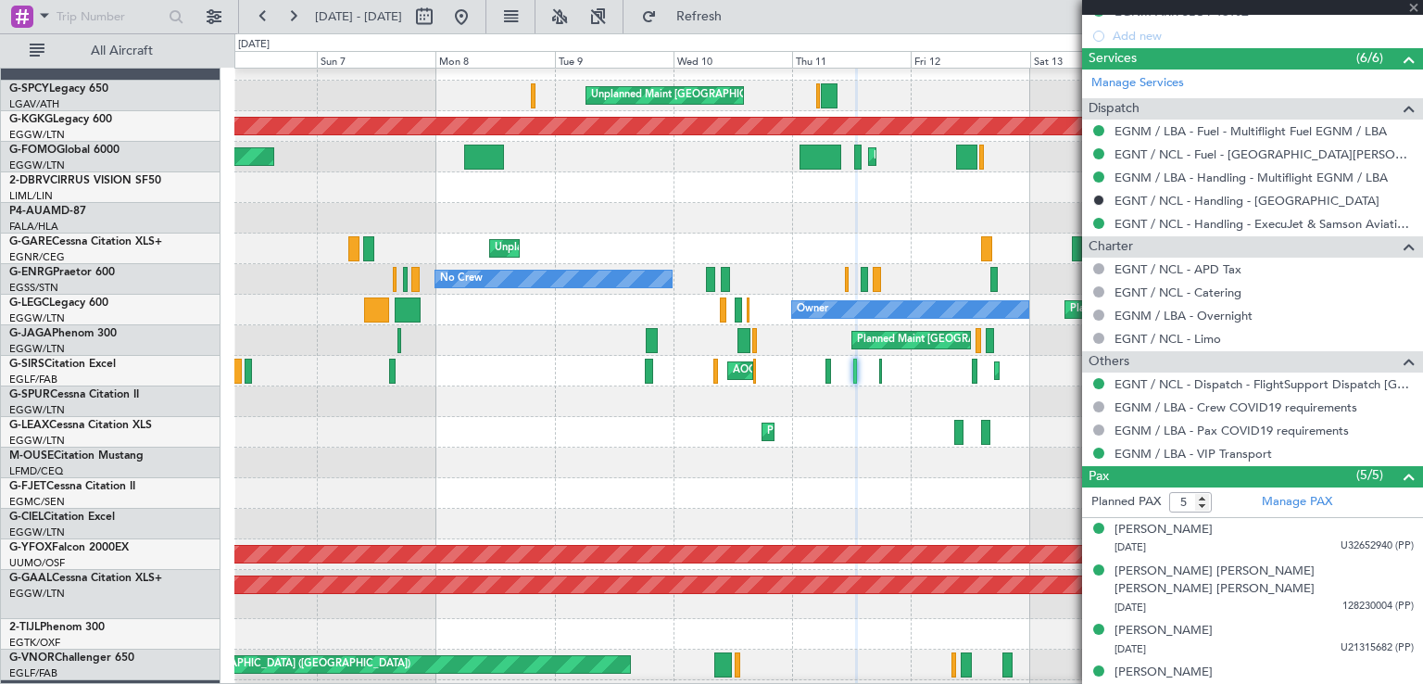
scroll to position [613, 0]
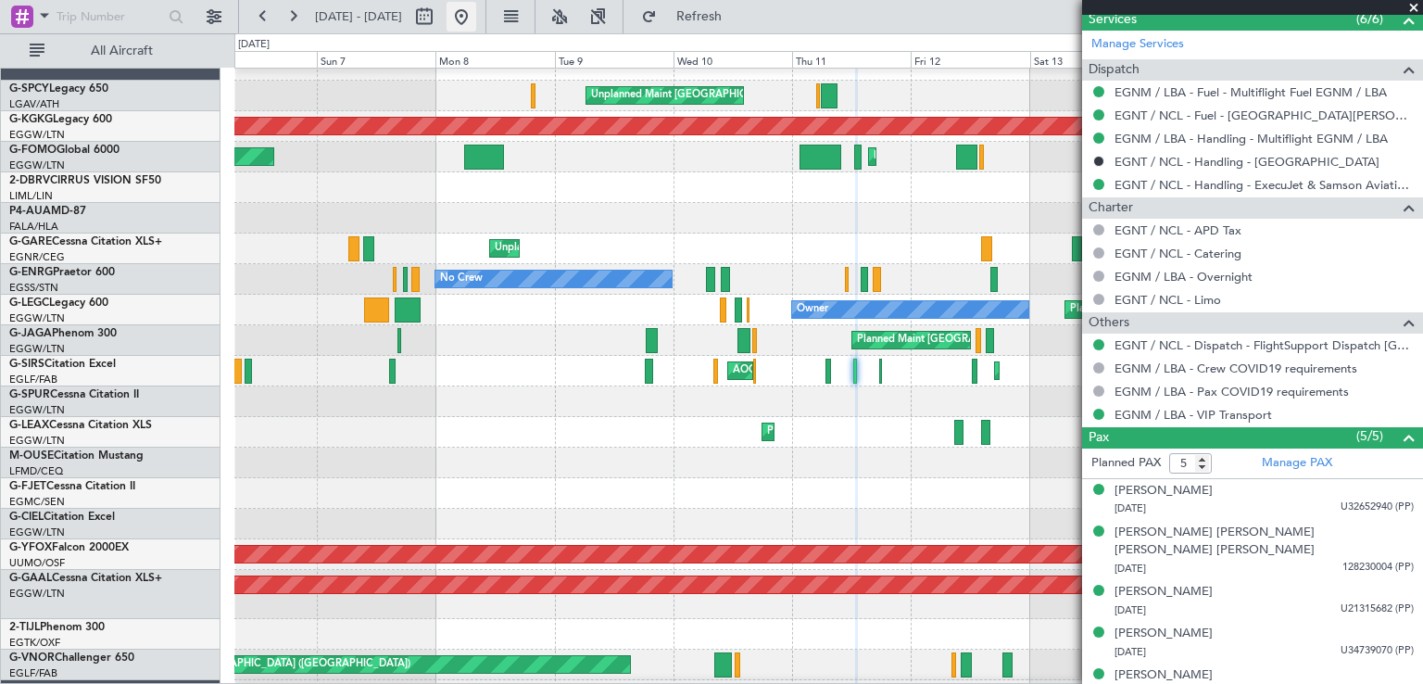
click at [476, 19] on button at bounding box center [462, 17] width 30 height 30
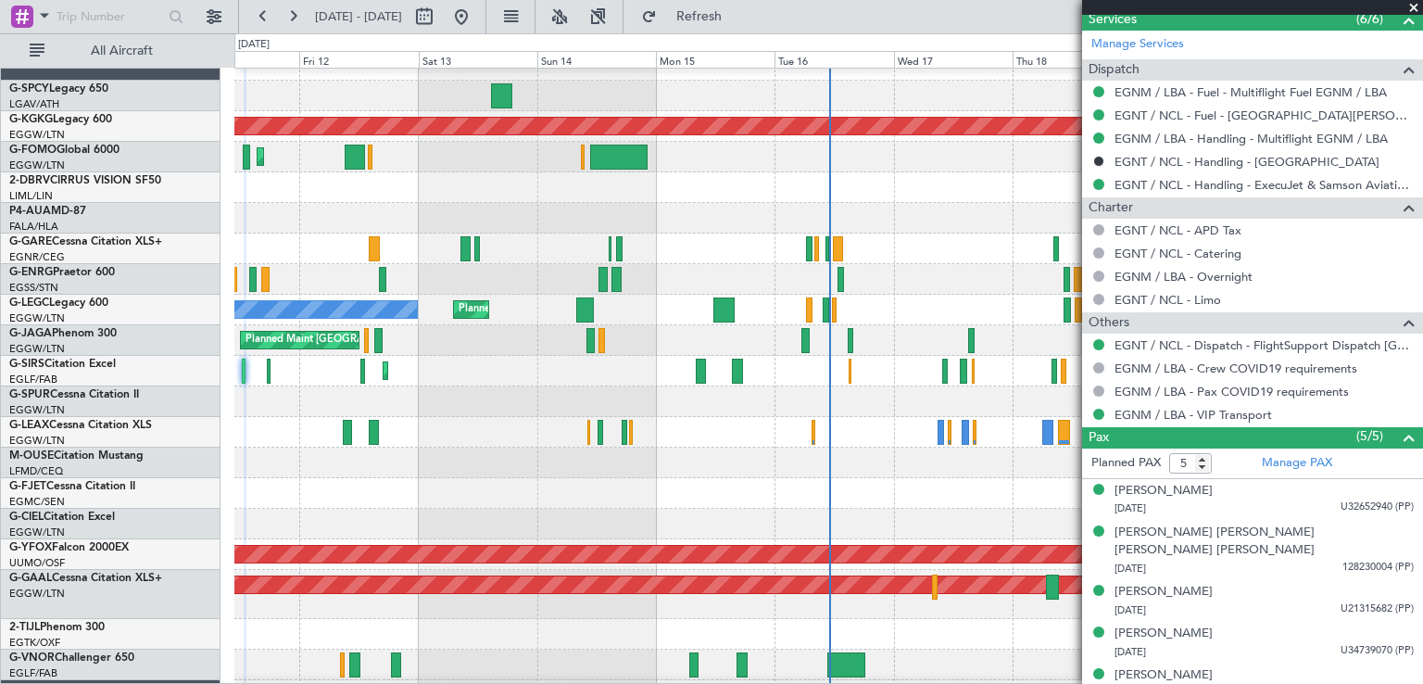
click at [1416, 3] on span at bounding box center [1414, 8] width 19 height 17
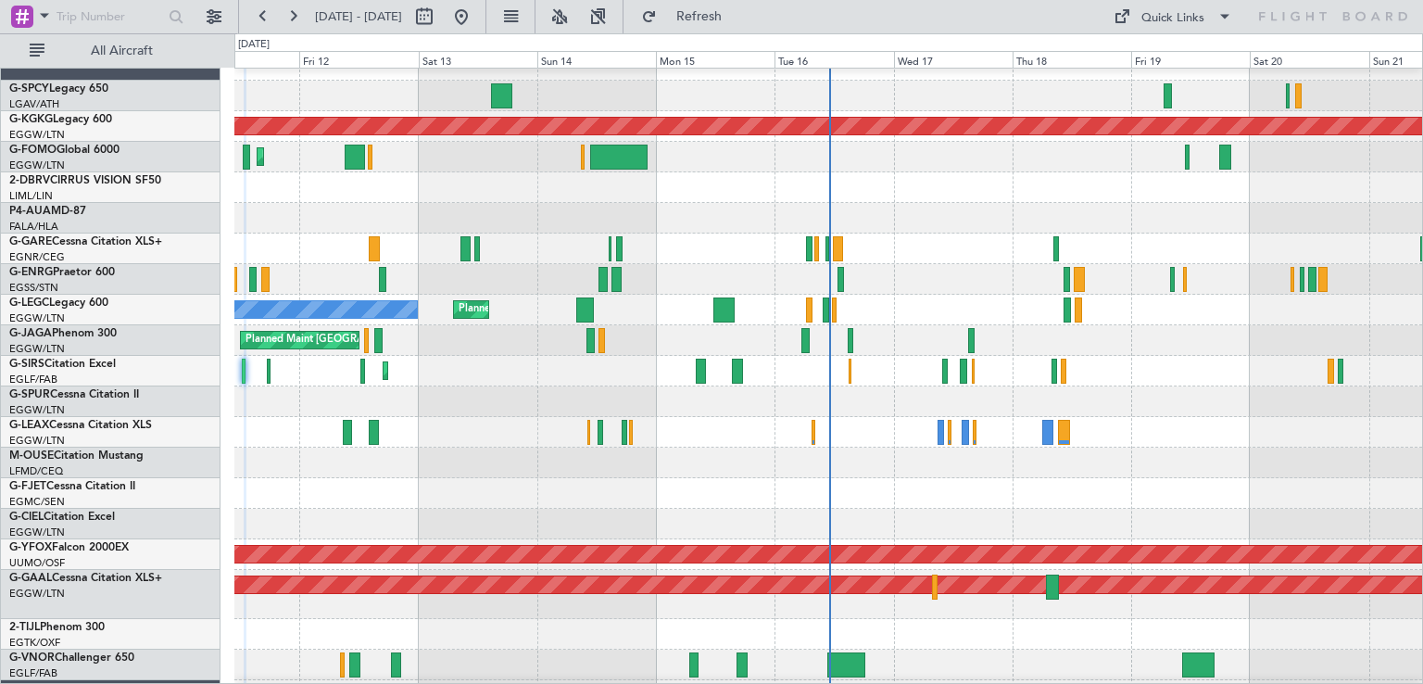
type input "0"
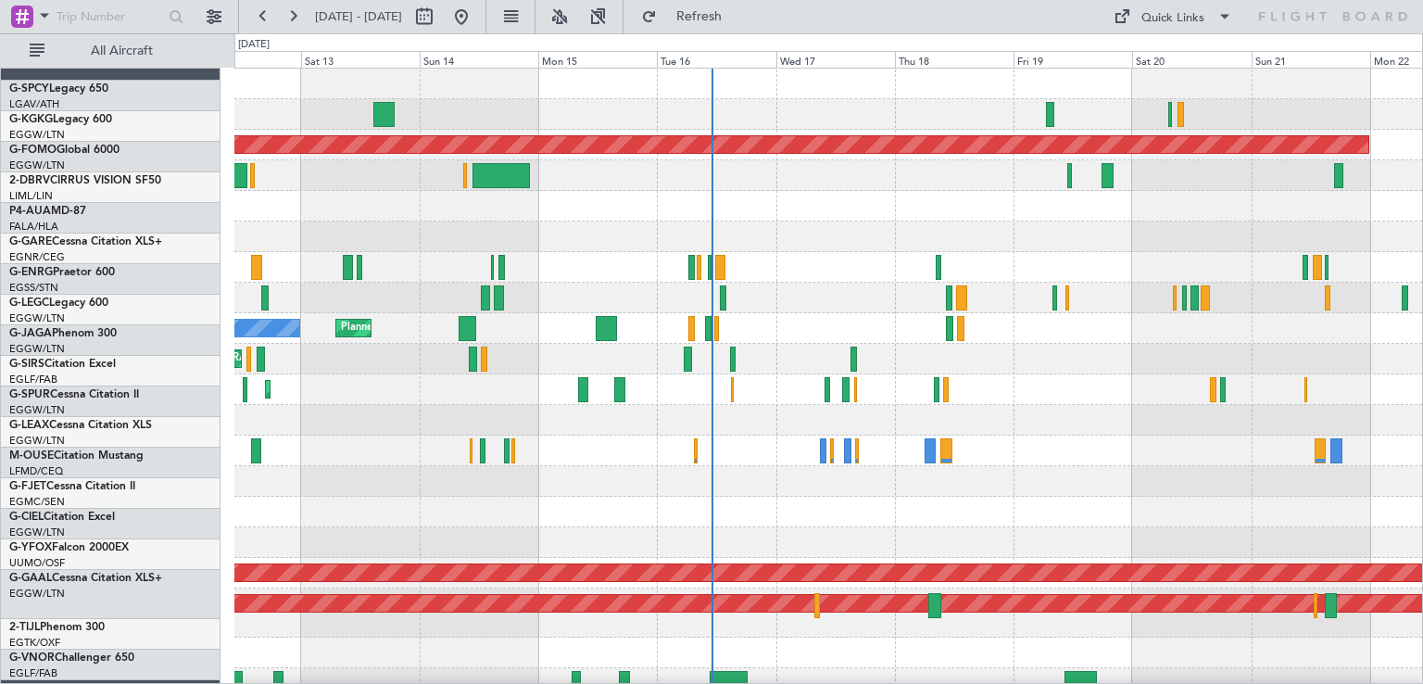
scroll to position [0, 0]
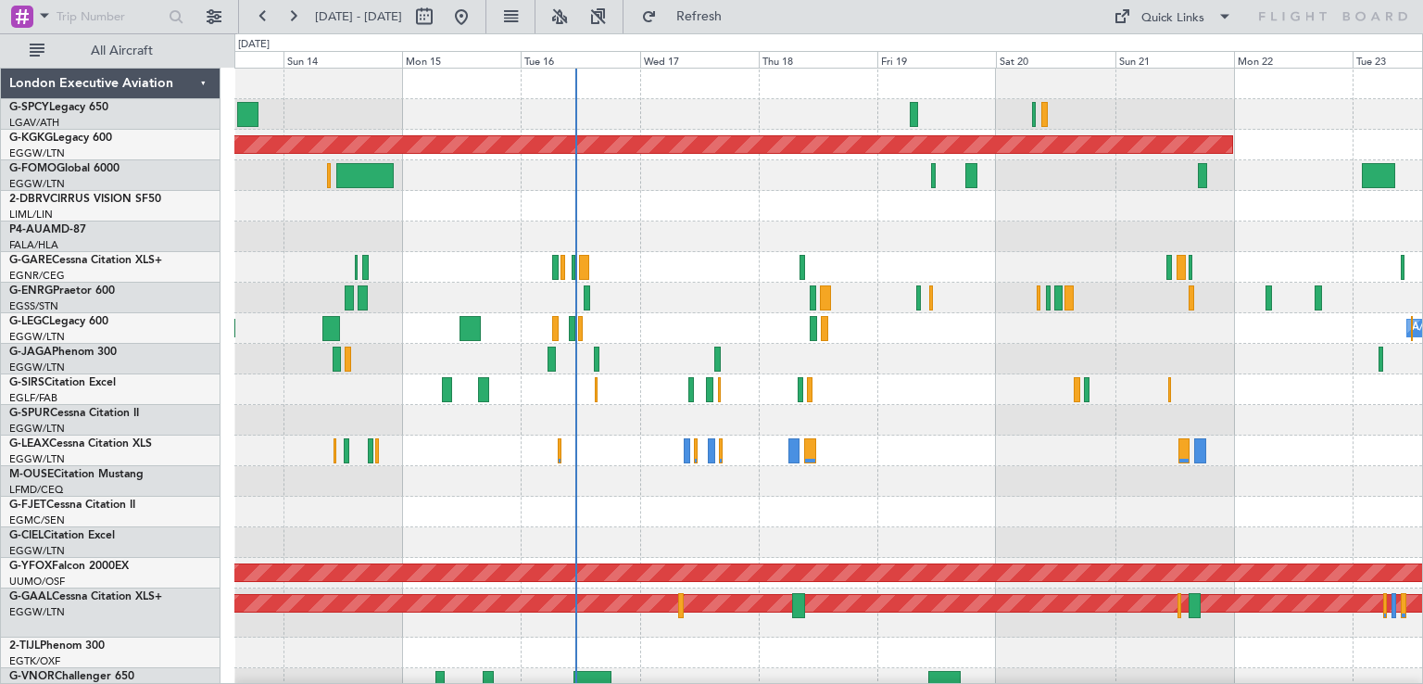
click at [939, 395] on div "Planned Maint [GEOGRAPHIC_DATA] ([GEOGRAPHIC_DATA])" at bounding box center [828, 389] width 1188 height 31
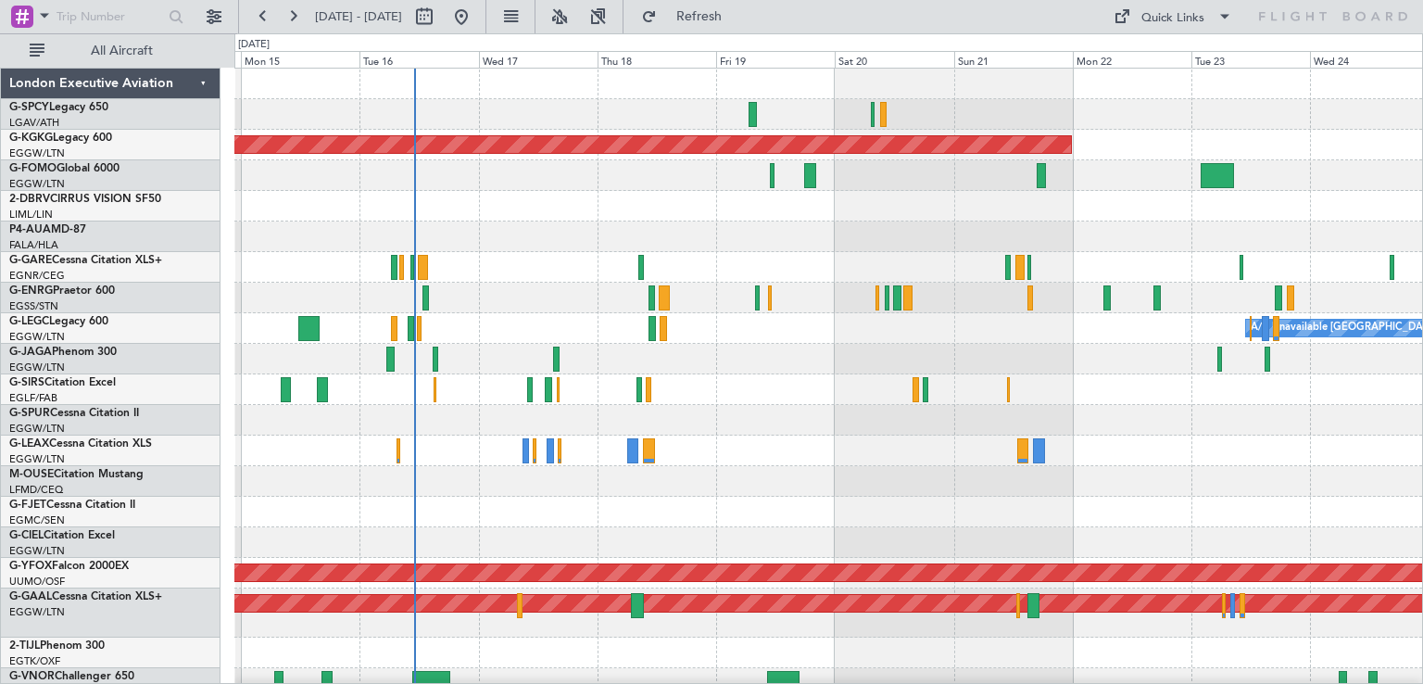
click at [876, 366] on div "Planned Maint [GEOGRAPHIC_DATA] ([GEOGRAPHIC_DATA])" at bounding box center [828, 359] width 1188 height 31
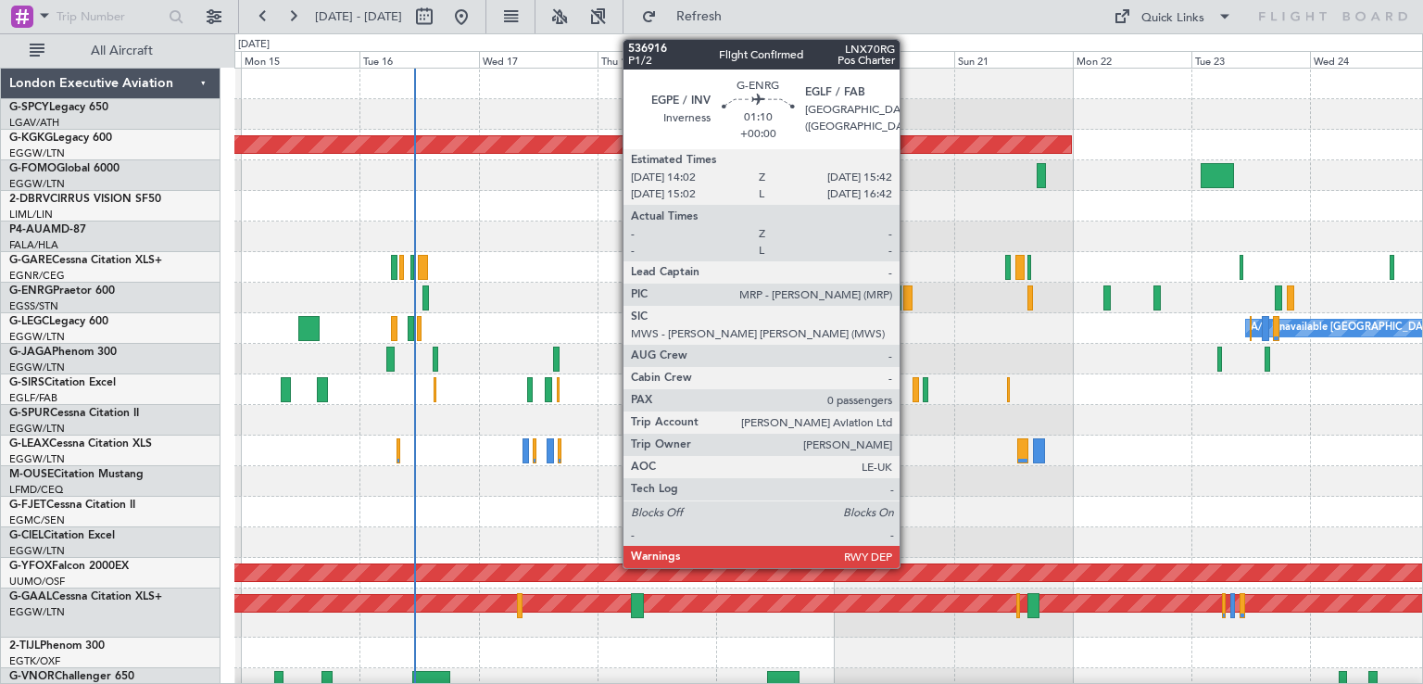
click at [908, 305] on div at bounding box center [907, 297] width 8 height 25
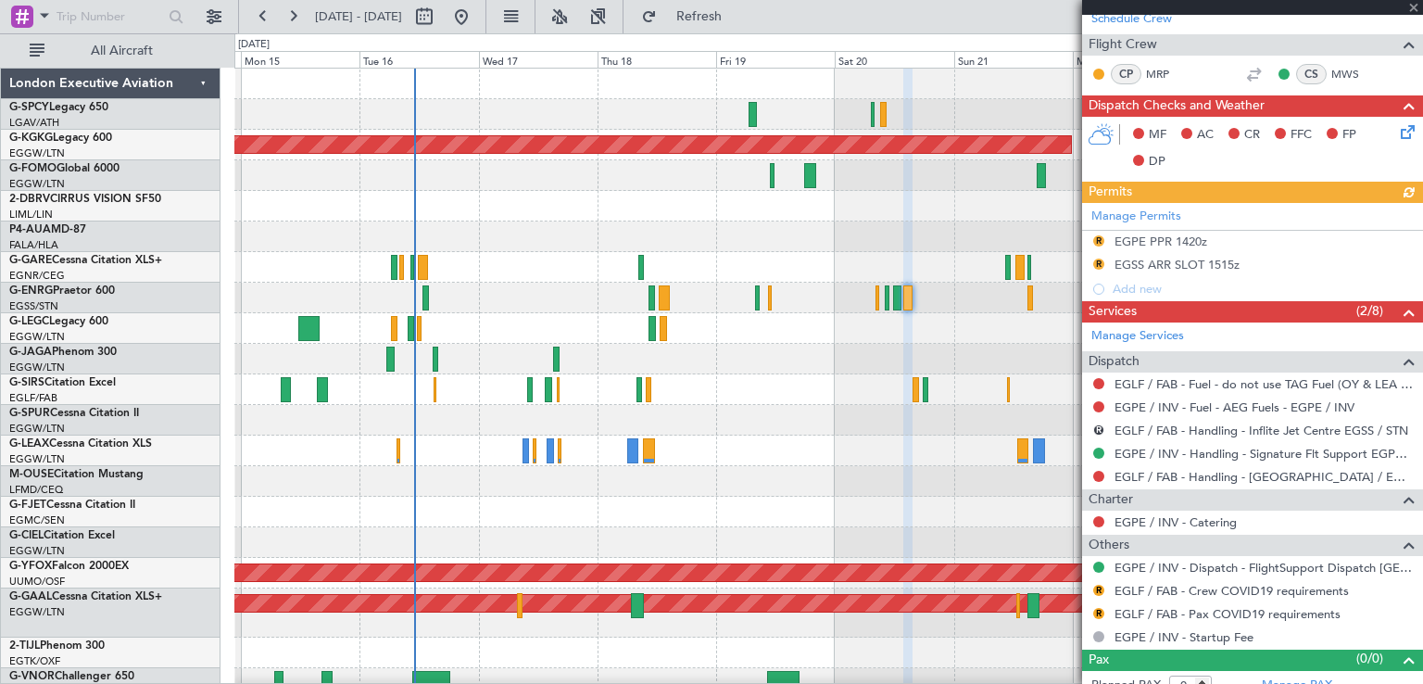
scroll to position [313, 0]
